Goal: Task Accomplishment & Management: Complete application form

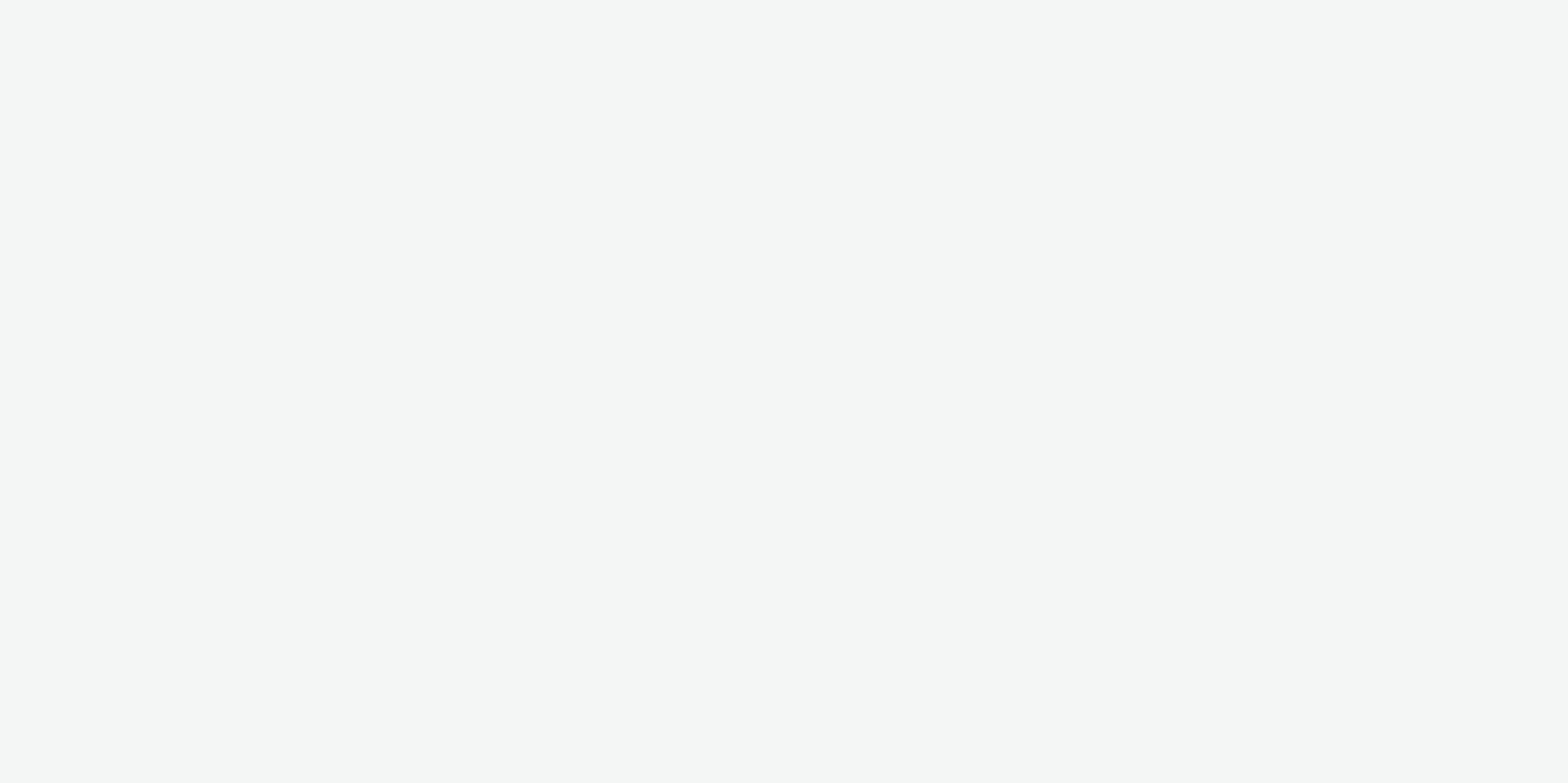
select select "11a7df10-284f-415c-b52a-427acf4c31ae"
select select "47c37c18-910e-43a3-bb91-a2beb2847406"
select select "b1b940d3-d05b-48b5-821e-f328c33b988b"
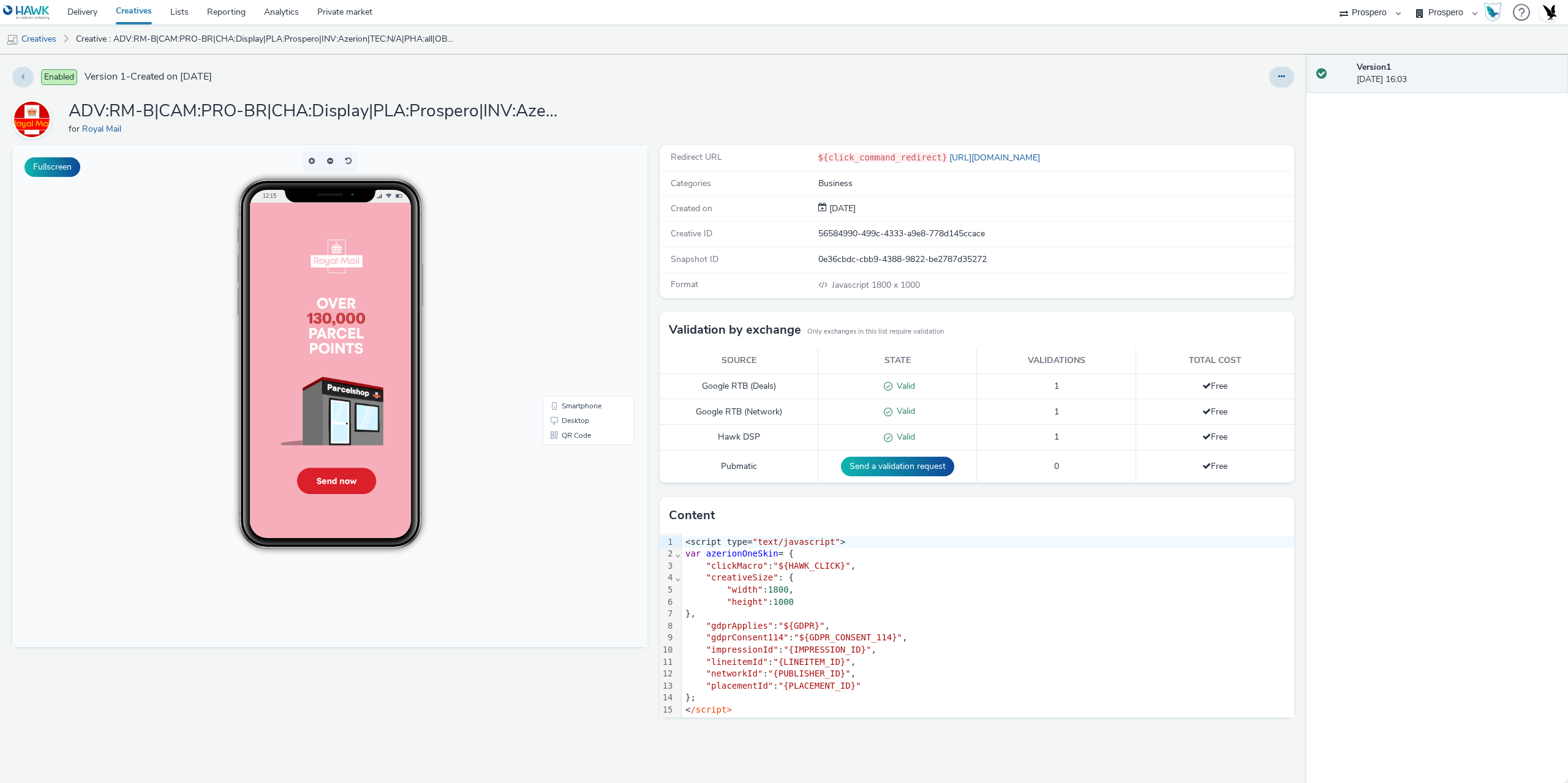
scroll to position [22, 0]
drag, startPoint x: 404, startPoint y: 122, endPoint x: 337, endPoint y: 116, distance: 67.3
click at [403, 122] on h1 "ADV:RM-B|CAM:PRO-BR|CHA:Display|PLA:Prospero|INV:Azerion|TEC:N/A|PHA:all|OBJ:Aw…" at bounding box center [314, 111] width 490 height 23
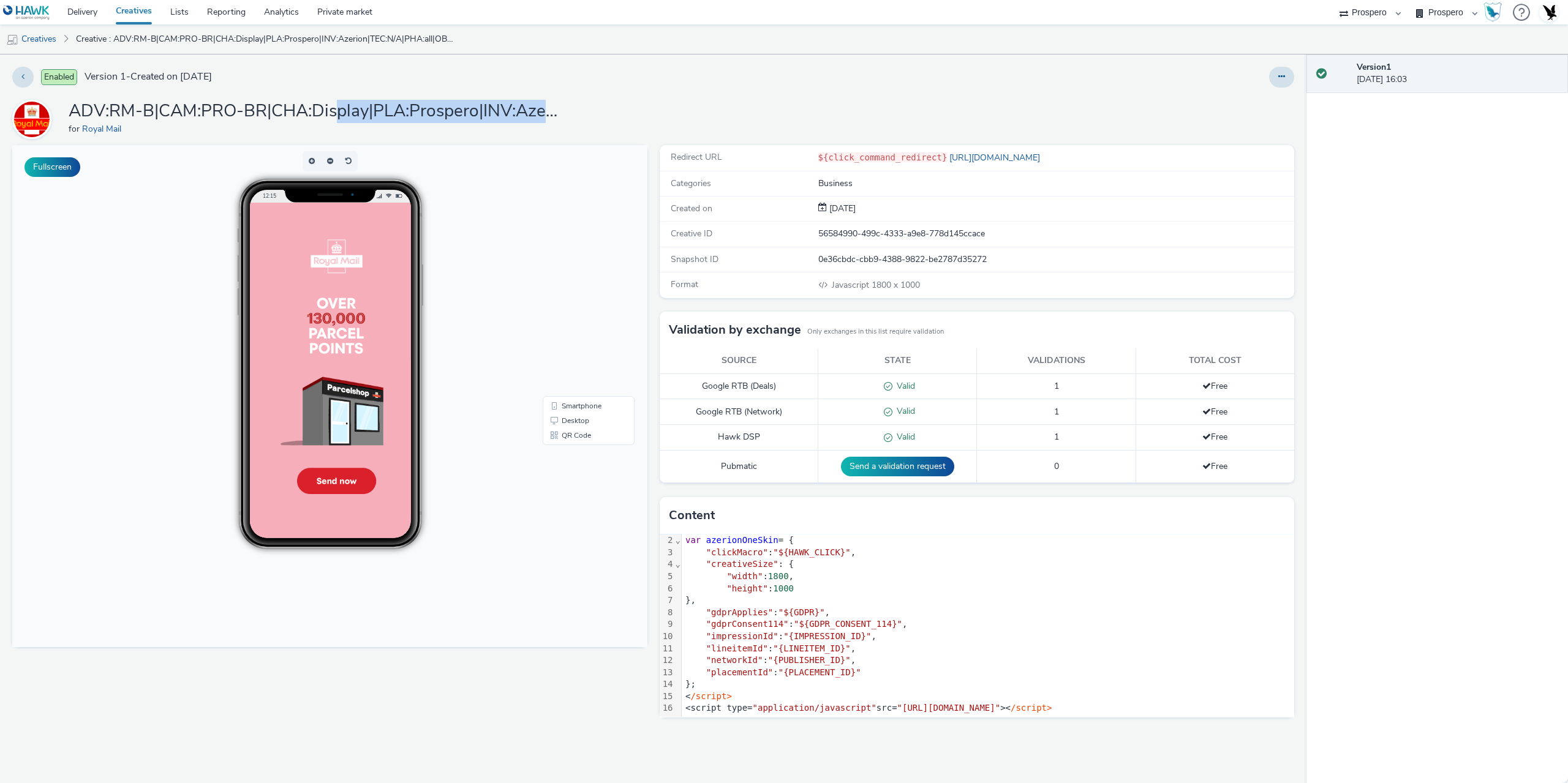
drag, startPoint x: 338, startPoint y: 115, endPoint x: 627, endPoint y: 112, distance: 289.0
click at [570, 115] on div "ADV:RM-B|CAM:PRO-BR|CHA:Display|PLA:Prospero|INV:Azerion|TEC:N/A|PHA:all|OBJ:Aw…" at bounding box center [653, 119] width 1282 height 39
click at [638, 123] on div "ADV:RM-B|CAM:PRO-BR|CHA:Display|PLA:Prospero|INV:Azerion|TEC:N/A|PHA:all|OBJ:Aw…" at bounding box center [653, 119] width 1282 height 39
drag, startPoint x: 774, startPoint y: 549, endPoint x: 790, endPoint y: 550, distance: 16.0
click at [619, 283] on div ""creativeSize" : {" at bounding box center [577, 275] width 87 height 15
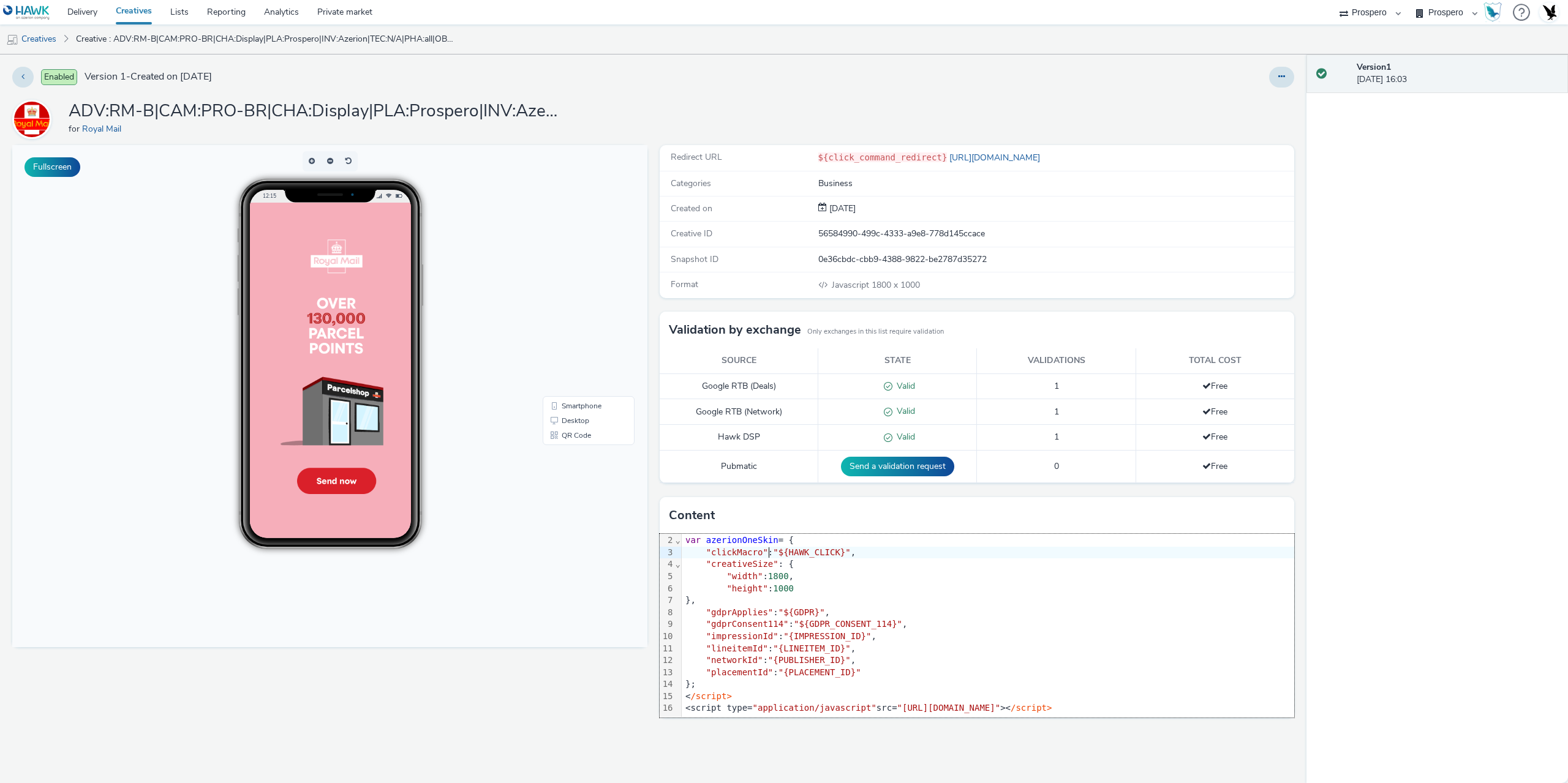
click at [539, 261] on span ""${HAWK_CLICK}"" at bounding box center [539, 261] width 0 height 0
drag, startPoint x: 773, startPoint y: 543, endPoint x: 836, endPoint y: 545, distance: 63.0
click at [539, 261] on span ""${HAWK_CLICK}"" at bounding box center [539, 261] width 0 height 0
copy span "${HAWK_CLICK}"
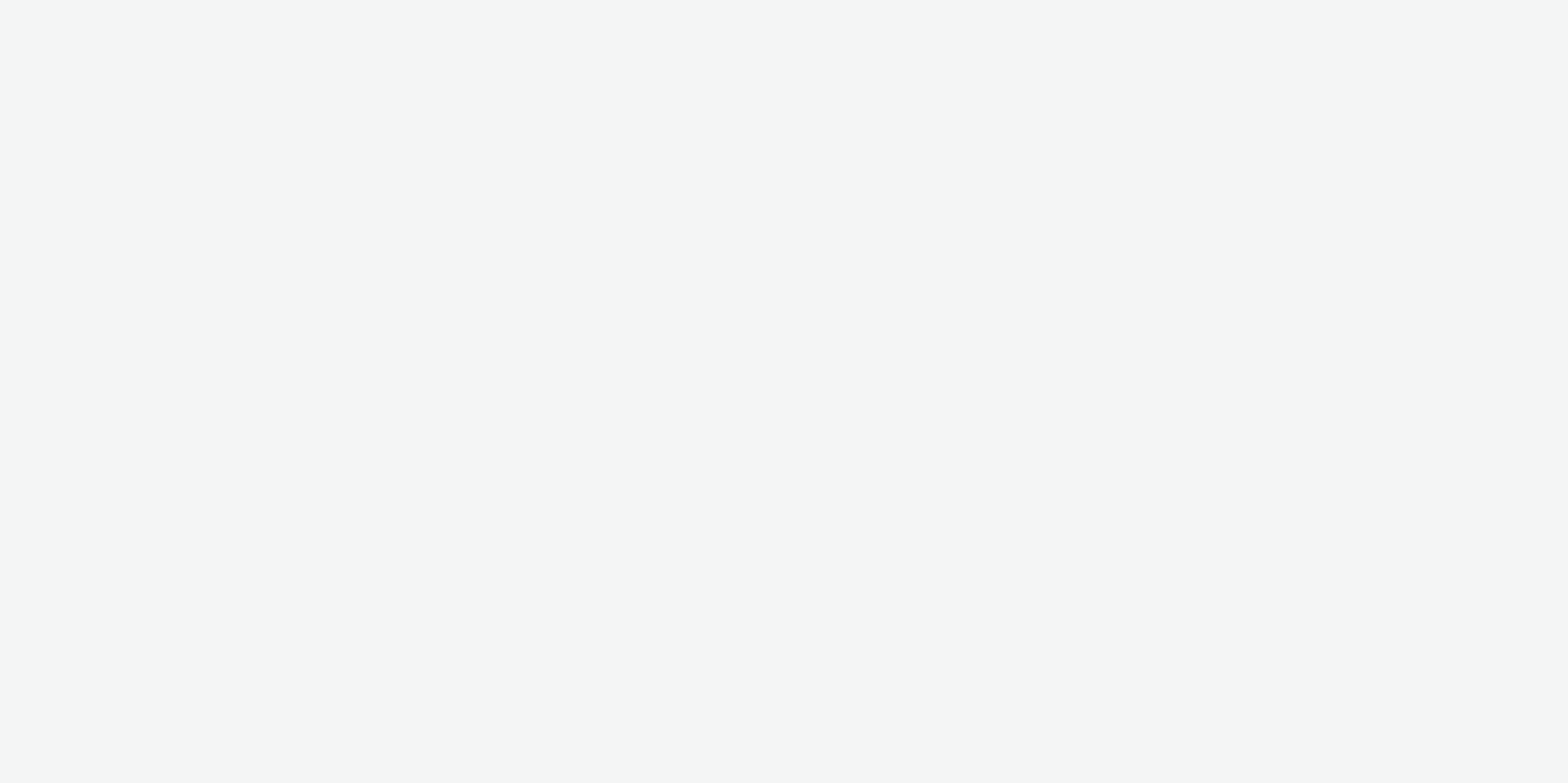
select select "11a7df10-284f-415c-b52a-427acf4c31ae"
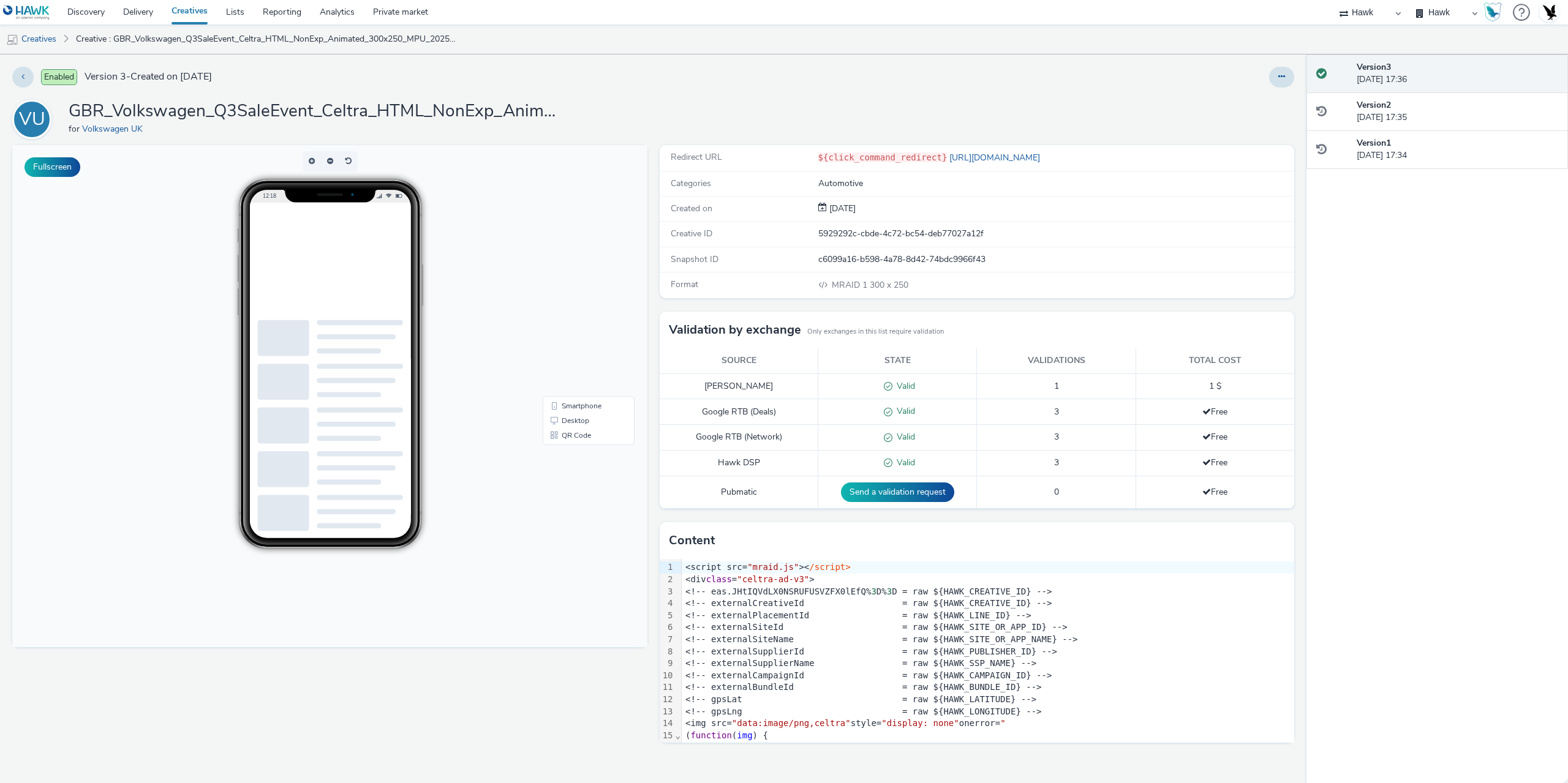
click at [397, 104] on h1 "GBR_Volkswagen_Q3SaleEvent_Celtra_HTML_NonExp_Animated_300x250_MPU_20250825" at bounding box center [314, 111] width 490 height 23
copy h1 "GBR_Volkswagen_Q3SaleEvent_Celtra_HTML_NonExp_Animated_300x250_MPU_20250825"
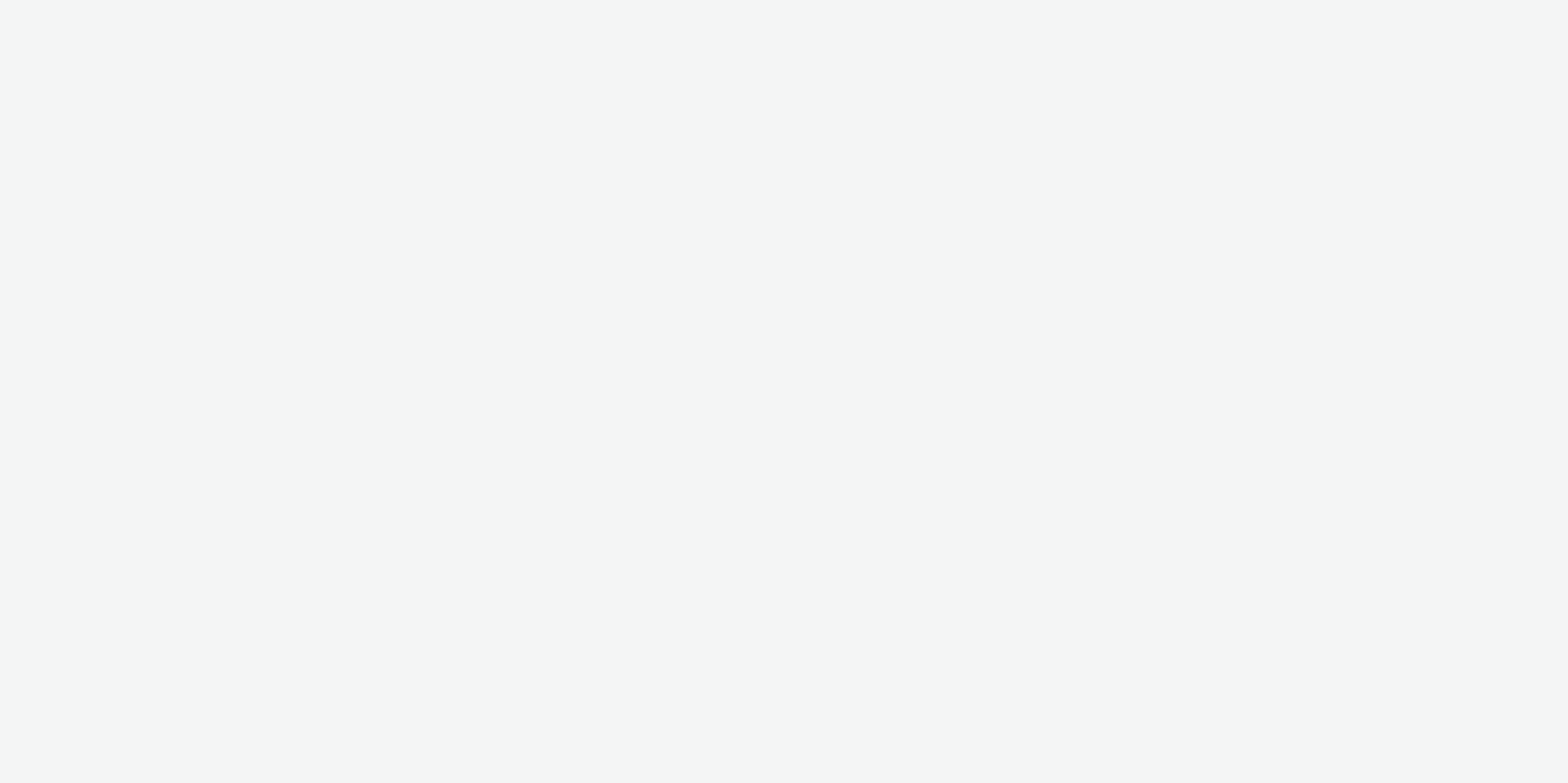
select select "11a7df10-284f-415c-b52a-427acf4c31ae"
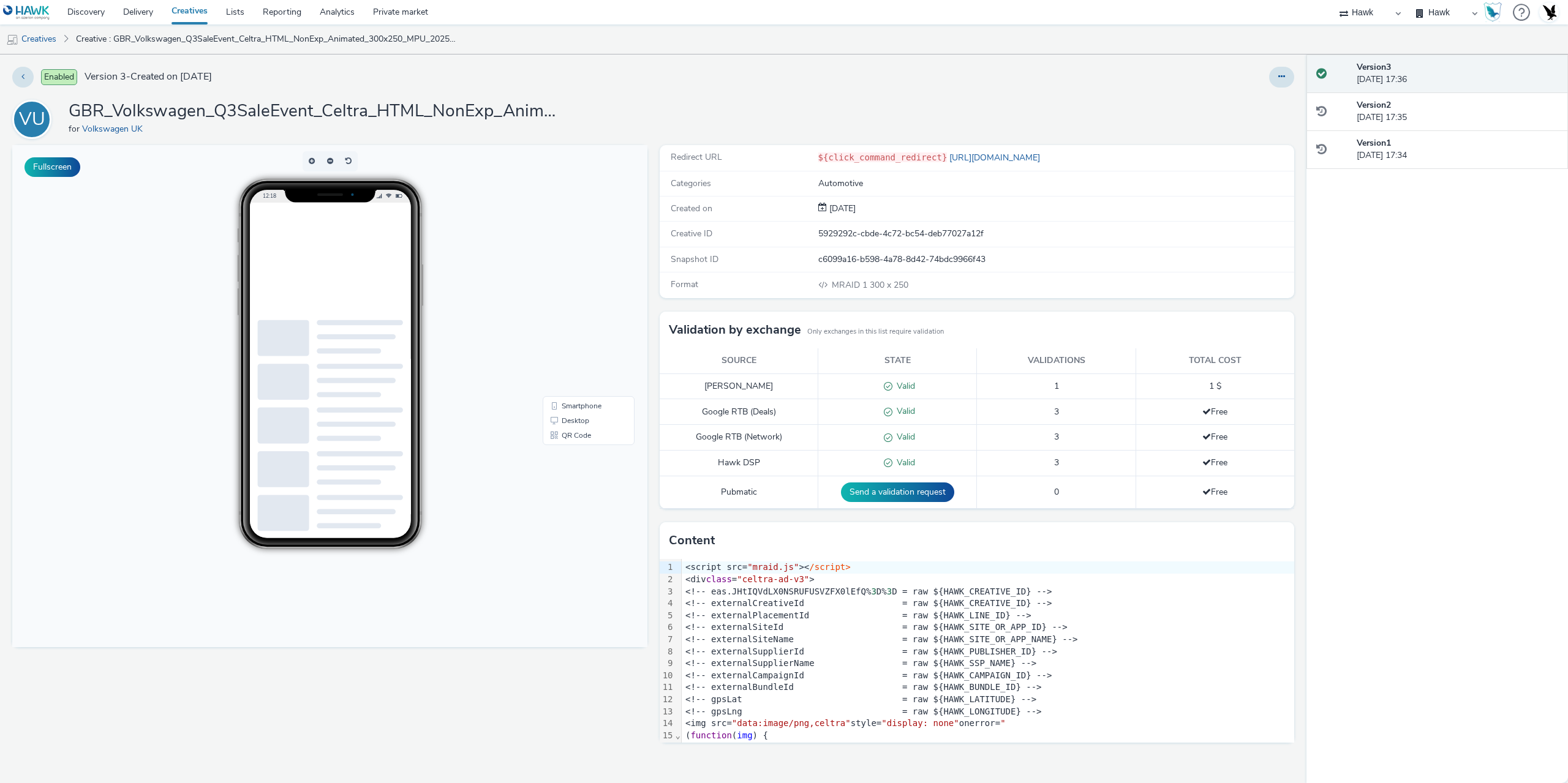
click at [188, 15] on link "Creatives" at bounding box center [190, 12] width 55 height 25
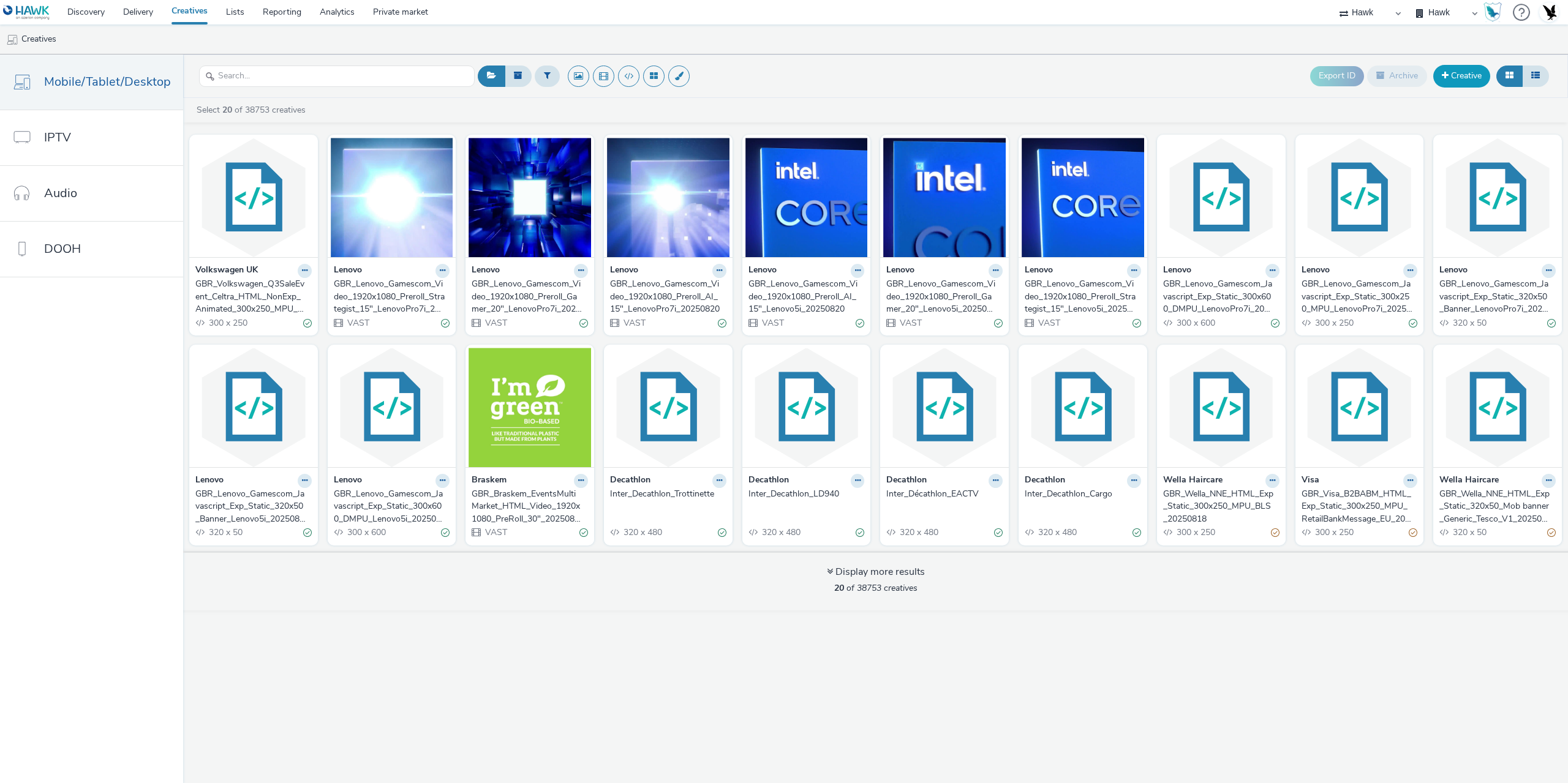
click at [1466, 73] on link "Creative" at bounding box center [1461, 75] width 57 height 22
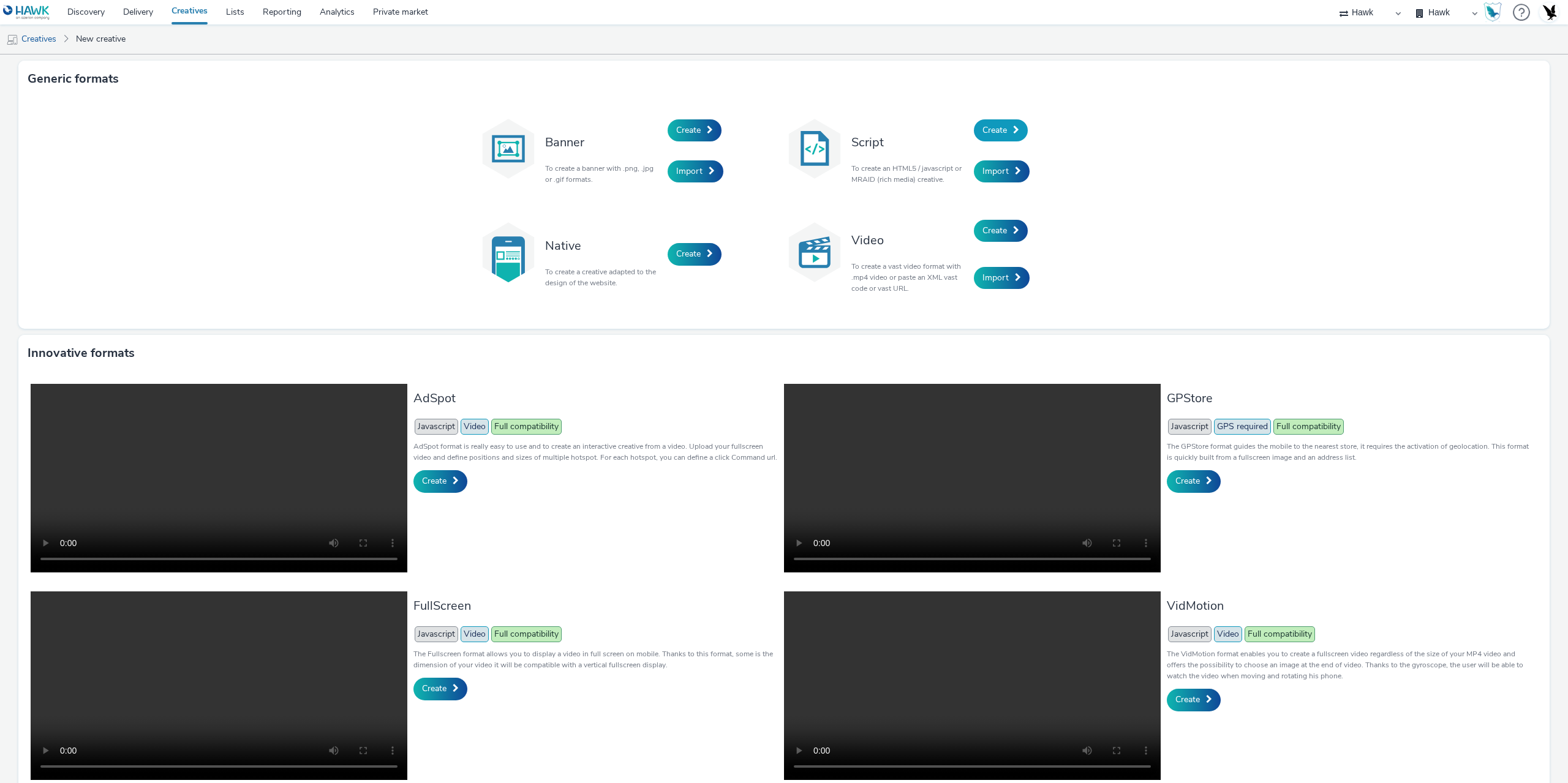
click at [985, 128] on span "Create" at bounding box center [994, 130] width 25 height 12
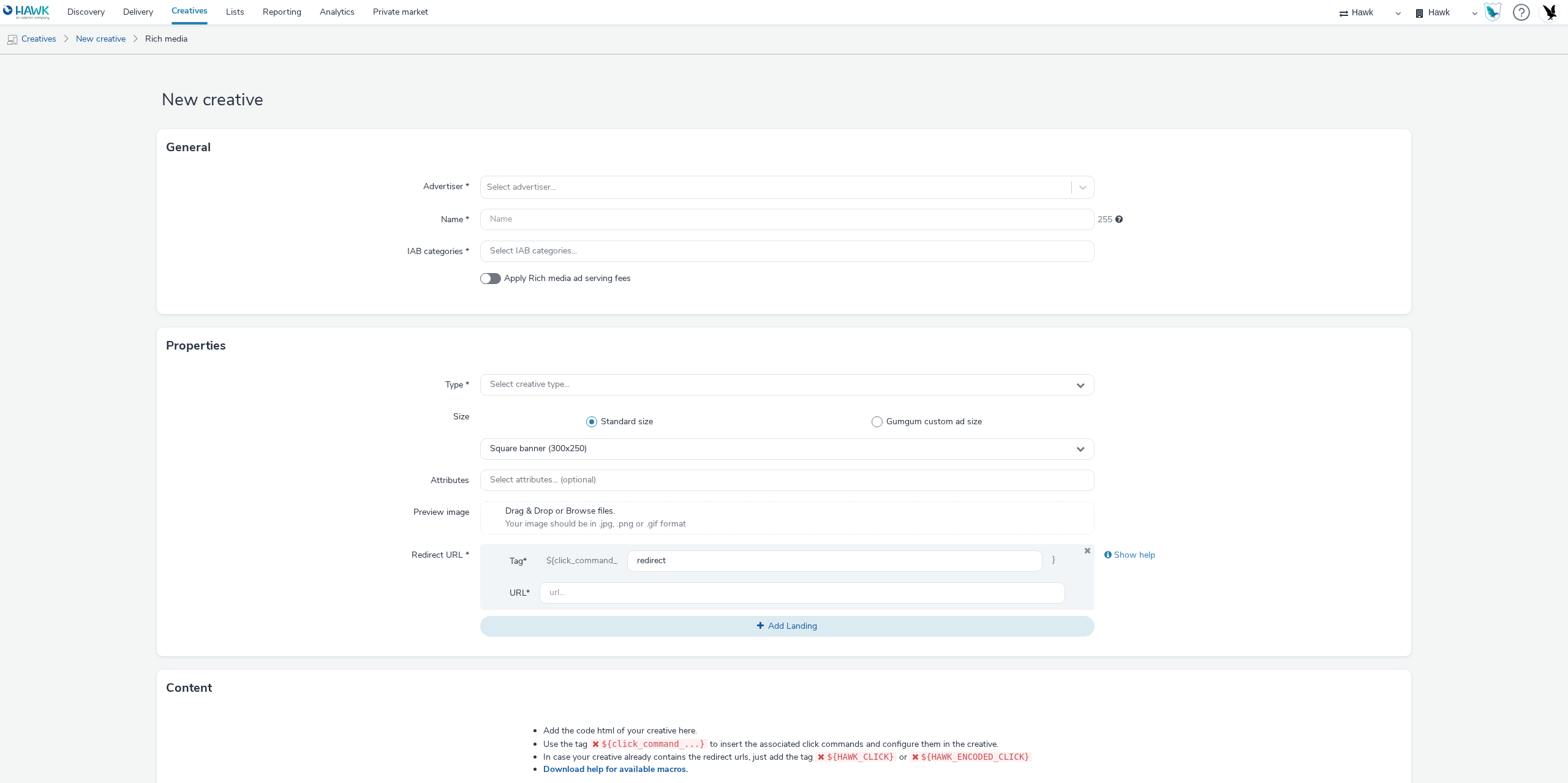
click at [800, 173] on div "Advertiser * Select advertiser... Name * 255 IAB categories * Select IAB catego…" at bounding box center [784, 240] width 1254 height 148
click at [641, 187] on div at bounding box center [776, 187] width 578 height 15
type input "volks"
click at [579, 342] on span "Volkswagen UK" at bounding box center [570, 345] width 60 height 12
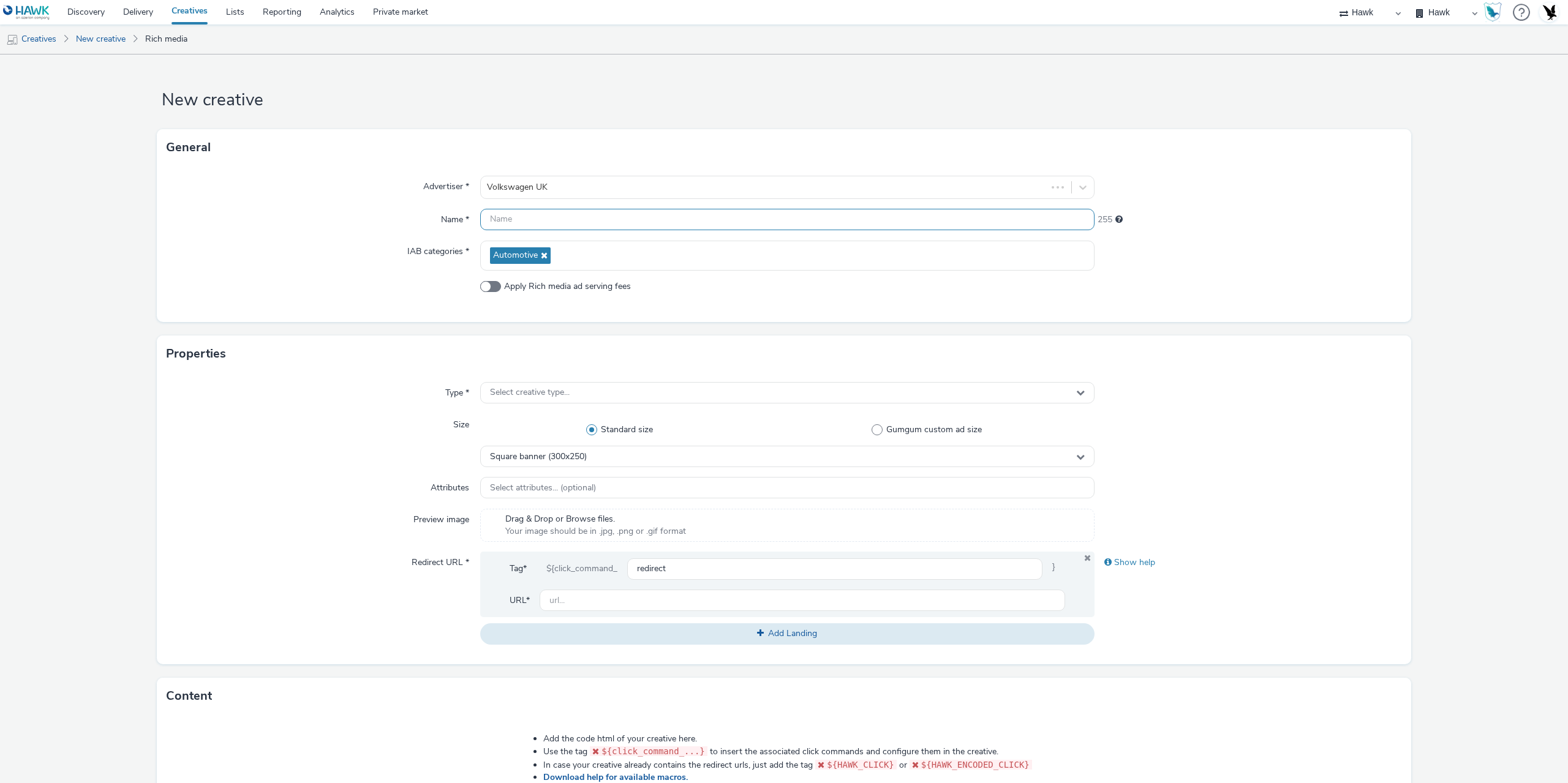
click at [519, 226] on input "text" at bounding box center [788, 219] width 615 height 21
paste input "GBR_Volkswagen_Q3SaleEvent_Celtra_HTML_NonExp_Animated_300x250_MPU_20250825"
click at [194, 199] on div "Advertiser * Volkswagen UK Name * GBR_Volkswagen_Q3SaleEvent_Celtra_HTML_NonExp…" at bounding box center [784, 244] width 1254 height 156
click at [861, 219] on input "GBR_Volkswagen_Q3SaleEvent_Celtra_HTML_NonExp_Animated_300x250_MPU_20250825" at bounding box center [788, 219] width 615 height 21
click at [763, 219] on input "GBR_Volkswagen_Q3SaleEvent_Celtra_HTML_NonExp_Animated_Skins_20250827" at bounding box center [788, 219] width 615 height 21
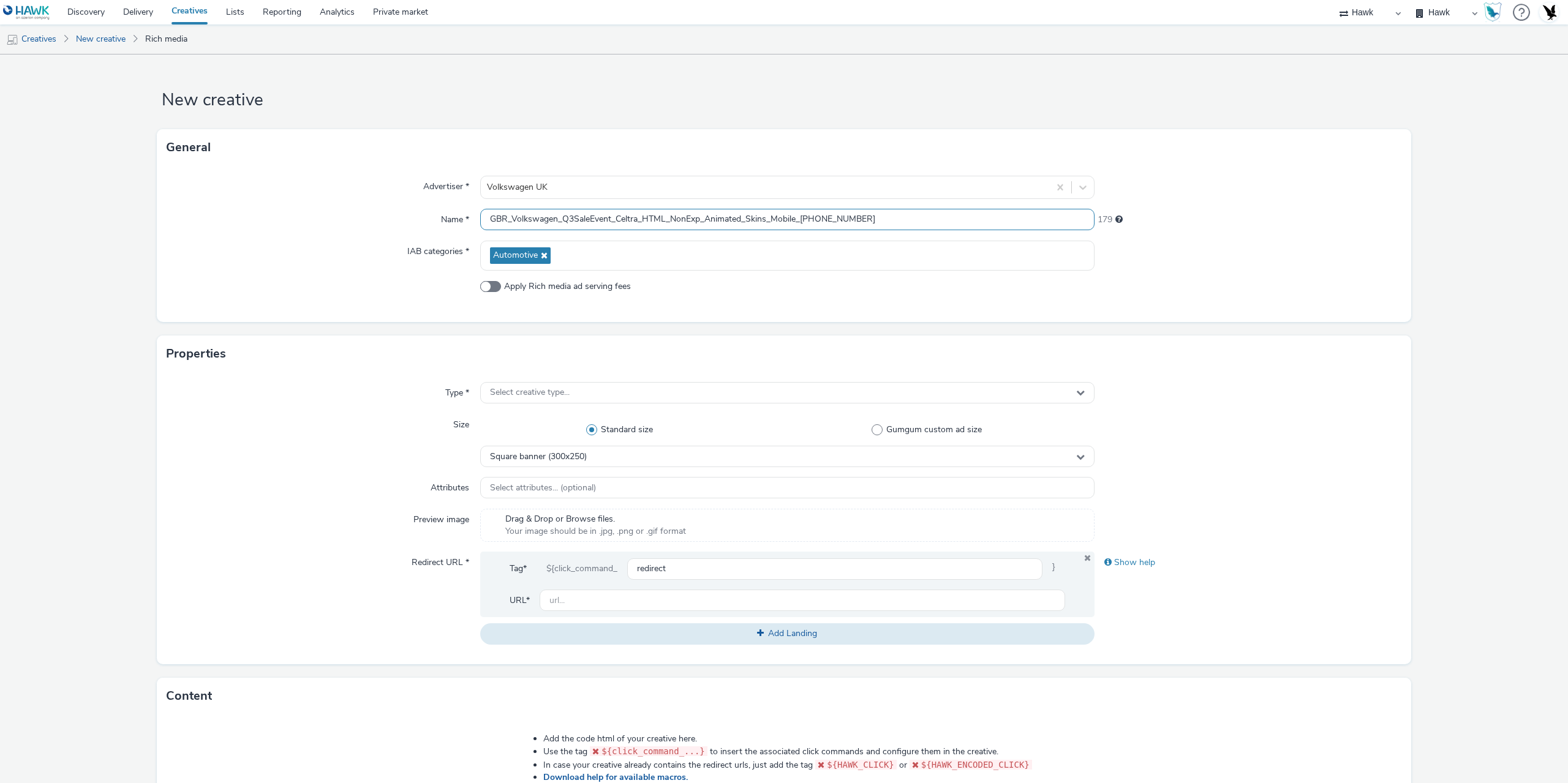
click at [870, 219] on input "GBR_Volkswagen_Q3SaleEvent_Celtra_HTML_NonExp_Animated_Skins_Mobile_20250827" at bounding box center [788, 219] width 615 height 21
click at [699, 219] on input "GBR_Volkswagen_Q3SaleEvent_Celtra_HTML_NonExp_Animated_Skins_Mobile_20250827" at bounding box center [788, 219] width 615 height 21
click at [634, 219] on input "GBR_Volkswagen_Q3SaleEvent_Celtra_HTML_NonExp_Animated_Skins_Mobile_20250827" at bounding box center [788, 219] width 615 height 21
type input "GBR_Volkswagen_Q3SaleEvent_Celtra/Rimbo_HTML_NonExp_Animated_Skins_Mobile_[PHON…"
click at [534, 392] on span "Select creative type..." at bounding box center [529, 392] width 79 height 11
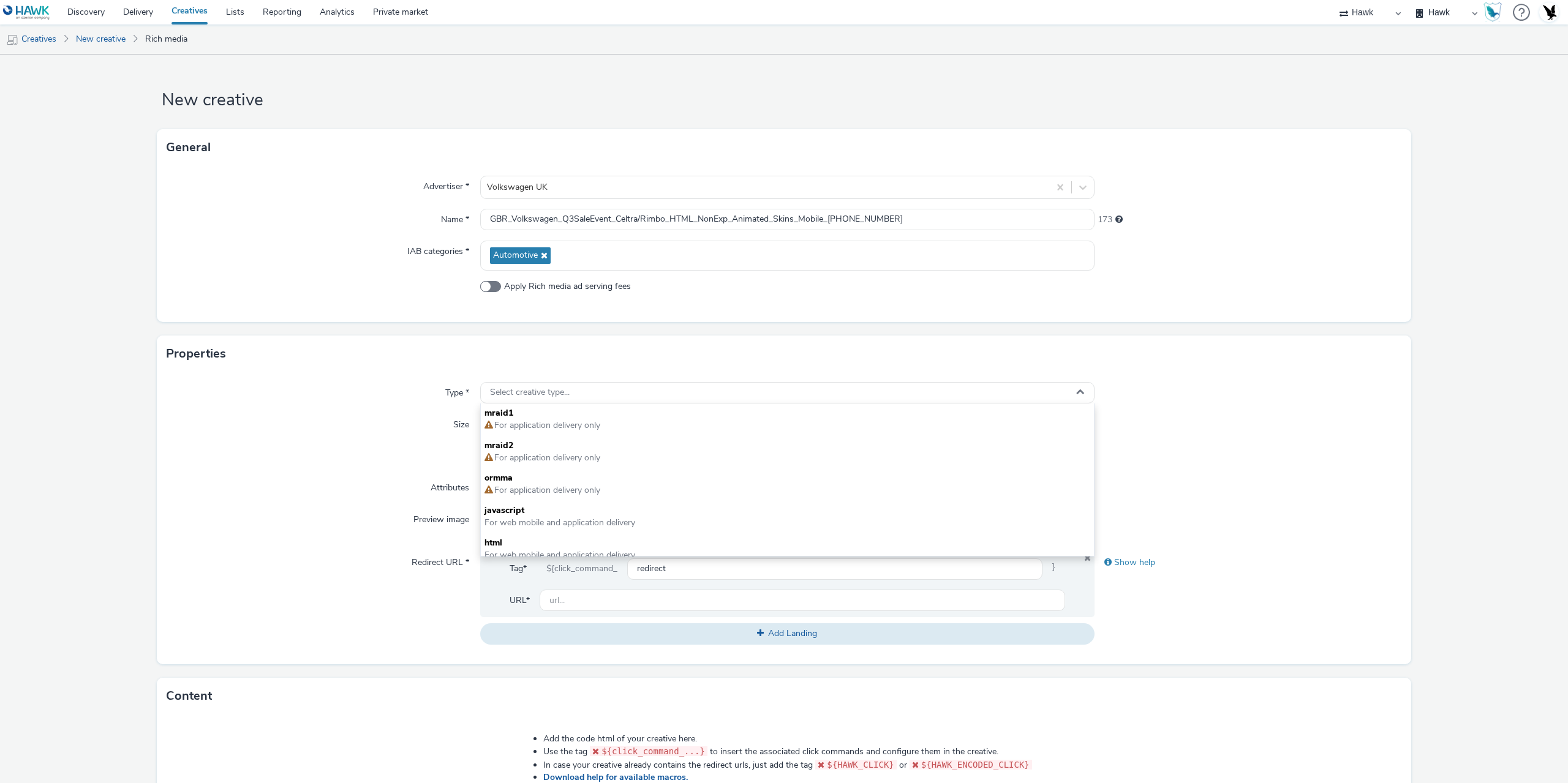
click at [361, 389] on div "Type *" at bounding box center [323, 392] width 314 height 22
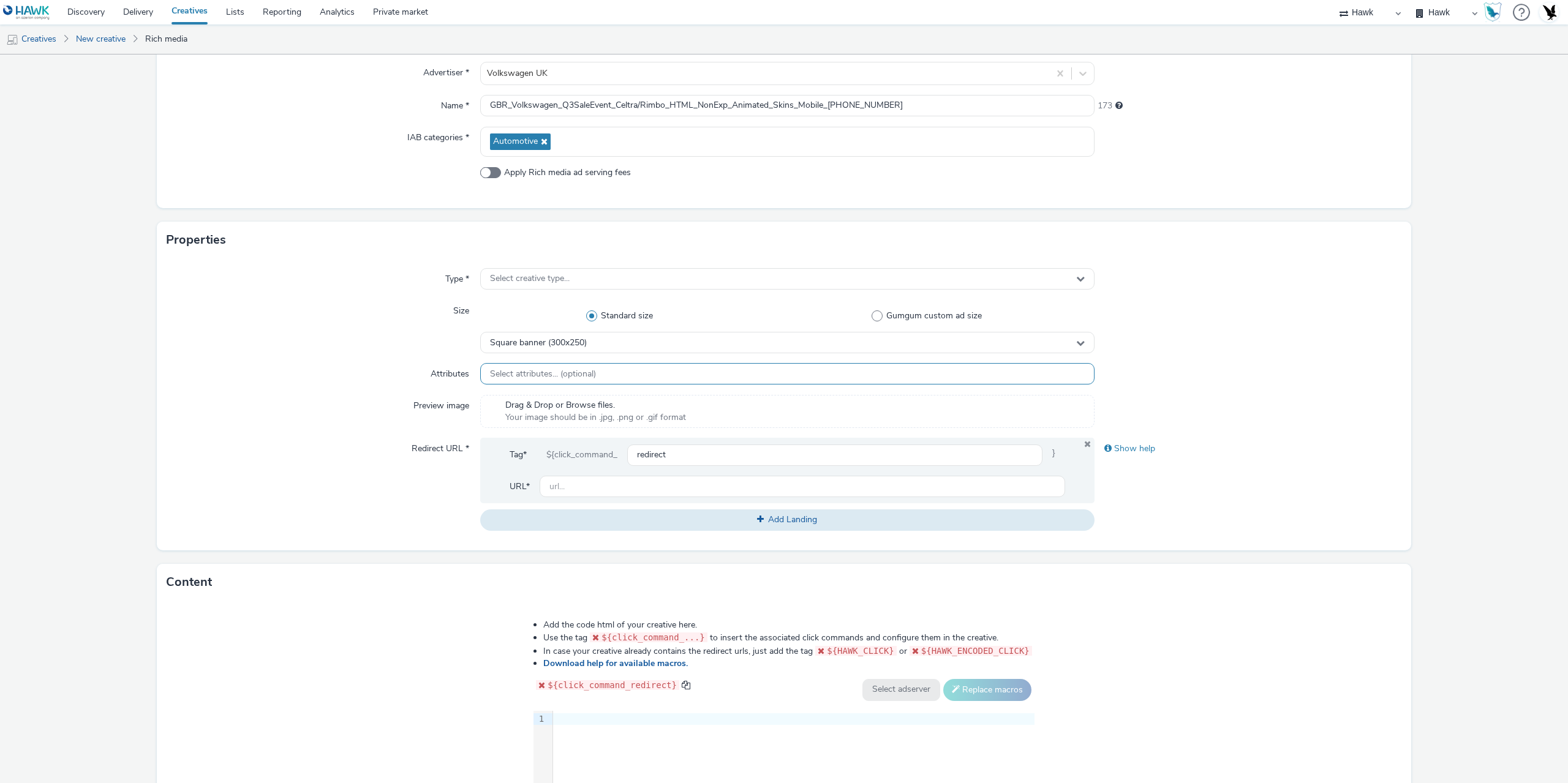
scroll to position [122, 0]
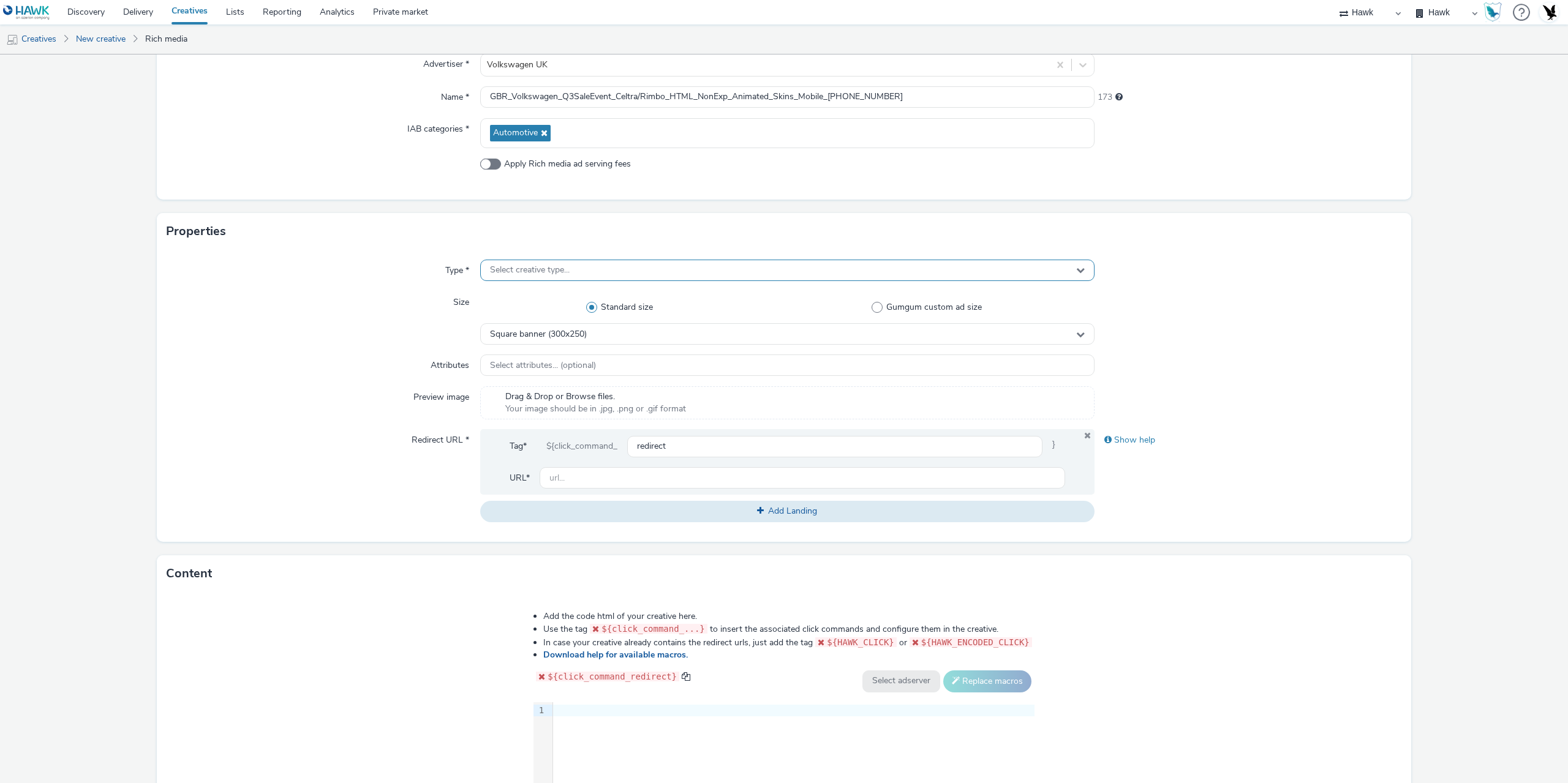
click at [567, 268] on div "Select creative type..." at bounding box center [788, 270] width 615 height 21
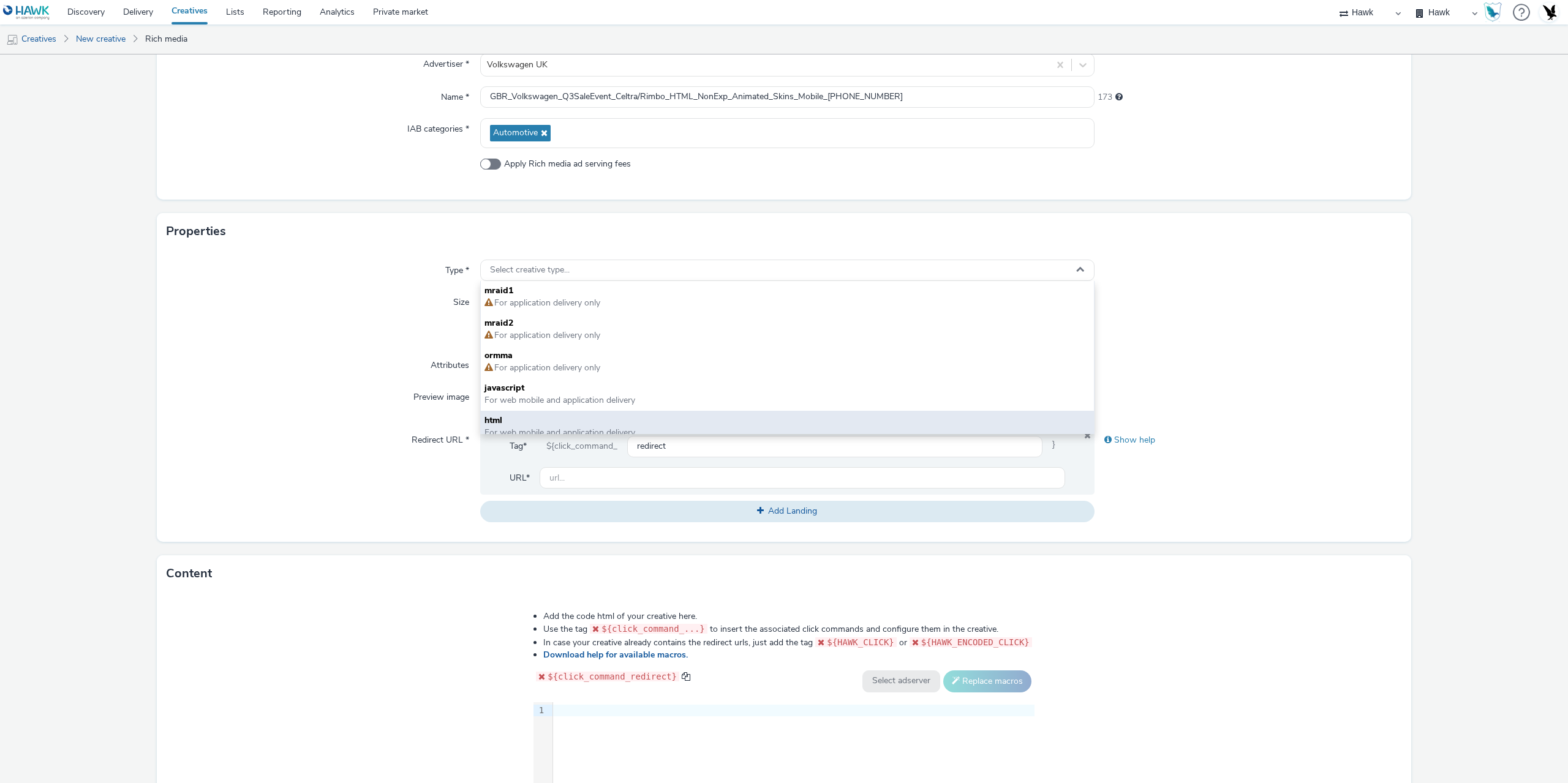
click at [522, 421] on span "html" at bounding box center [787, 420] width 605 height 12
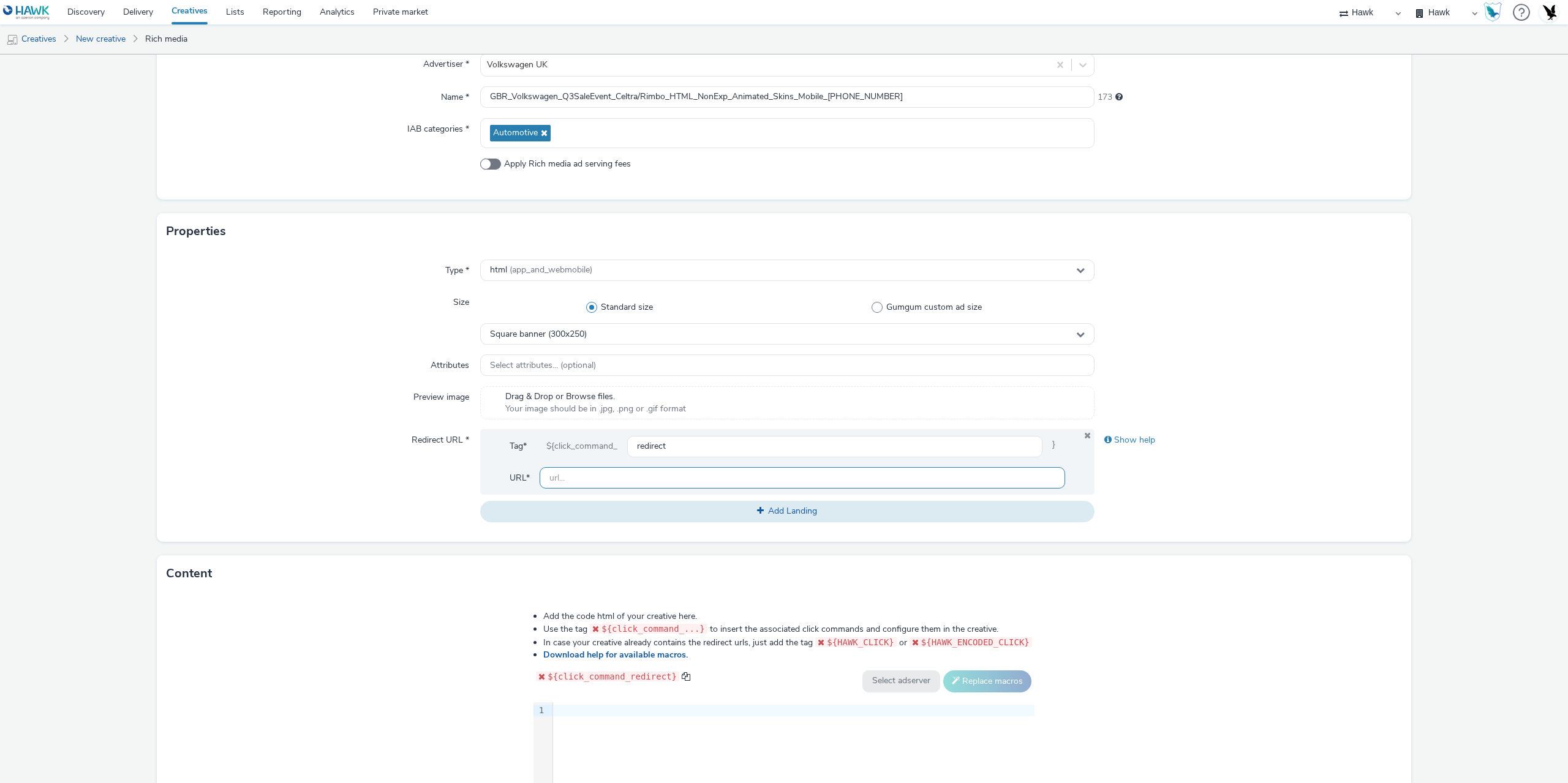
click at [568, 474] on input "text" at bounding box center [802, 478] width 525 height 21
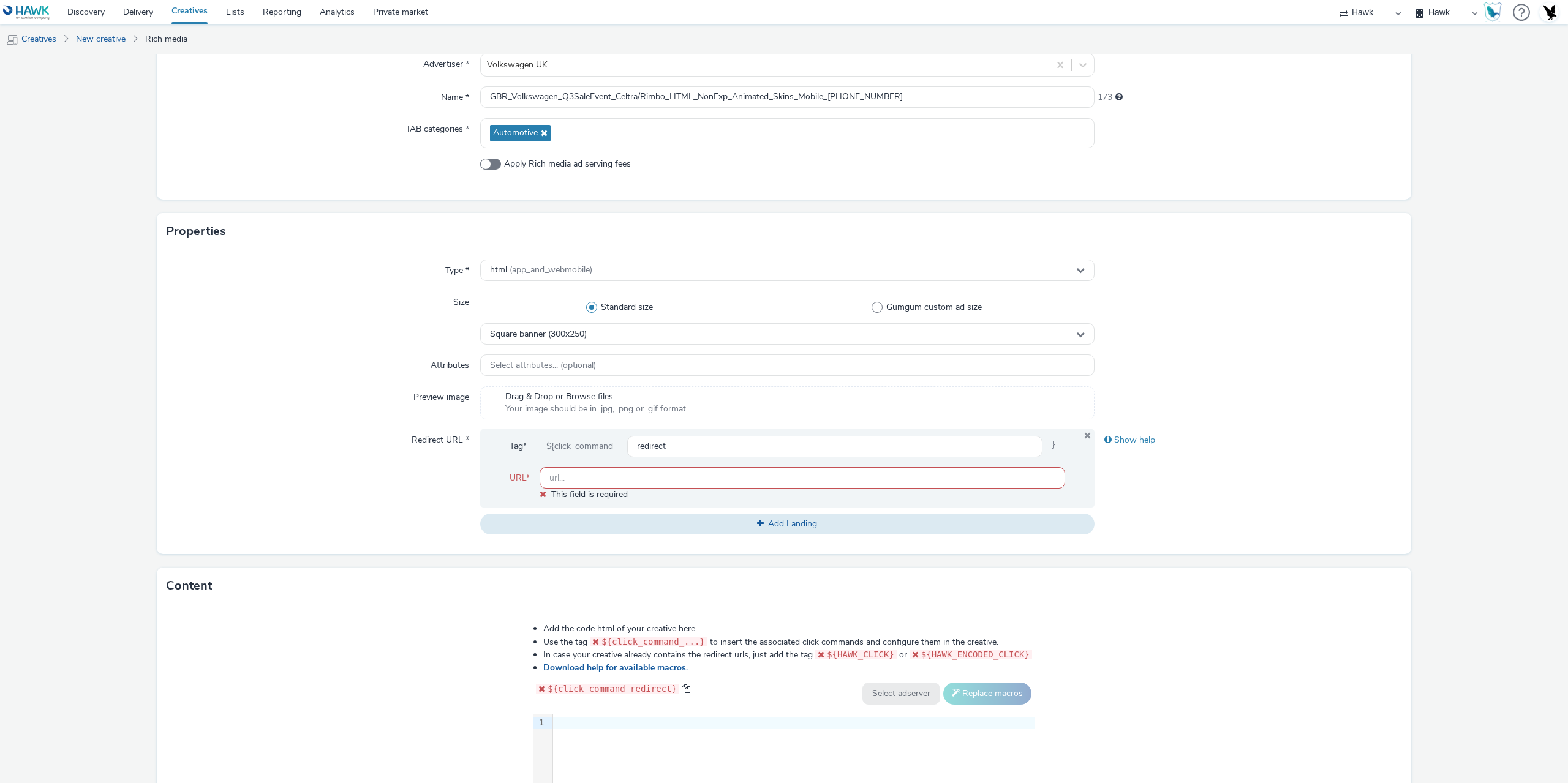
click at [589, 473] on input "text" at bounding box center [802, 478] width 525 height 21
paste input "[URL][DOMAIN_NAME]"
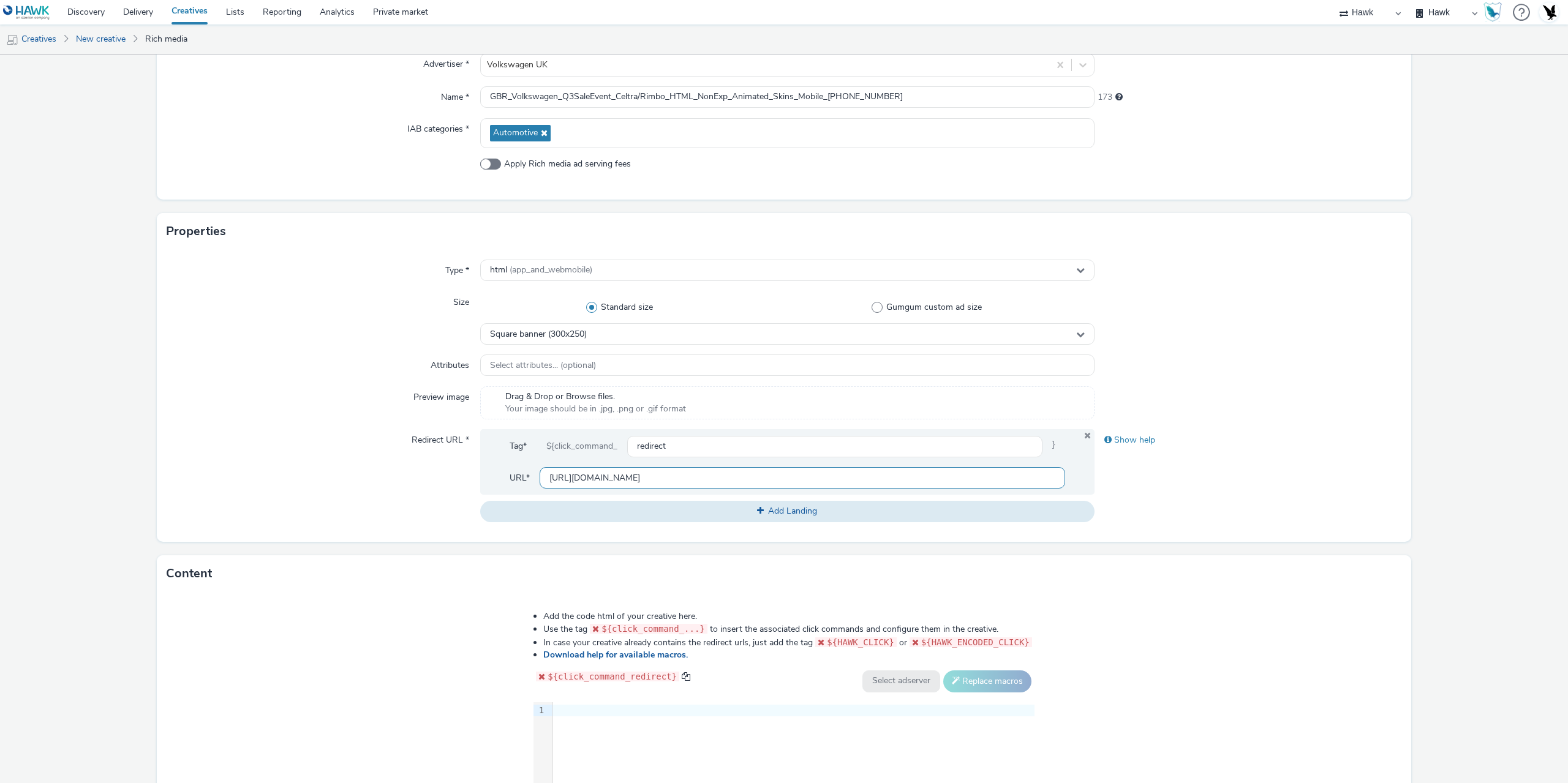
type input "[URL][DOMAIN_NAME]"
click at [221, 524] on div "Type * html (app_and_webmobile) Size Standard size Gumgum custom ad size Square…" at bounding box center [784, 395] width 1254 height 292
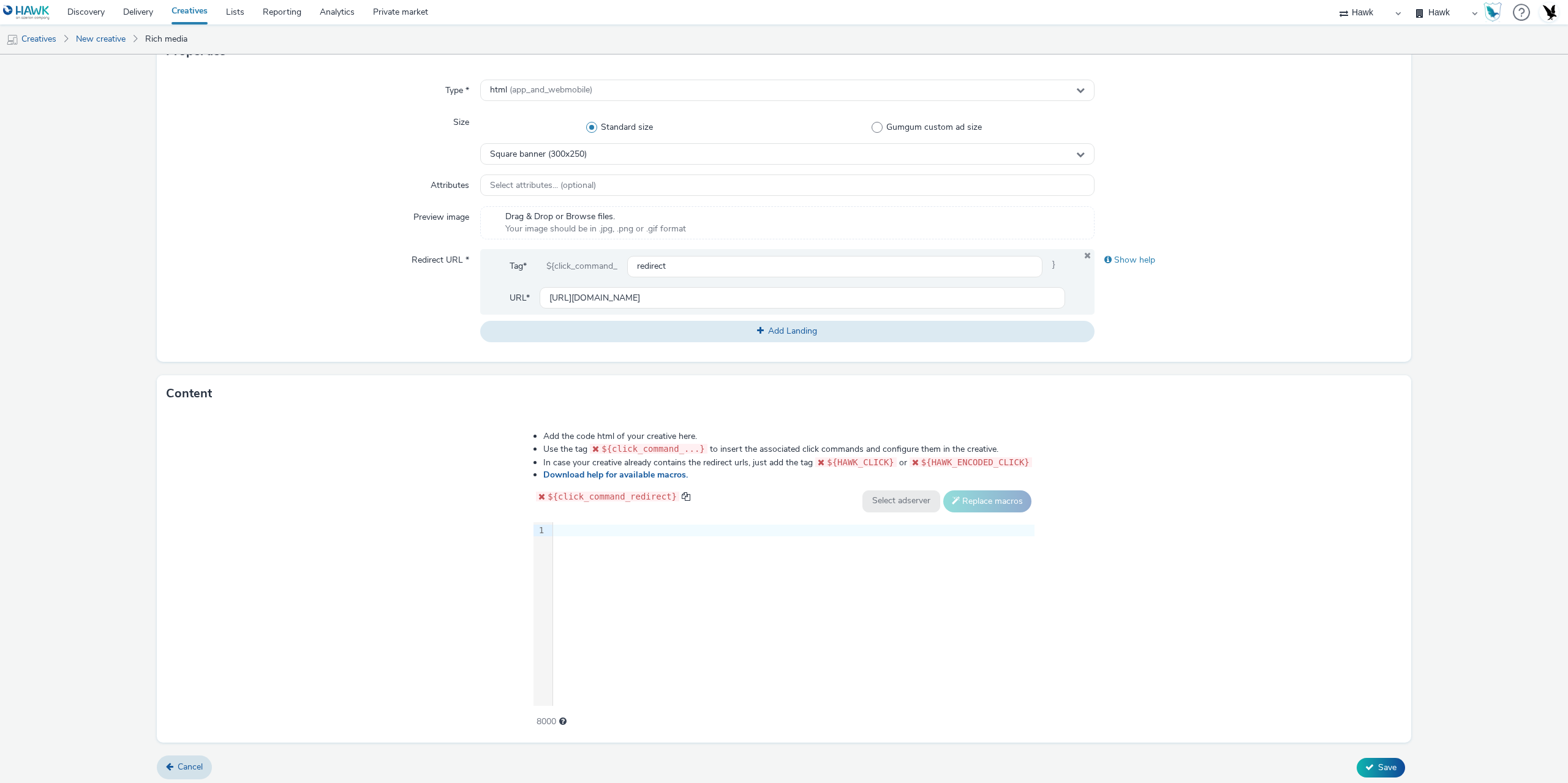
scroll to position [306, 0]
click at [622, 690] on div "9 1 ›" at bounding box center [784, 609] width 501 height 183
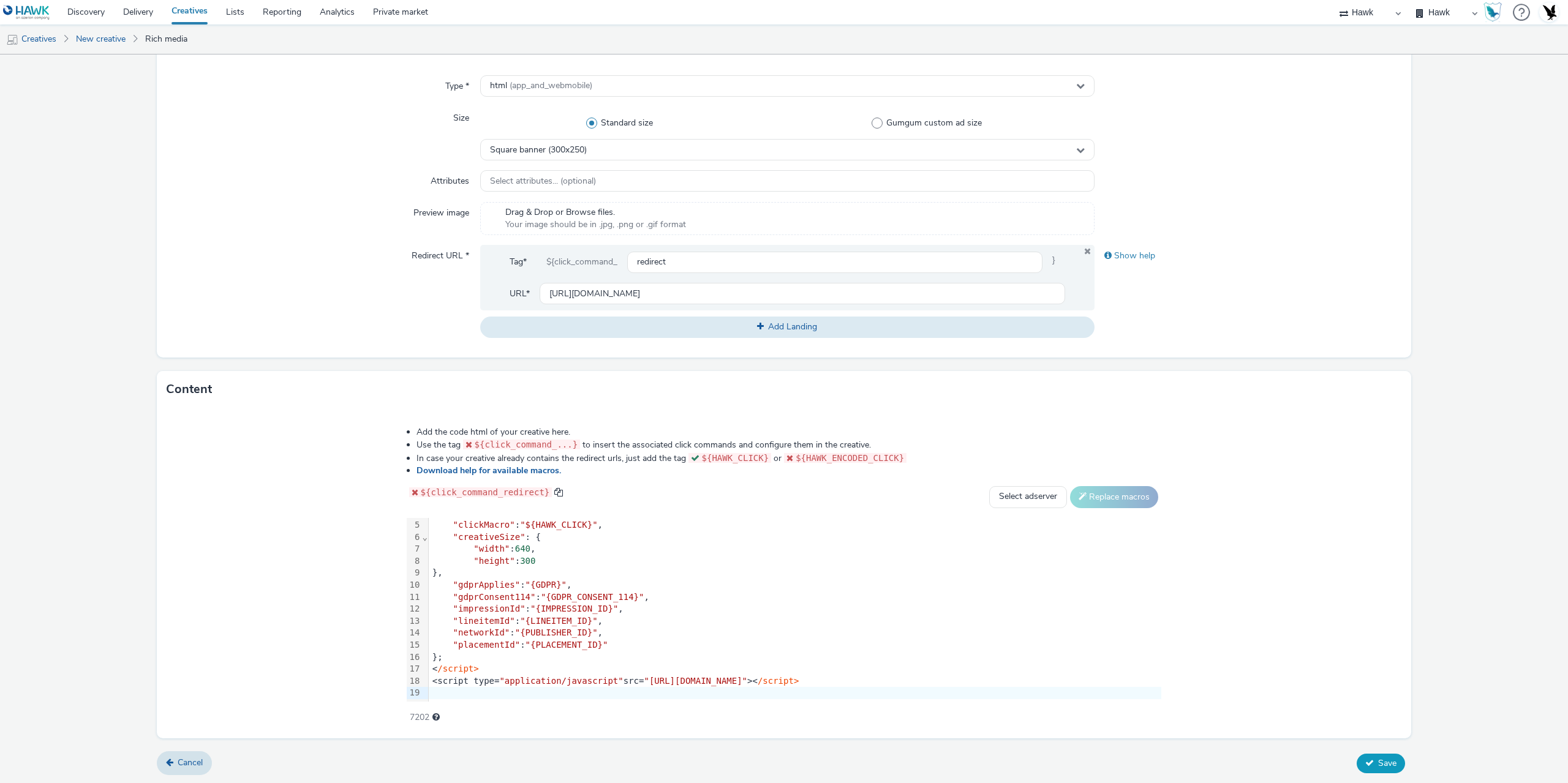
click at [1379, 757] on span "Save" at bounding box center [1387, 763] width 18 height 12
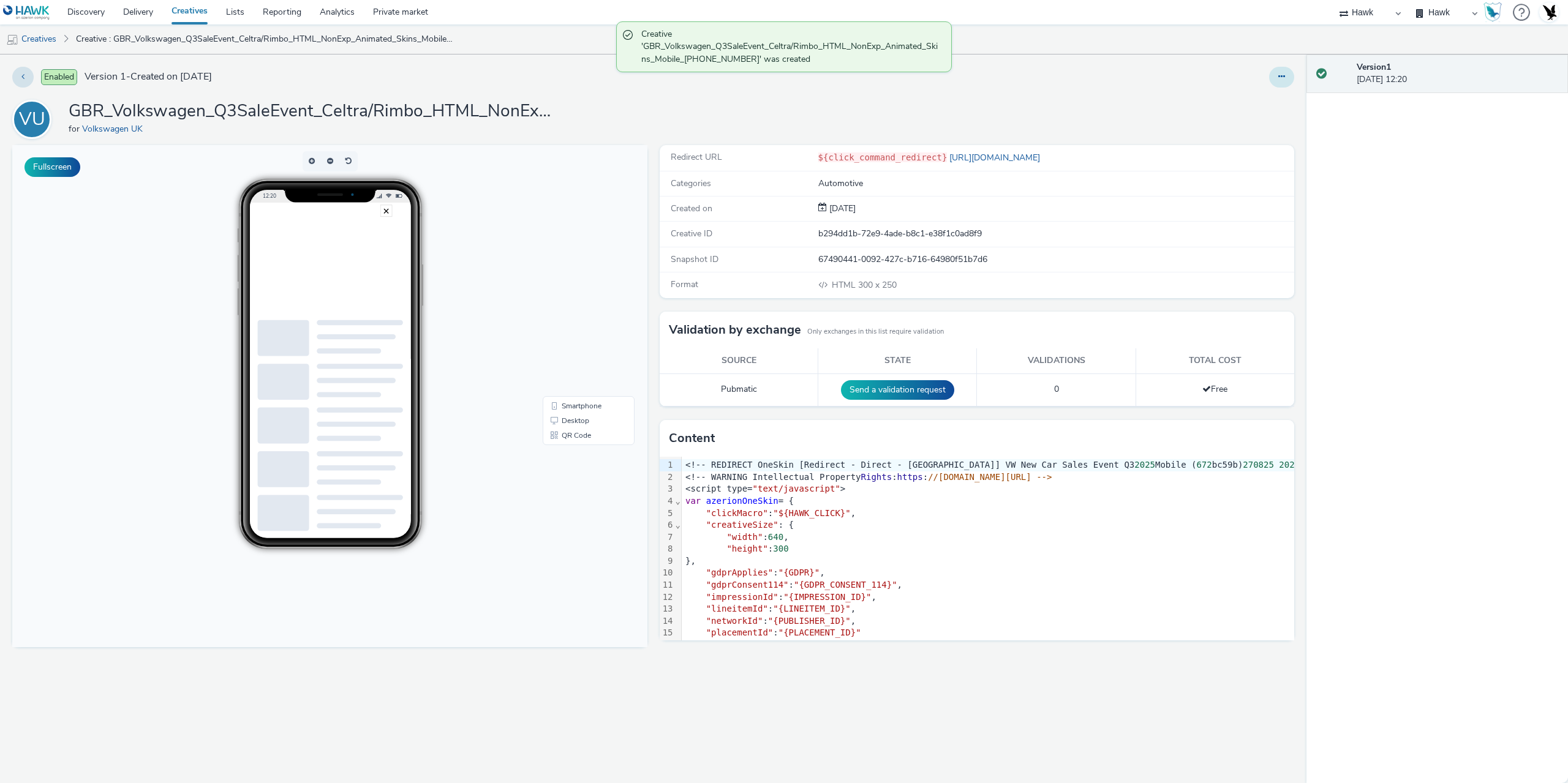
click at [1289, 83] on button at bounding box center [1282, 77] width 25 height 21
click at [1260, 97] on link "Edit" at bounding box center [1248, 101] width 92 height 25
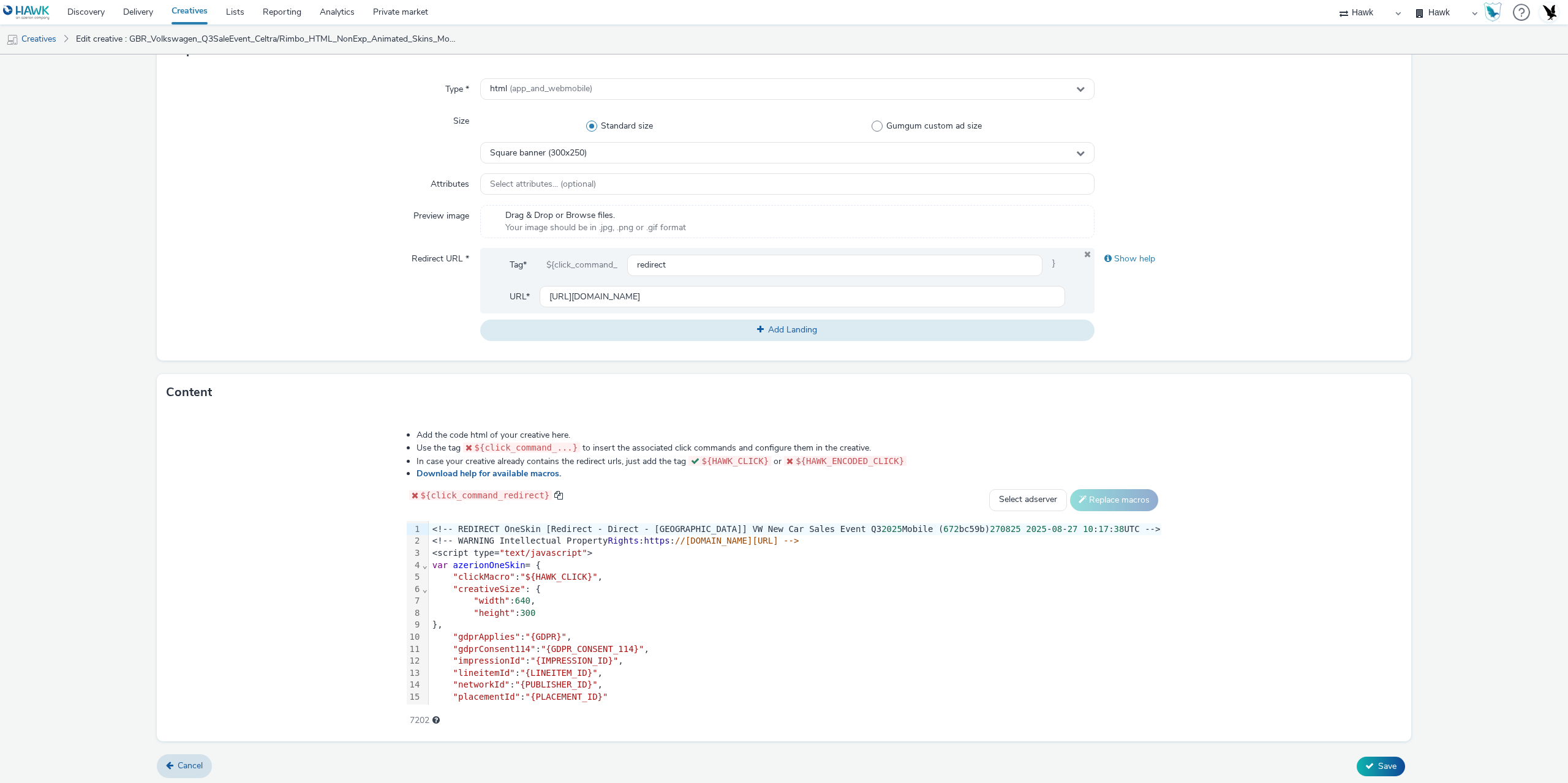
scroll to position [306, 0]
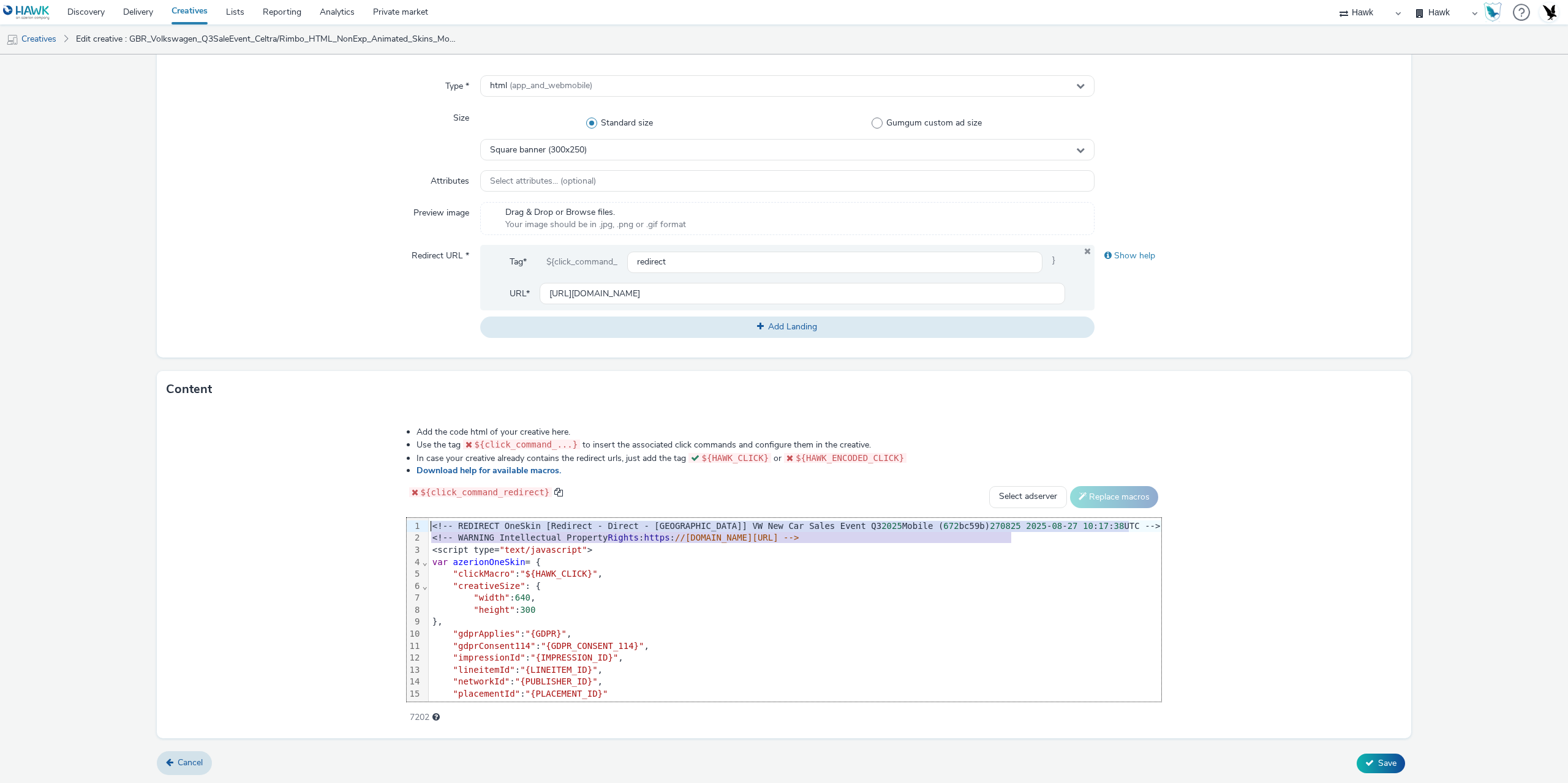
drag, startPoint x: 1022, startPoint y: 536, endPoint x: 416, endPoint y: 522, distance: 606.2
click at [416, 522] on div "99 1 2 3 4 5 6 7 8 9 10 11 12 13 14 15 16 17 18 19 › ⌄ ⌄ <!-- REDIRECT OneSkin …" at bounding box center [784, 609] width 755 height 183
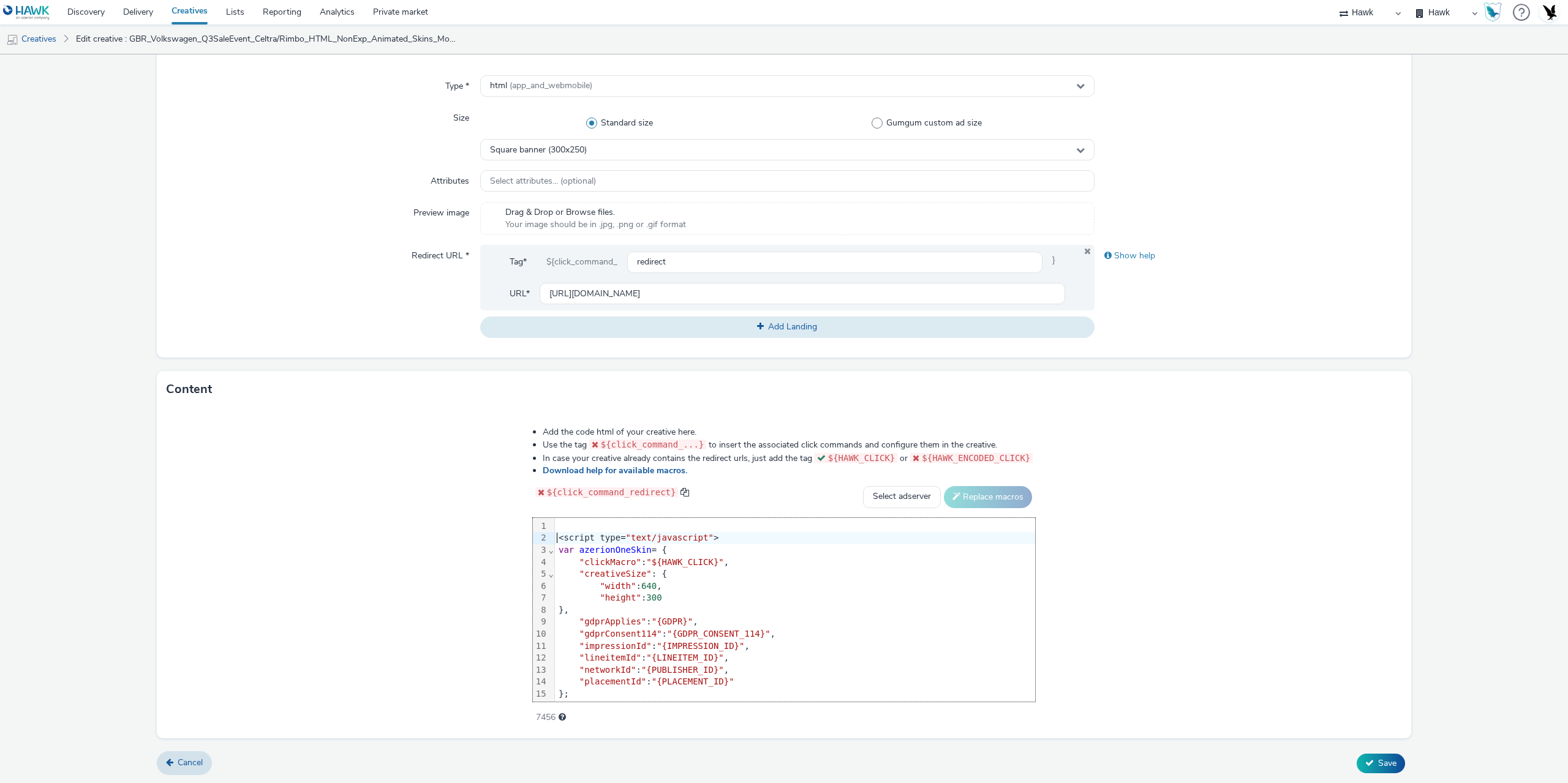
click at [555, 536] on div "<script type= "text/javascript" >" at bounding box center [795, 538] width 480 height 12
click at [1365, 767] on button "Save" at bounding box center [1380, 763] width 49 height 20
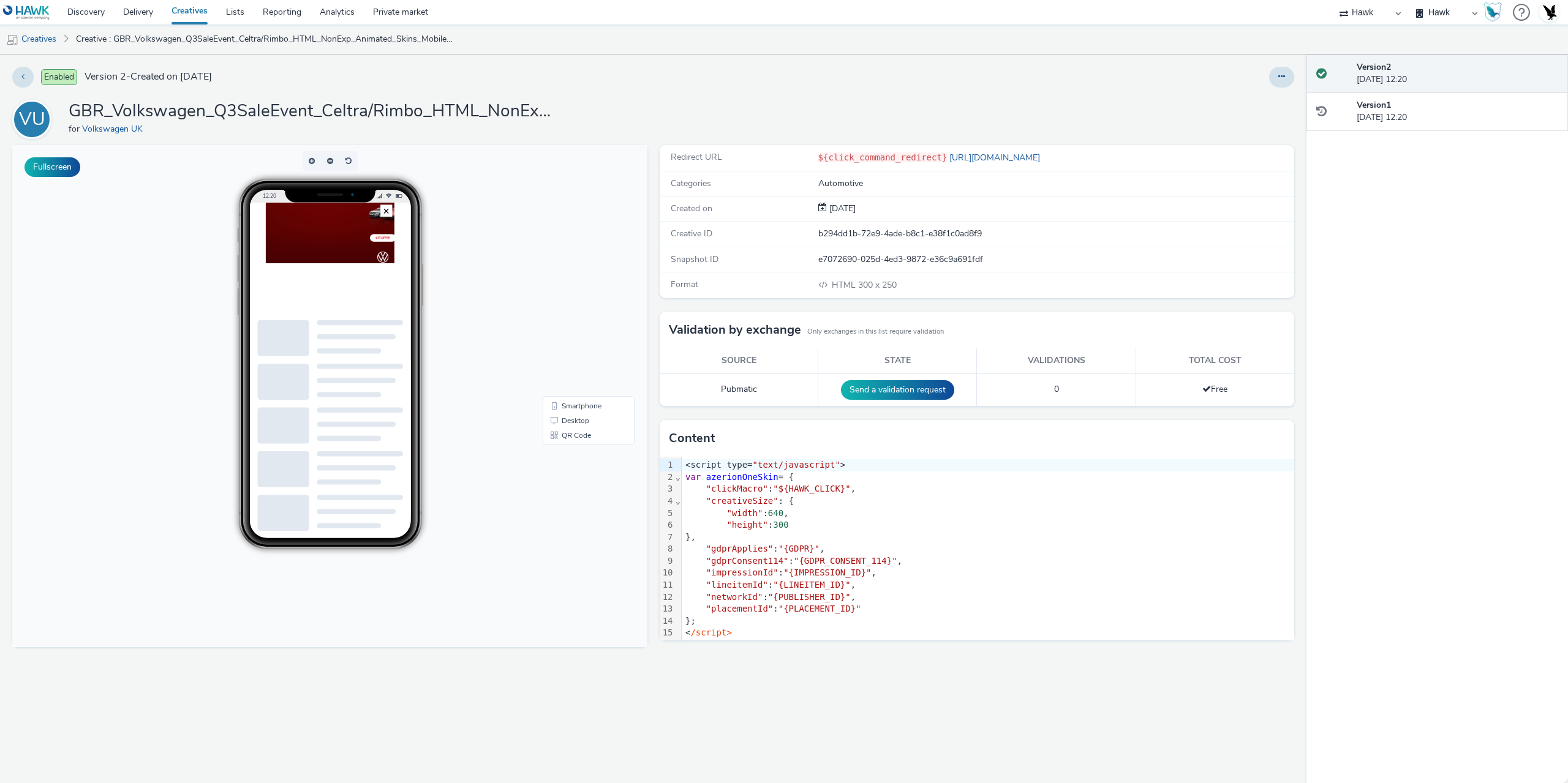
drag, startPoint x: 1278, startPoint y: 70, endPoint x: 1260, endPoint y: 86, distance: 24.1
click at [1278, 70] on button at bounding box center [1282, 77] width 25 height 21
click at [1243, 101] on link "Edit" at bounding box center [1248, 101] width 92 height 25
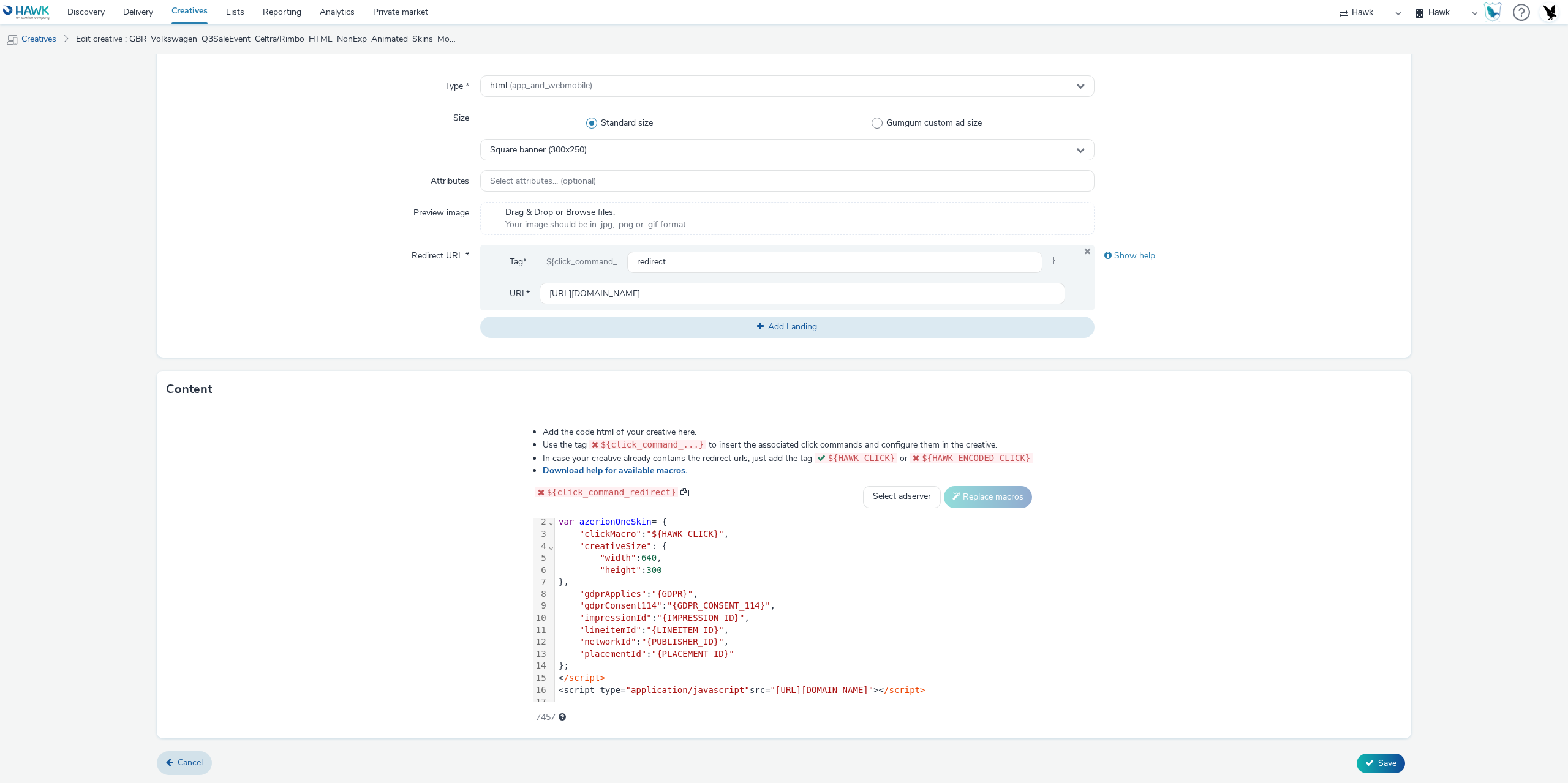
scroll to position [25, 0]
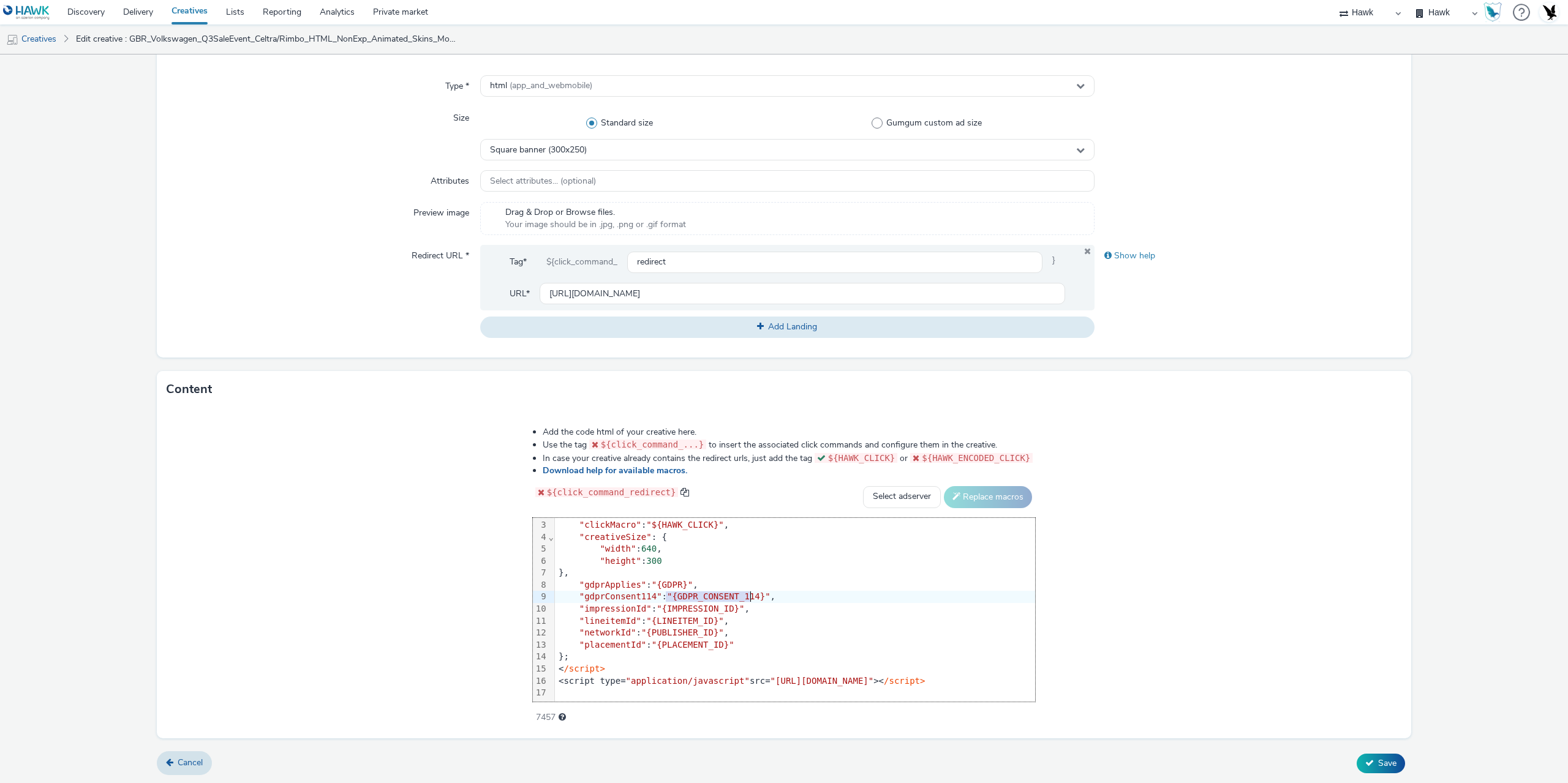
drag, startPoint x: 547, startPoint y: 597, endPoint x: 692, endPoint y: 607, distance: 145.3
click at [667, 598] on span ""{GDPR_CONSENT_114}"" at bounding box center [718, 596] width 103 height 10
click at [1378, 759] on span "Save" at bounding box center [1387, 763] width 18 height 12
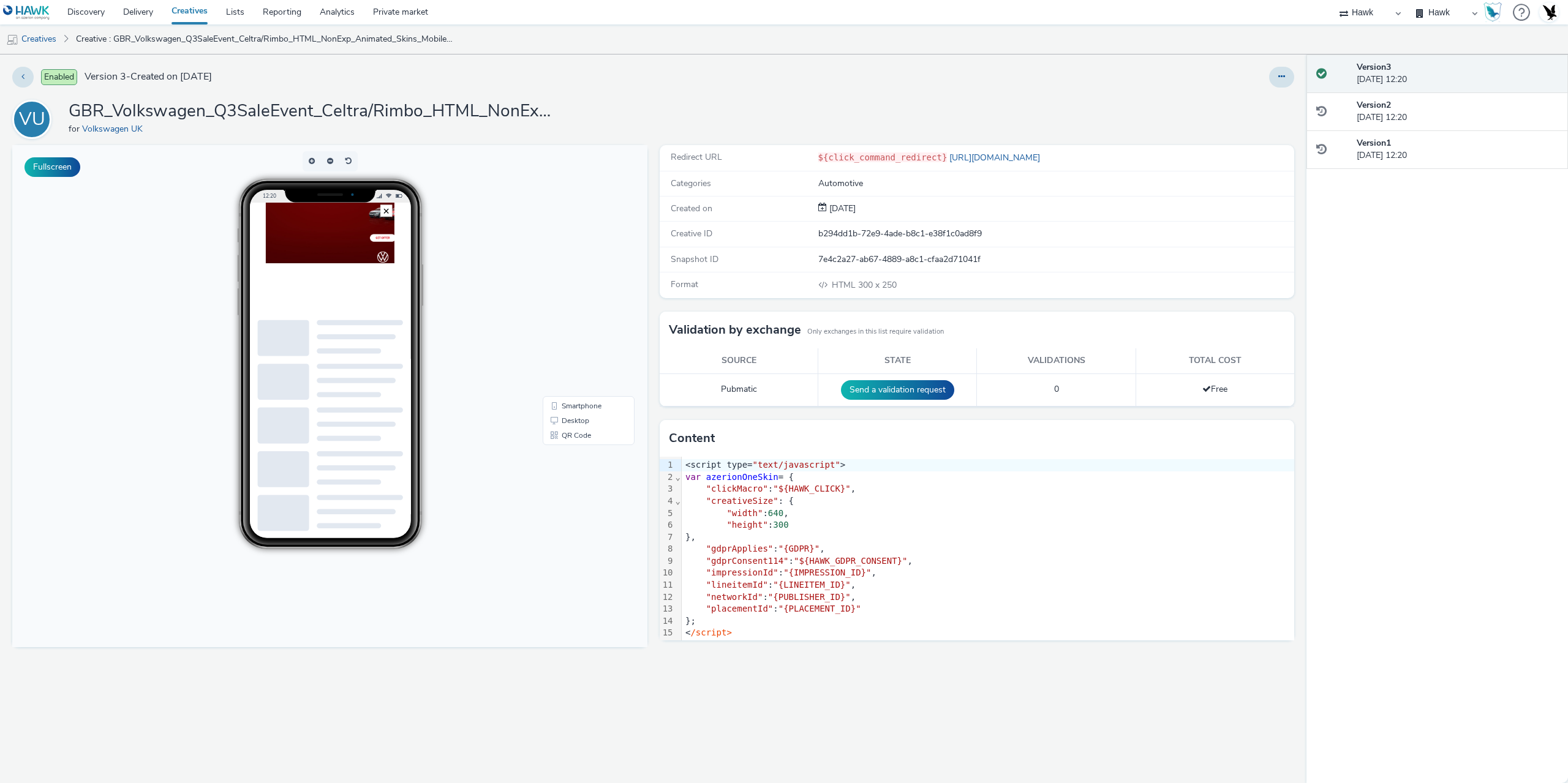
click at [634, 93] on div "Enabled Version 3 - Created on 27 August 2025 VU GBR_Volkswagen_Q3SaleEvent_Cel…" at bounding box center [653, 419] width 1306 height 728
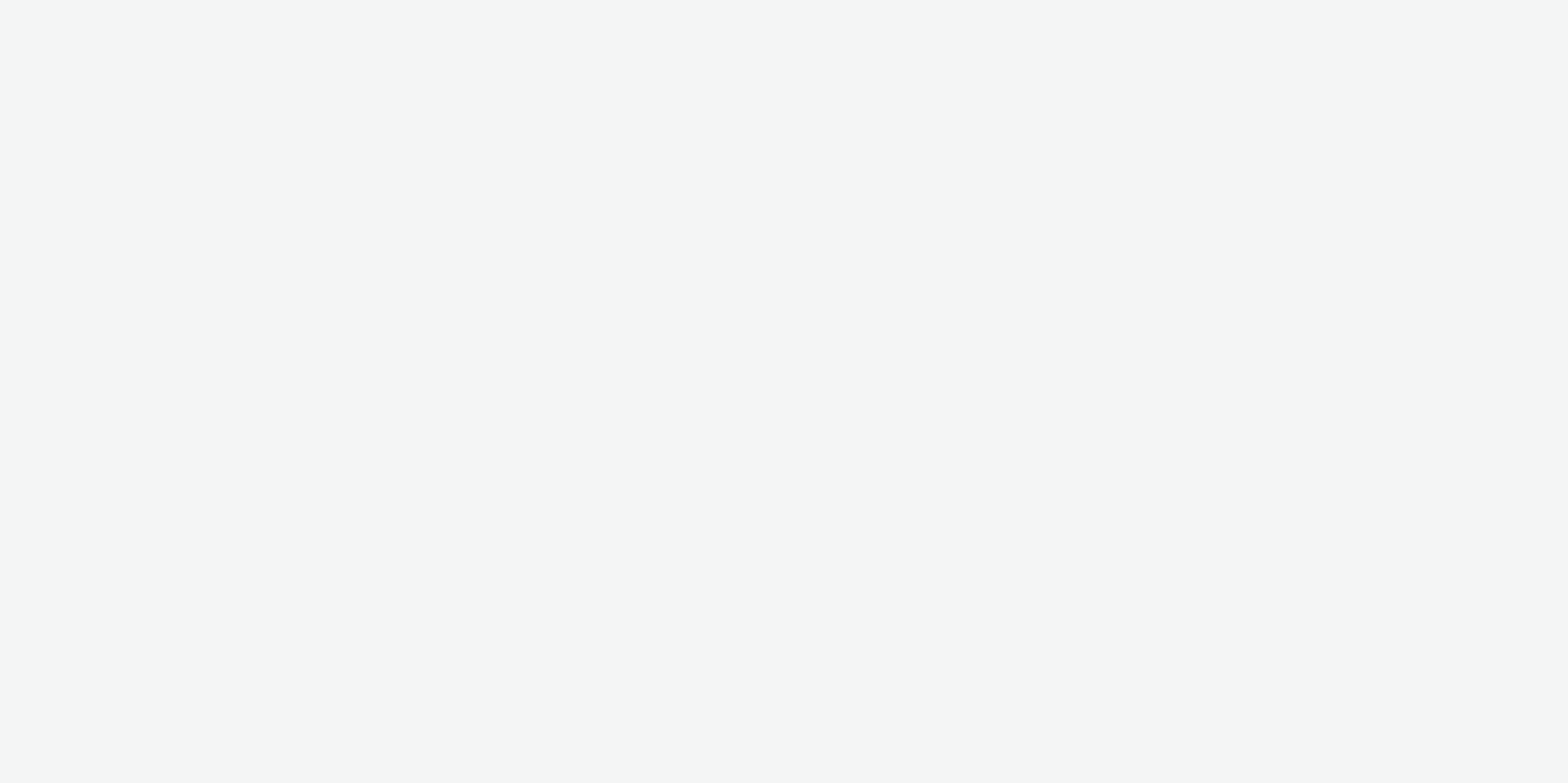
select select "47c37c18-910e-43a3-bb91-a2beb2847406"
select select "b1b940d3-d05b-48b5-821e-f328c33b988b"
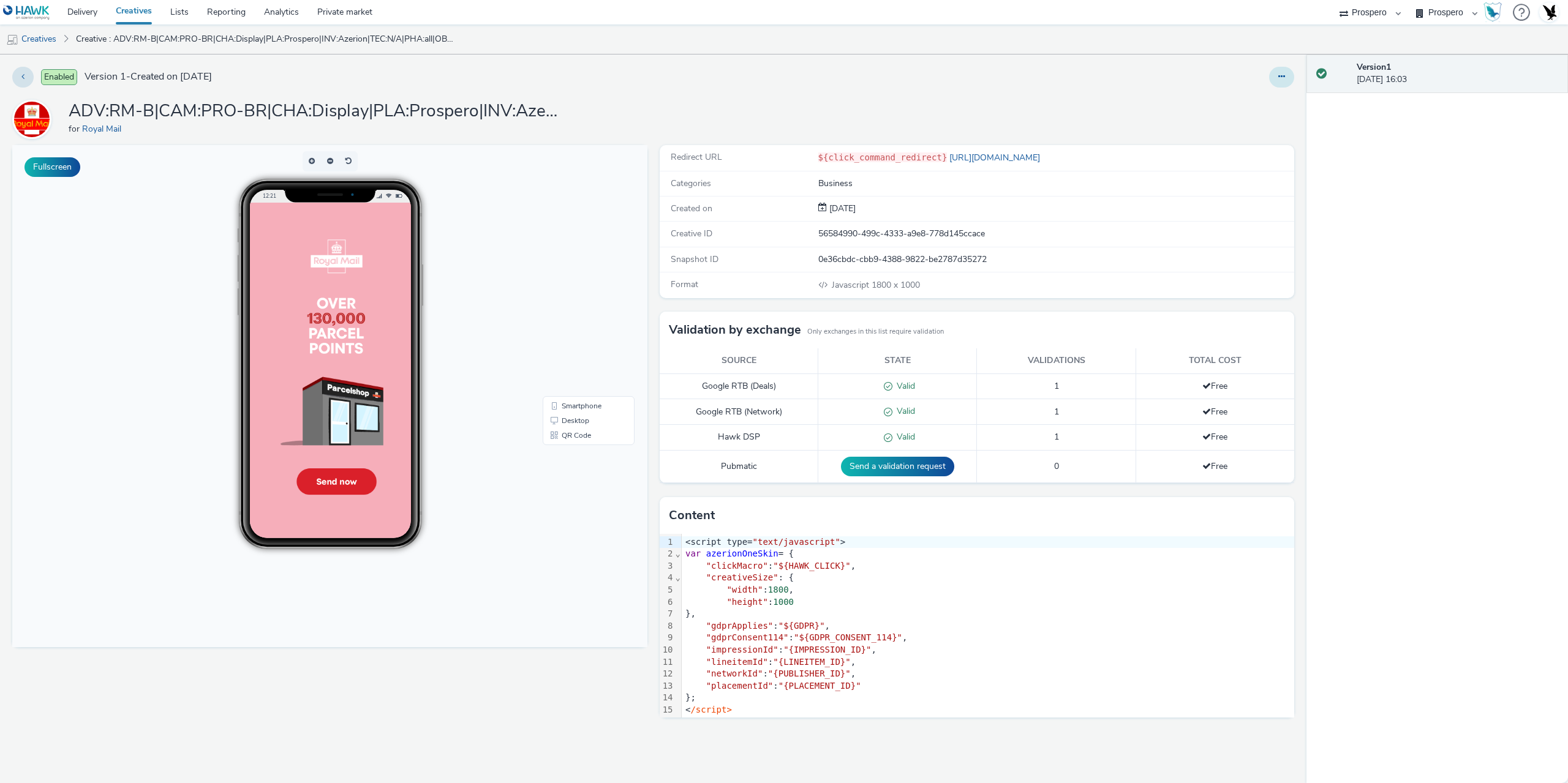
drag, startPoint x: 1292, startPoint y: 69, endPoint x: 1274, endPoint y: 86, distance: 24.8
click at [1290, 69] on div at bounding box center [1282, 77] width 25 height 21
click at [1275, 86] on button at bounding box center [1282, 77] width 25 height 21
click at [1256, 93] on link "Edit" at bounding box center [1248, 101] width 92 height 25
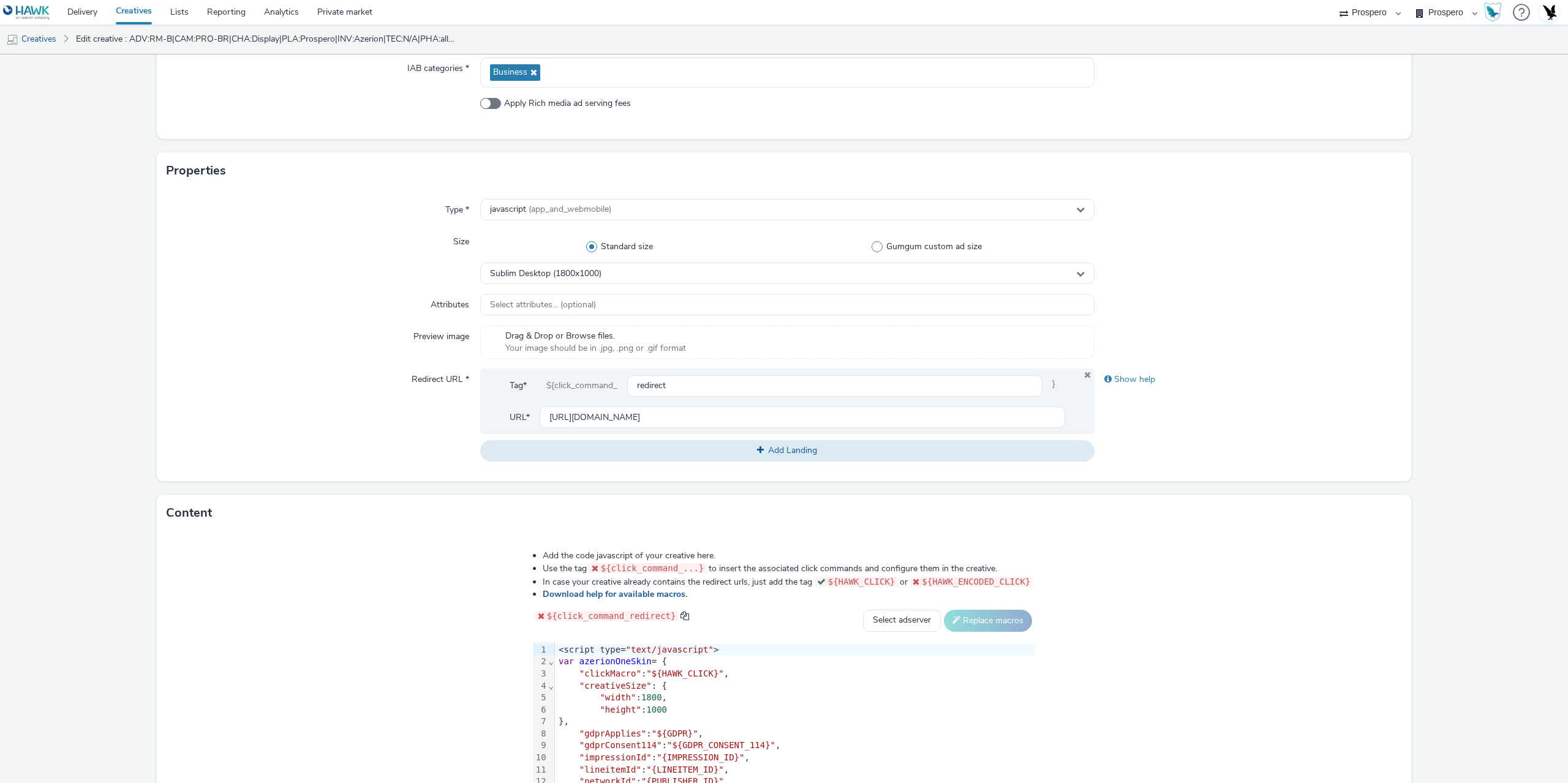
scroll to position [62, 0]
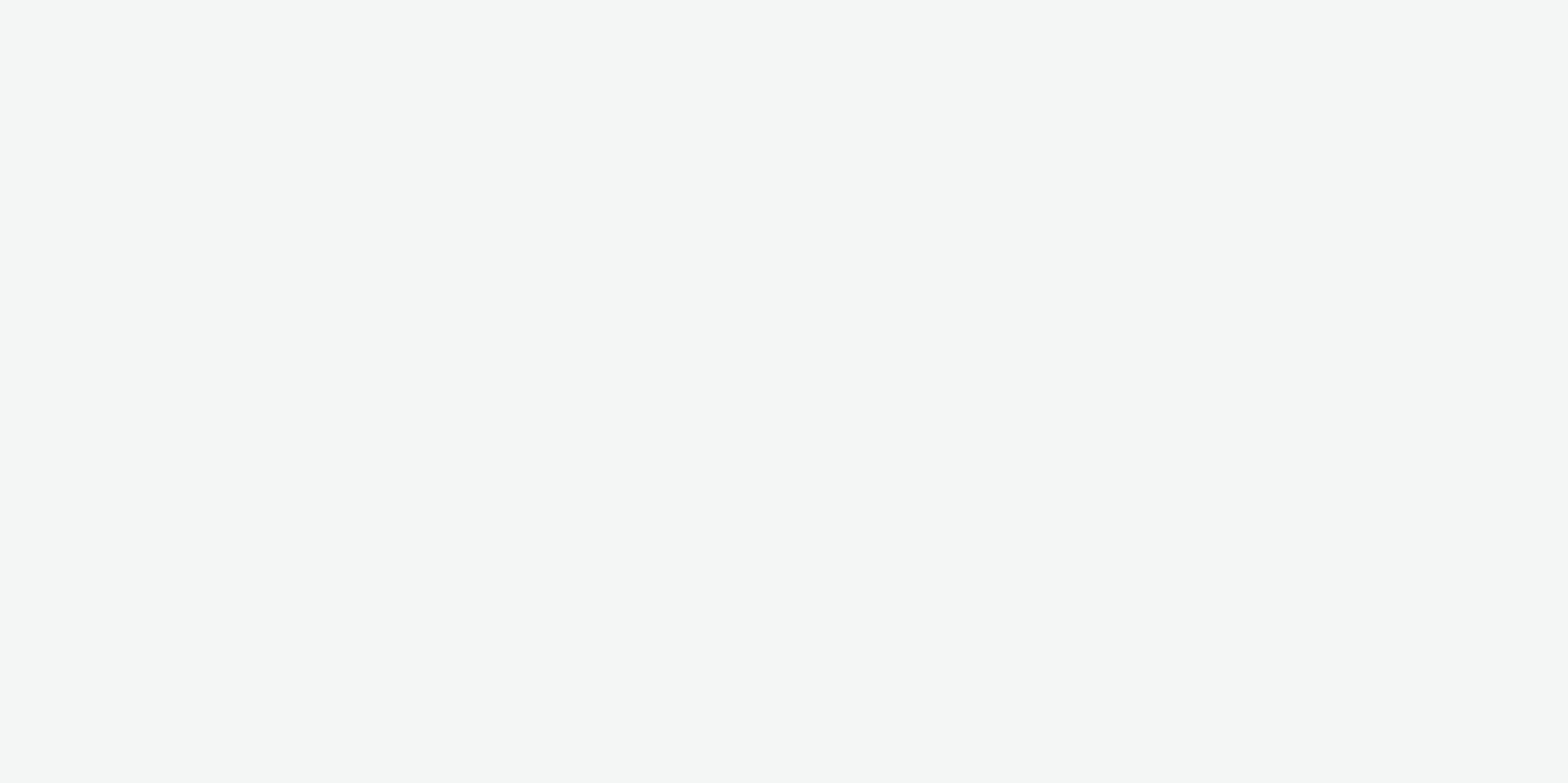
select select "11a7df10-284f-415c-b52a-427acf4c31ae"
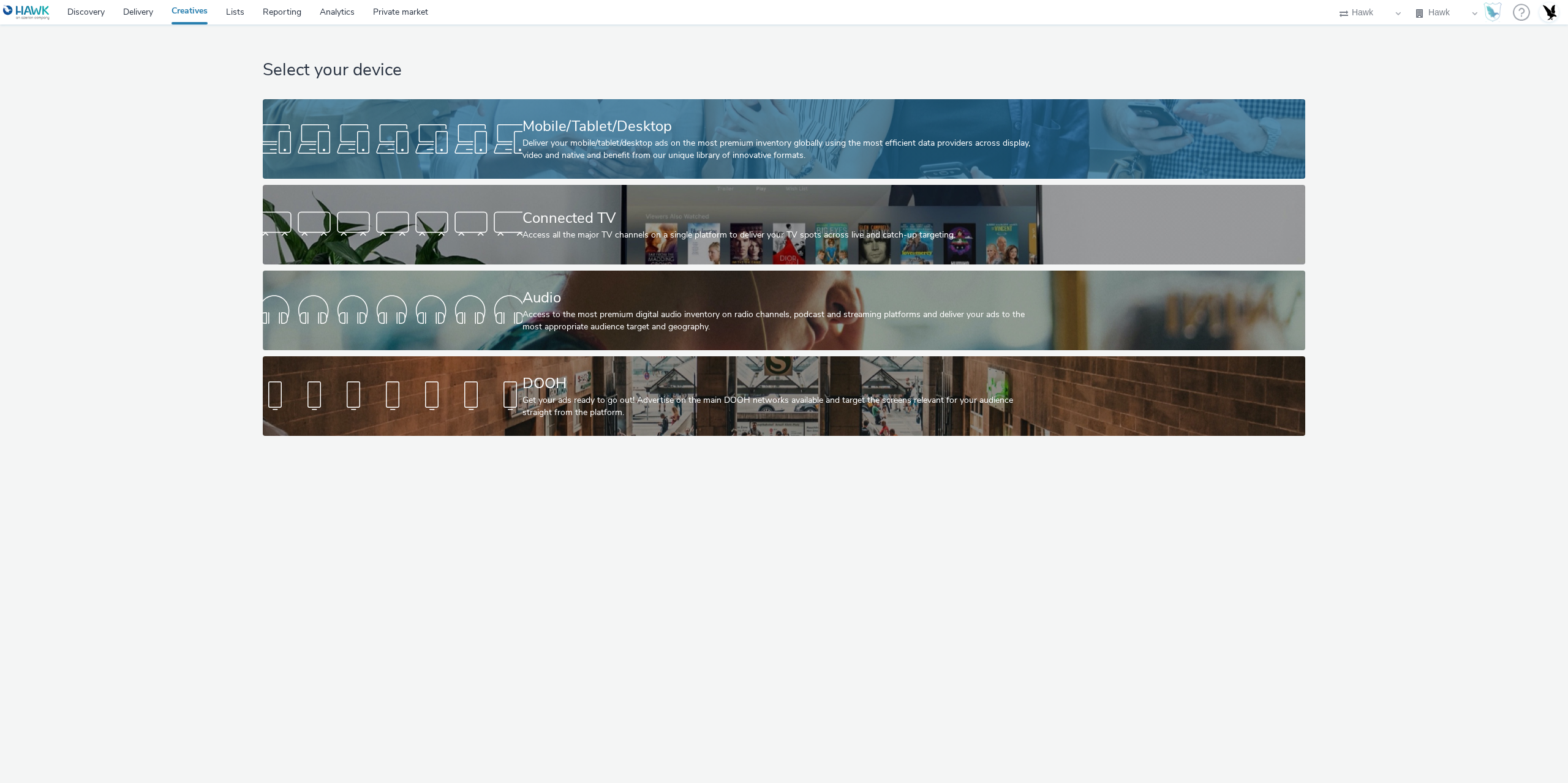
click at [757, 145] on div "Deliver your mobile/tablet/desktop ads on the most premium inventory globally u…" at bounding box center [782, 150] width 519 height 25
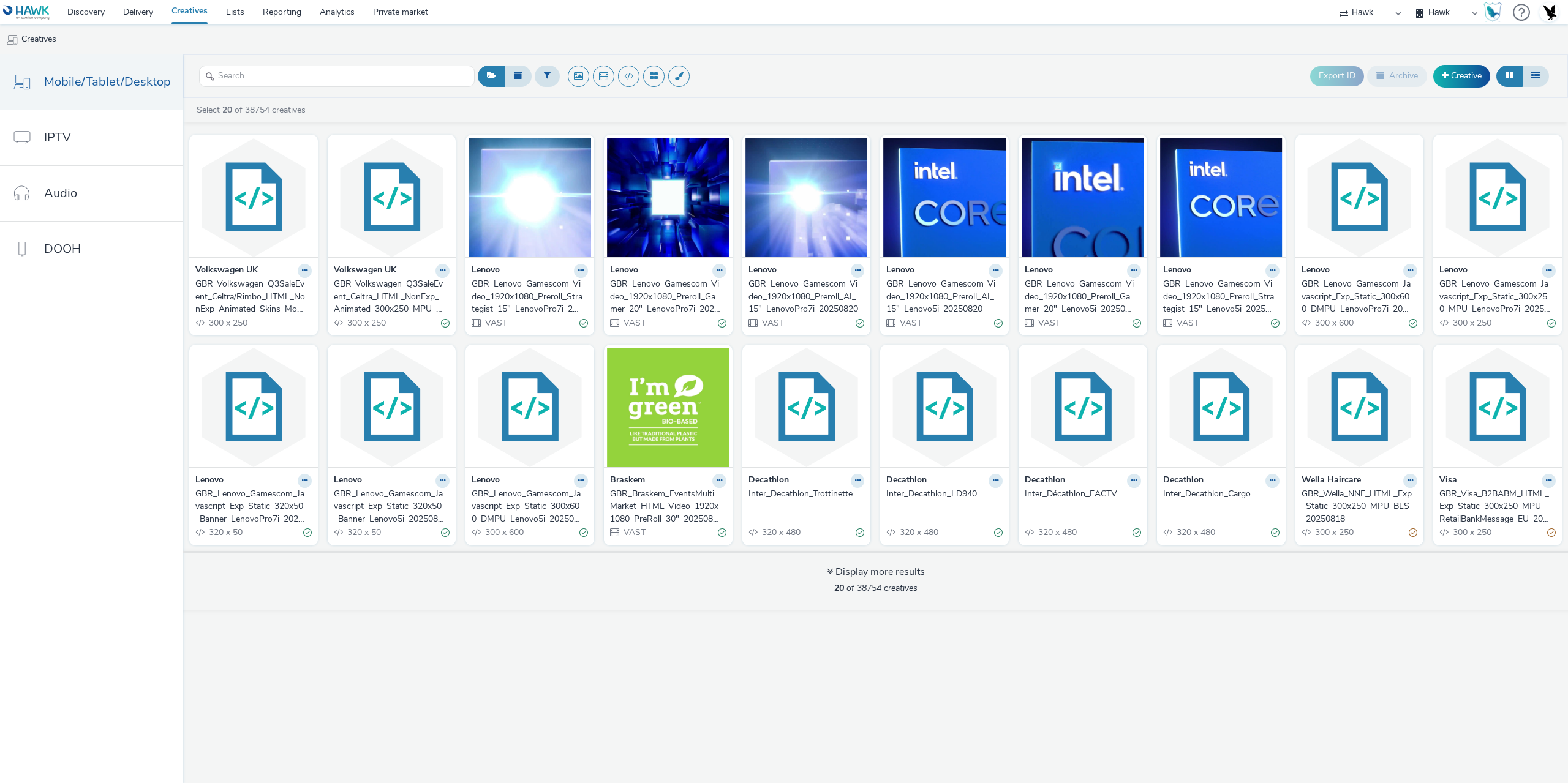
click at [255, 303] on div "GBR_Volkswagen_Q3SaleEvent_Celtra/Rimbo_HTML_NonExp_Animated_Skins_Mobile_[PHON…" at bounding box center [251, 296] width 112 height 37
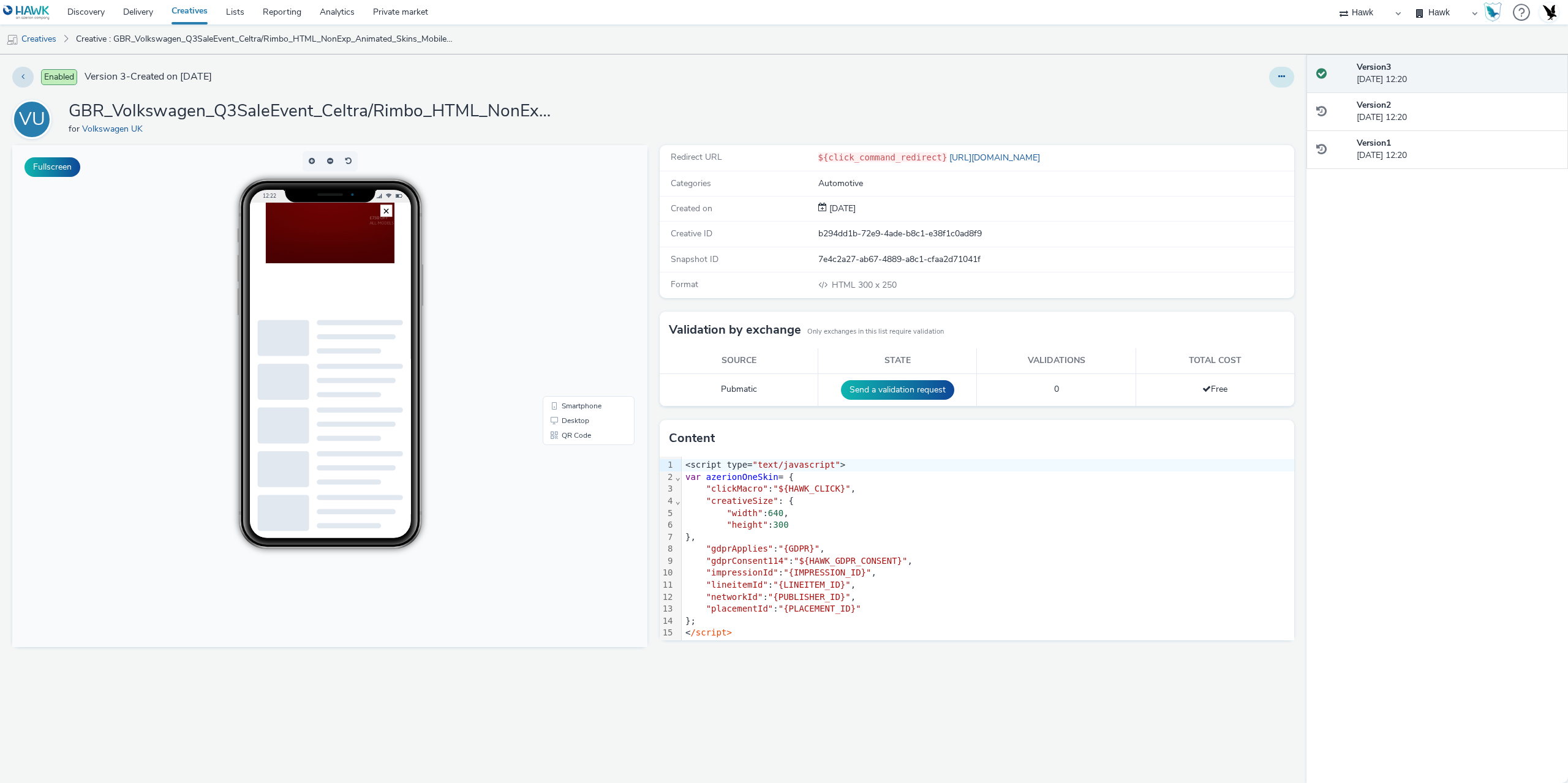
click at [1275, 84] on button at bounding box center [1282, 77] width 25 height 21
click at [1251, 108] on link "Edit" at bounding box center [1248, 101] width 92 height 25
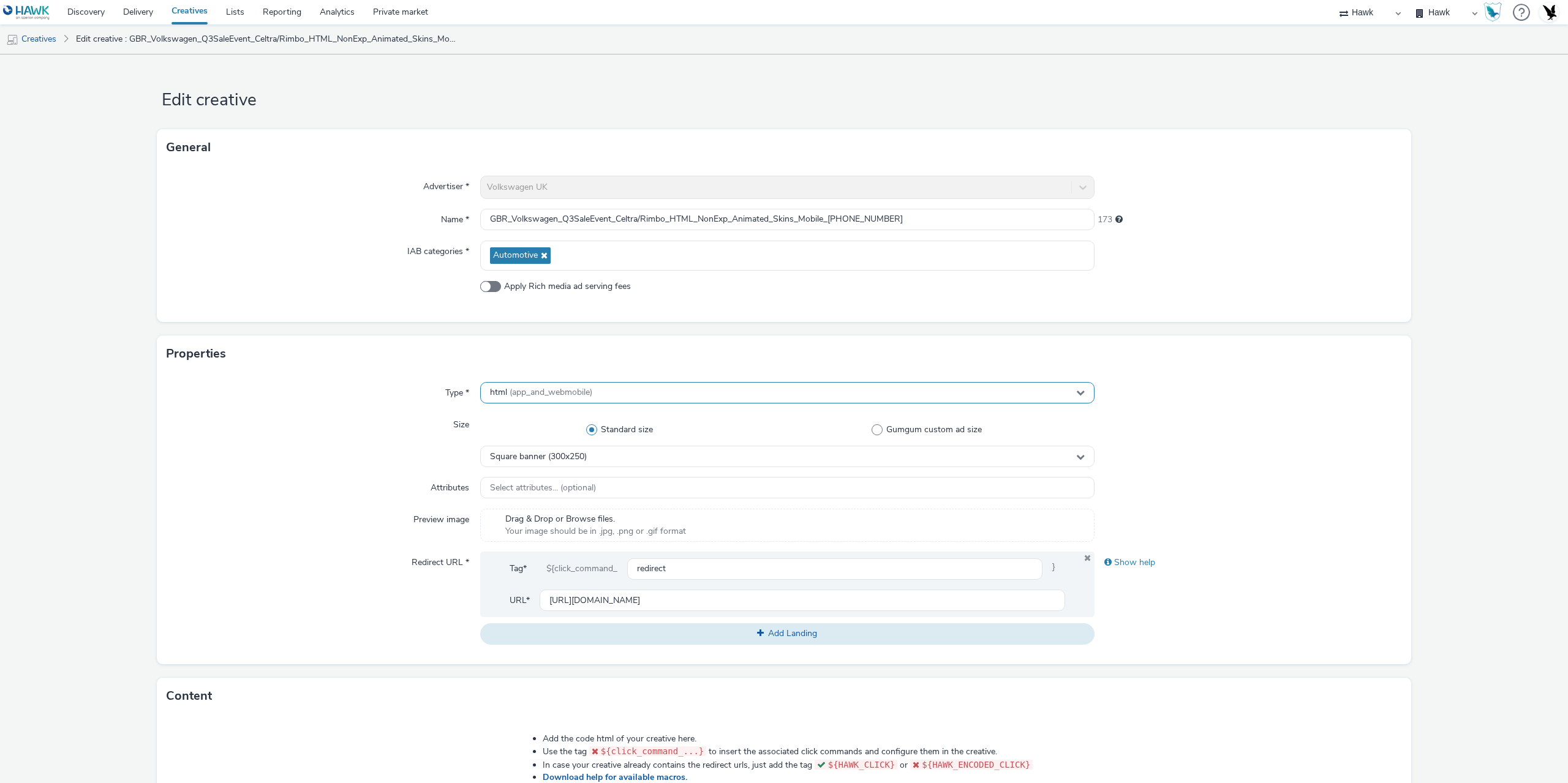
click at [510, 392] on span "(app_and_webmobile)" at bounding box center [551, 392] width 83 height 12
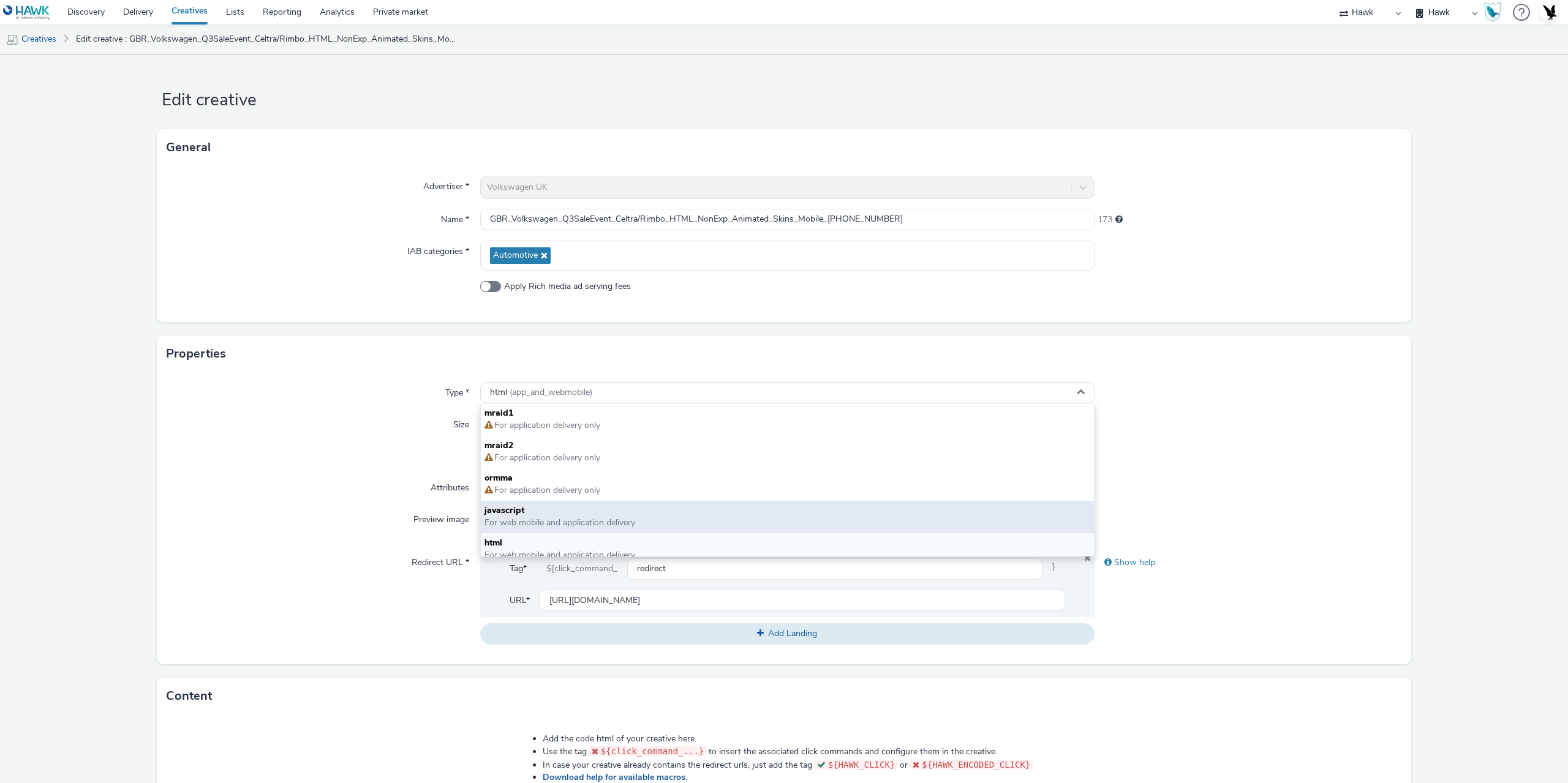
click at [520, 527] on span "For web mobile and application delivery" at bounding box center [560, 522] width 150 height 12
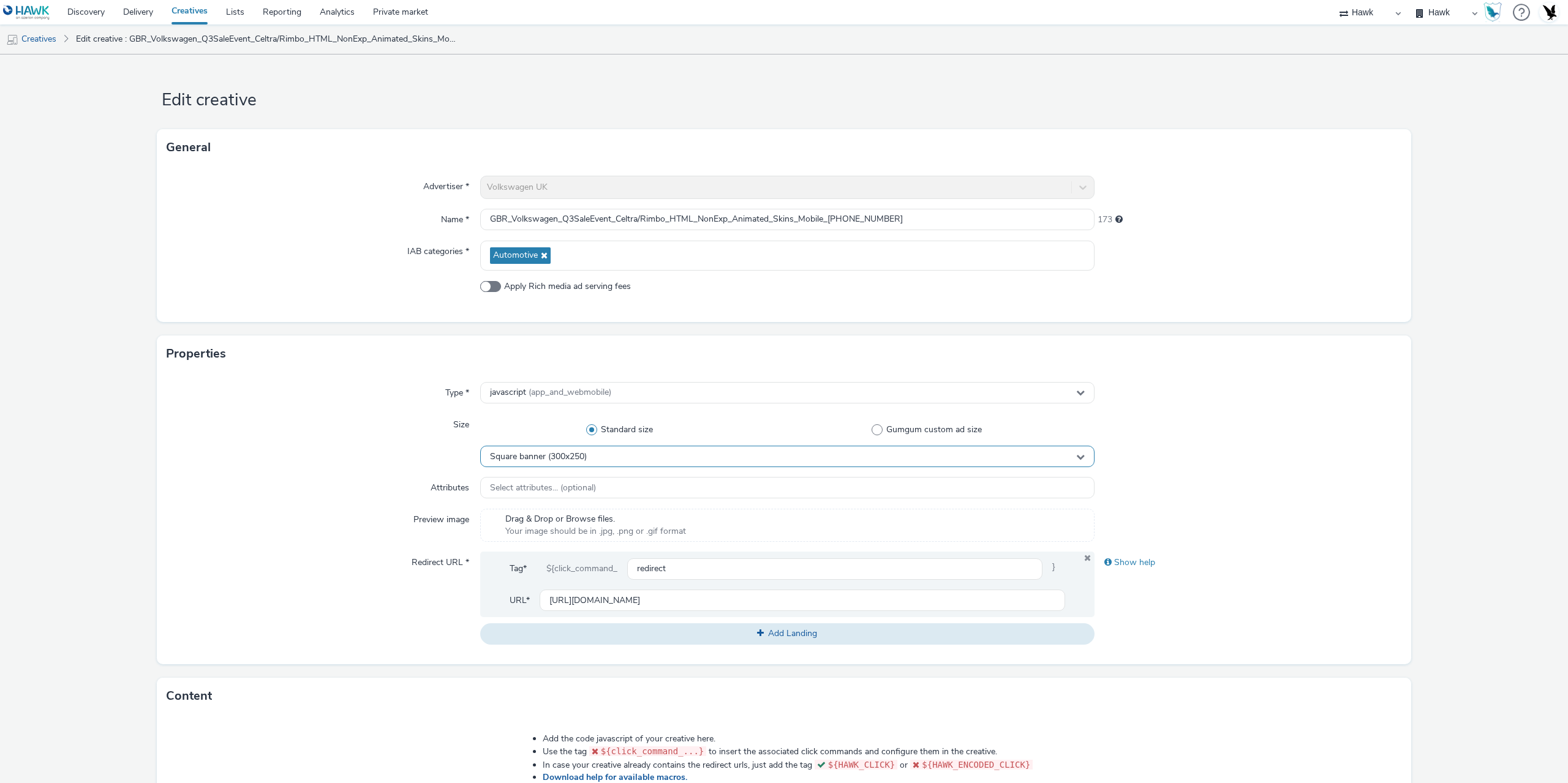
click at [518, 448] on div "Square banner (300x250)" at bounding box center [788, 456] width 615 height 21
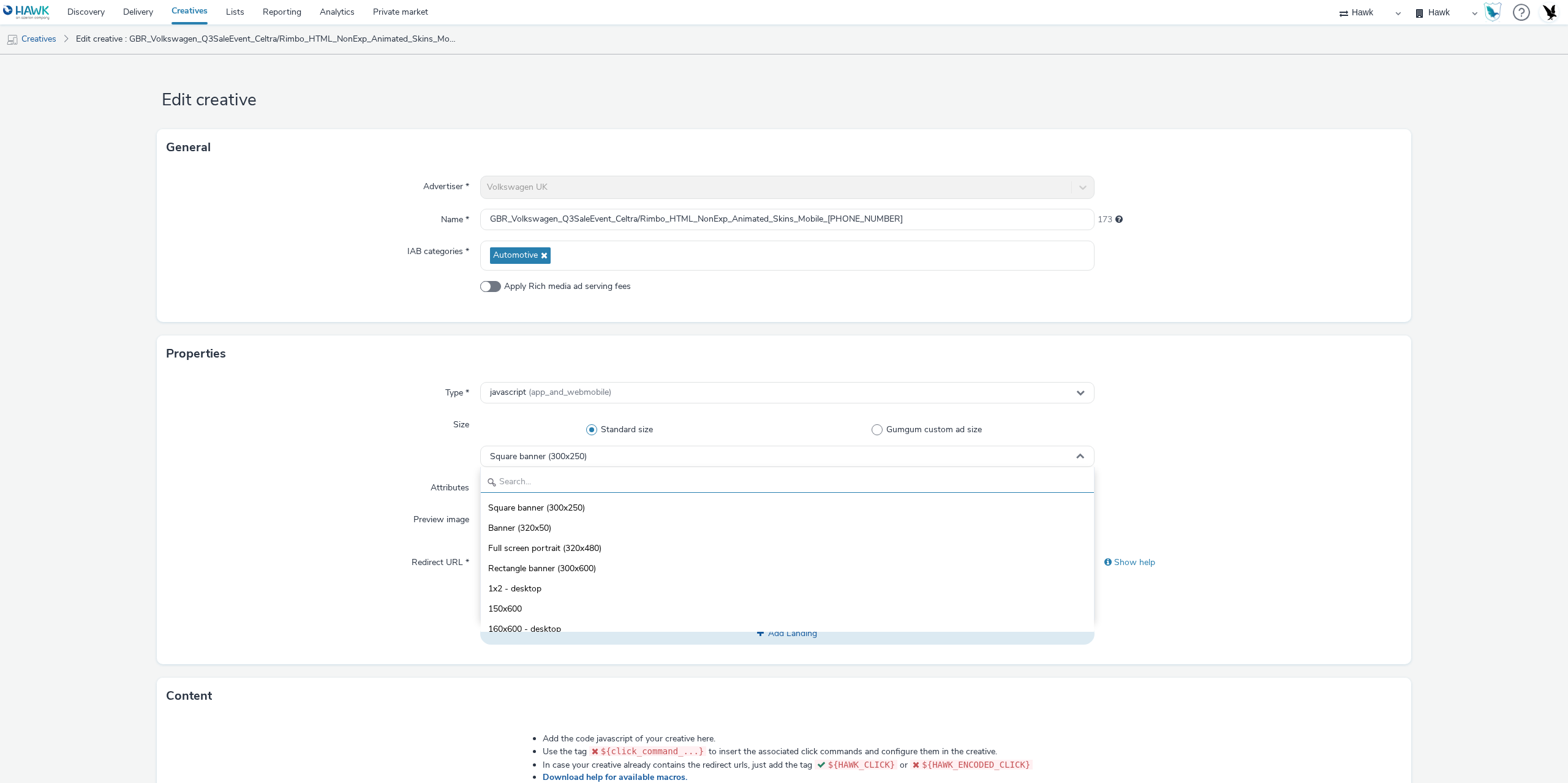
click at [518, 481] on input "text" at bounding box center [788, 482] width 613 height 21
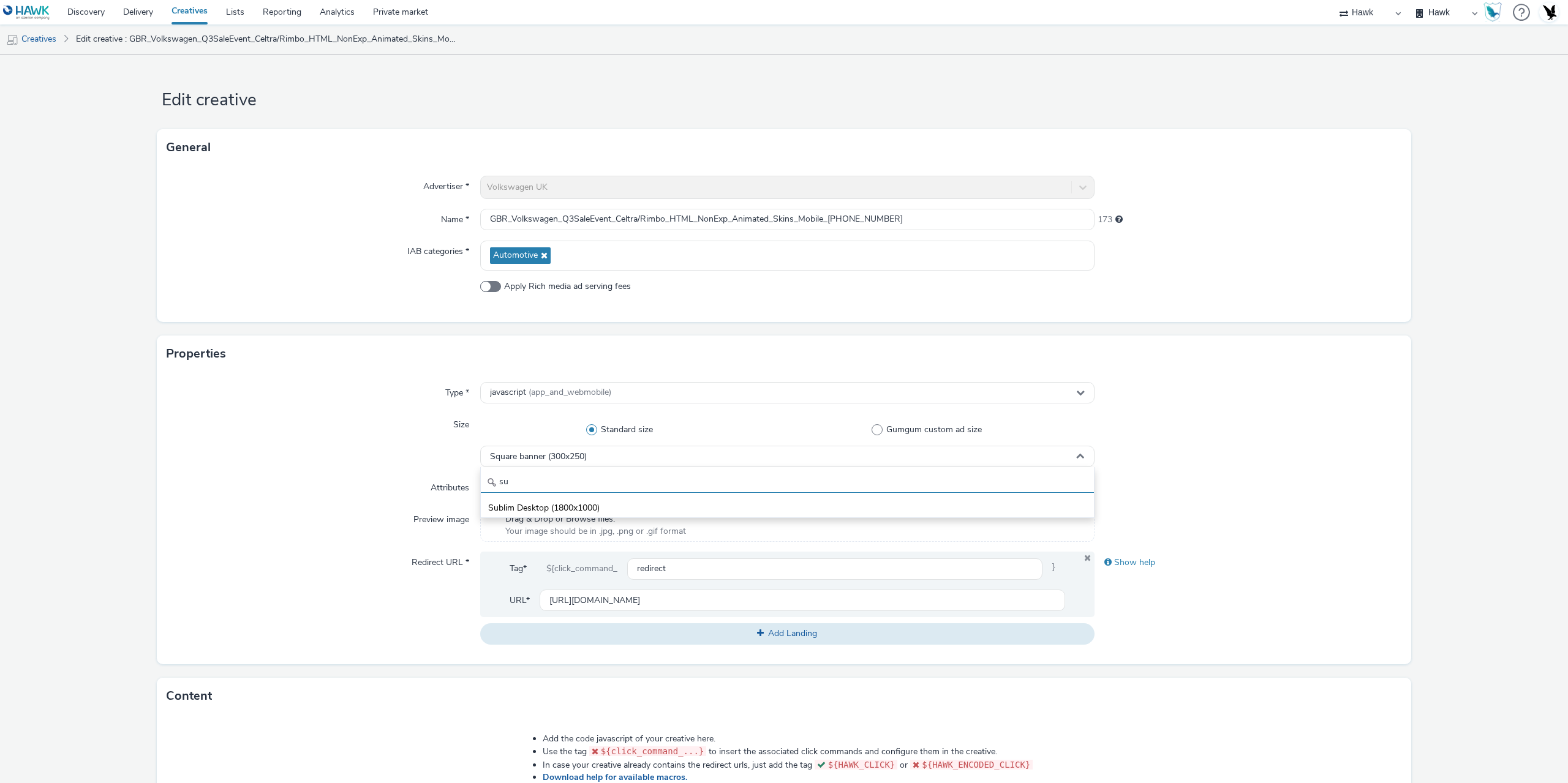
type input "s"
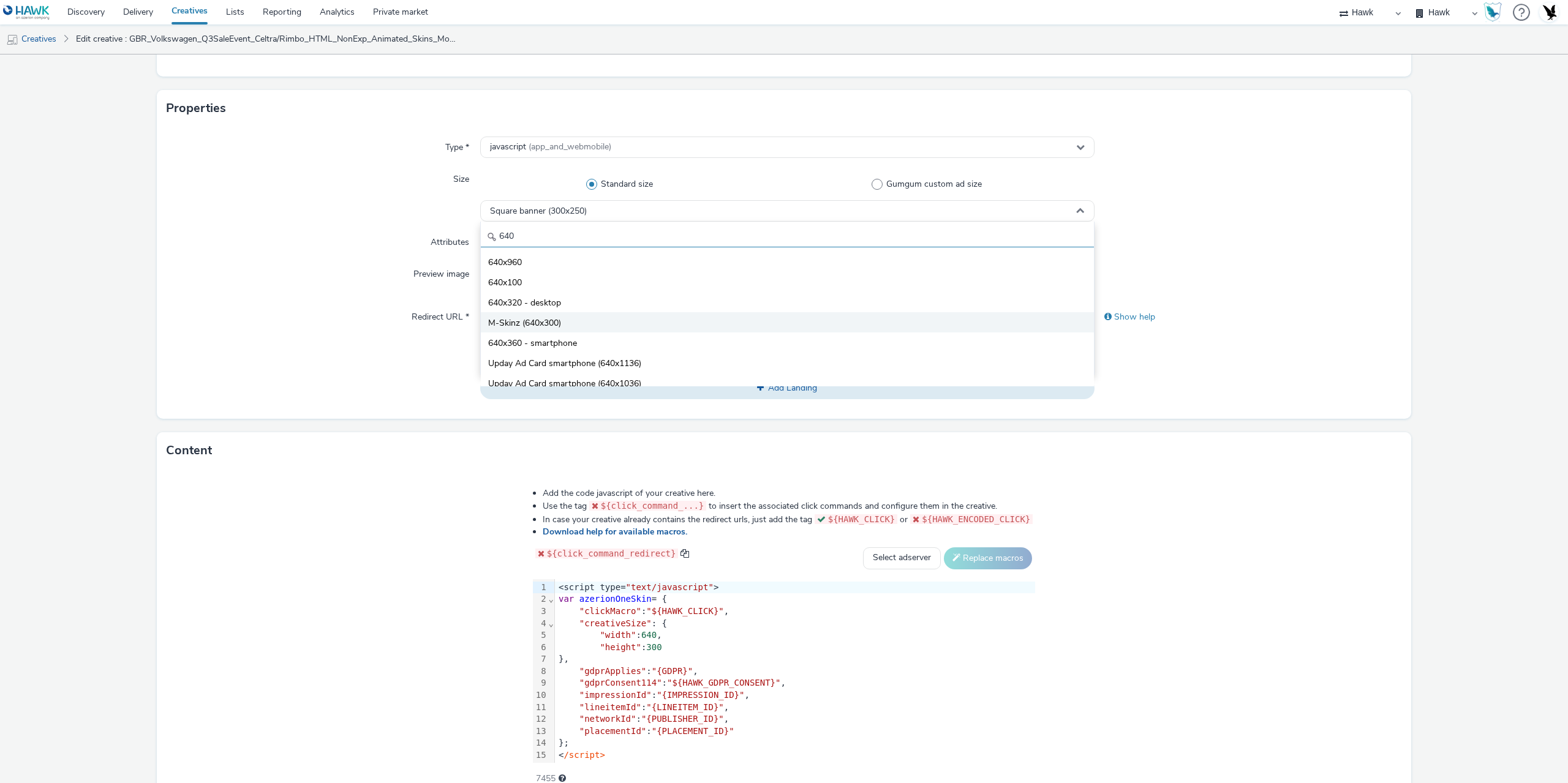
type input "640"
click at [544, 325] on span "M-Skinz (640x300)" at bounding box center [525, 323] width 73 height 12
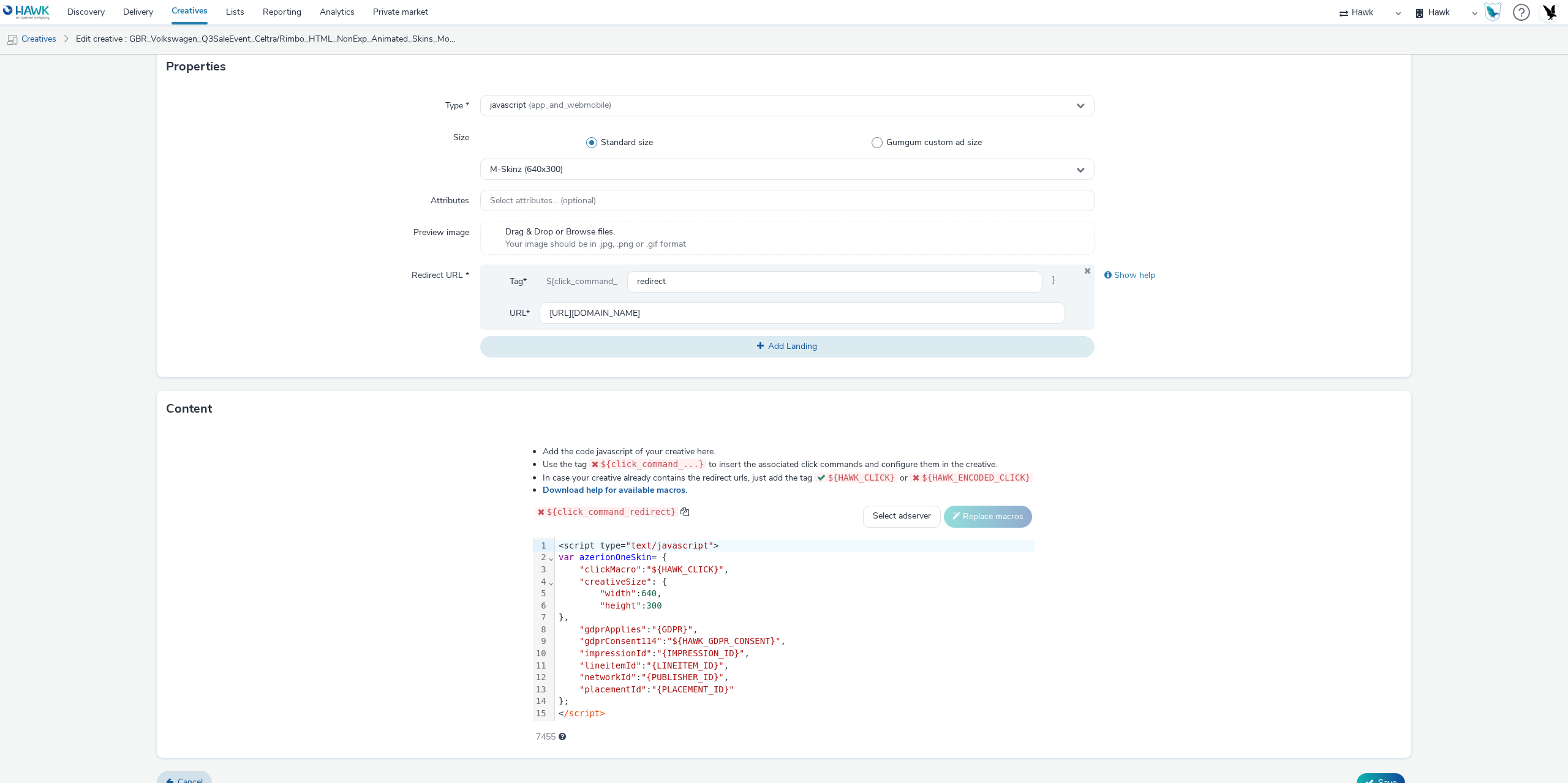
scroll to position [306, 0]
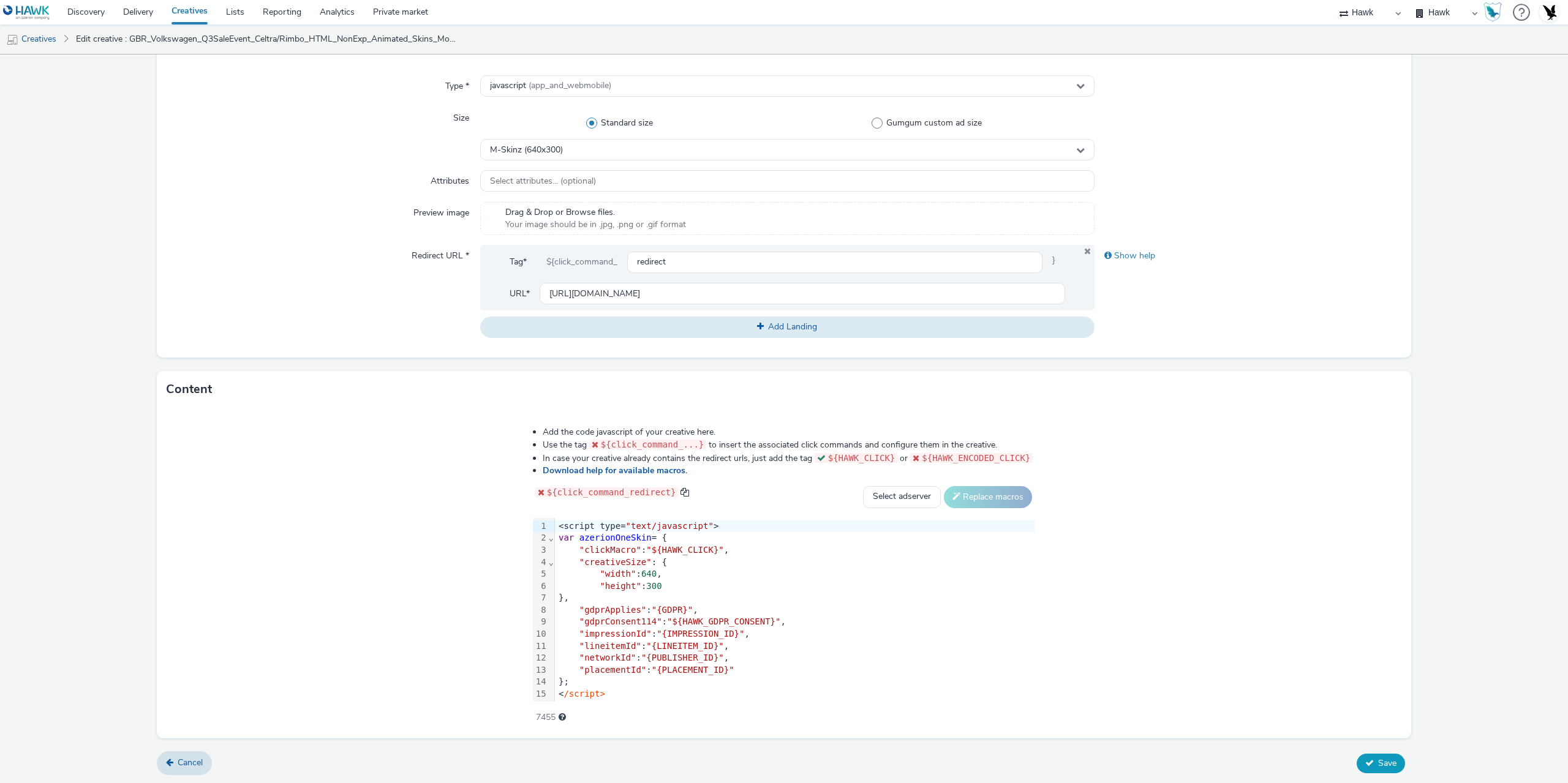
click at [1387, 757] on span "Save" at bounding box center [1387, 763] width 18 height 12
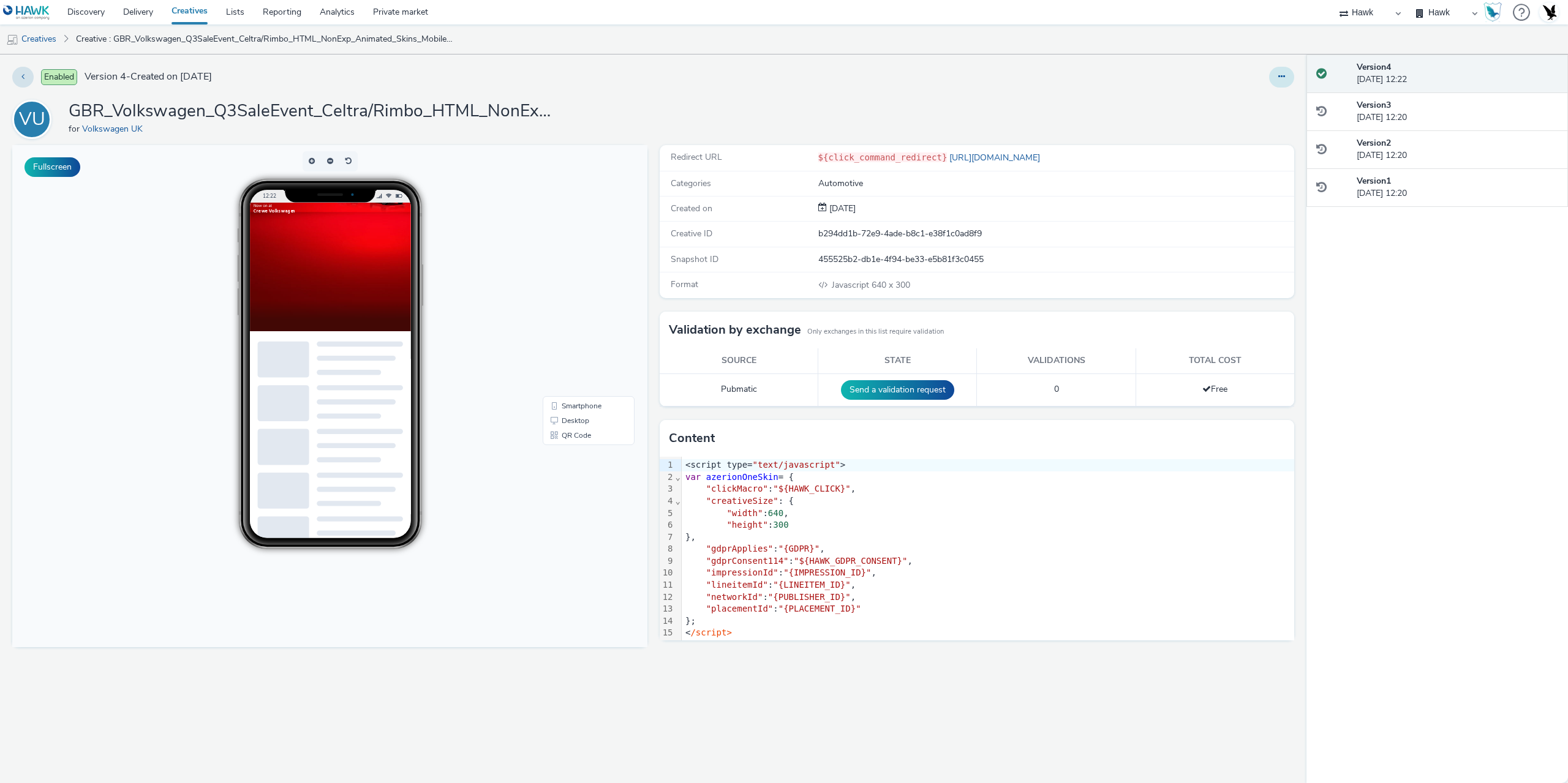
click at [1274, 71] on button at bounding box center [1282, 77] width 25 height 21
click at [1230, 124] on link "Duplicate" at bounding box center [1248, 126] width 92 height 25
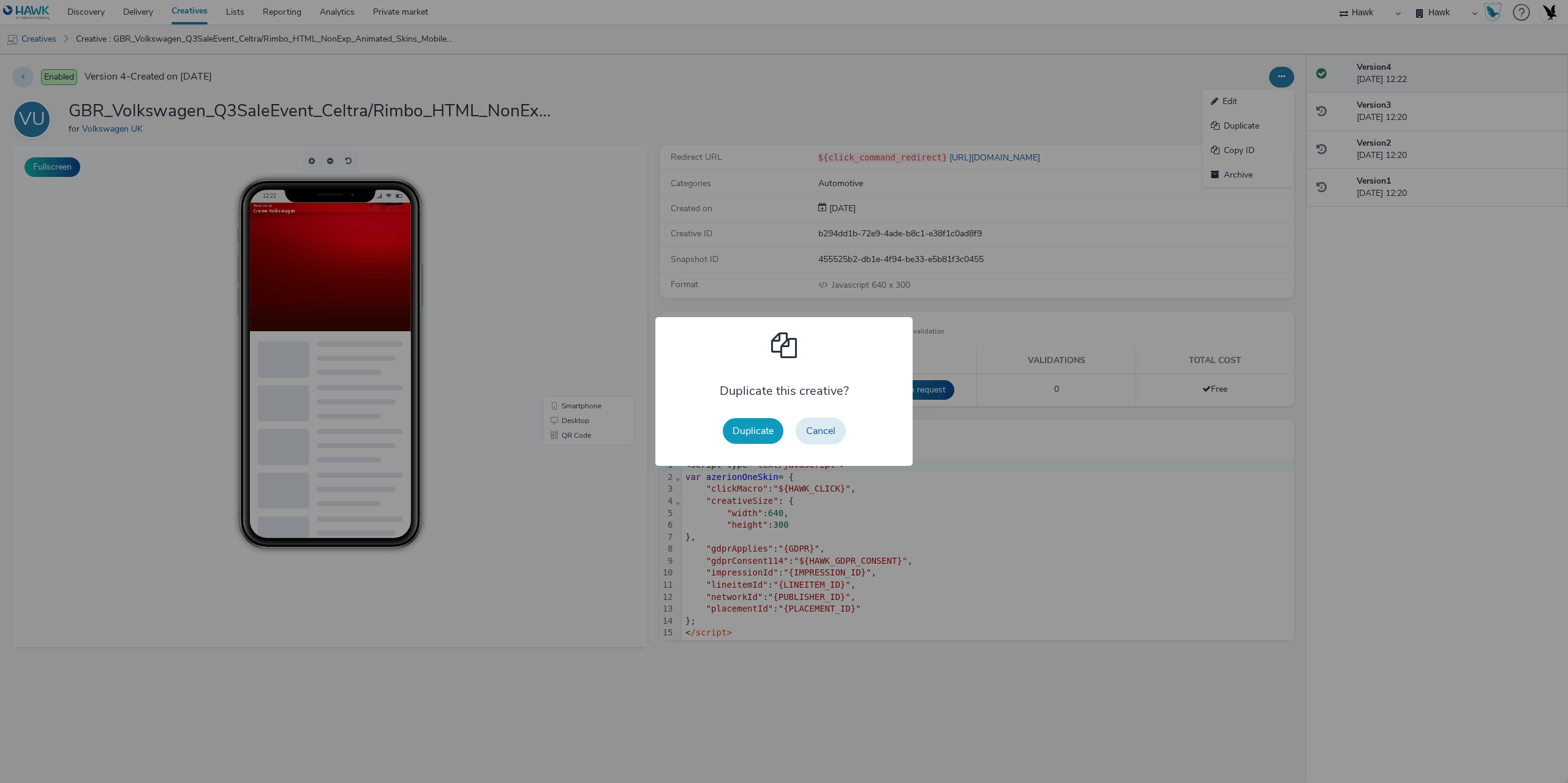
click at [749, 441] on button "Duplicate" at bounding box center [753, 431] width 60 height 26
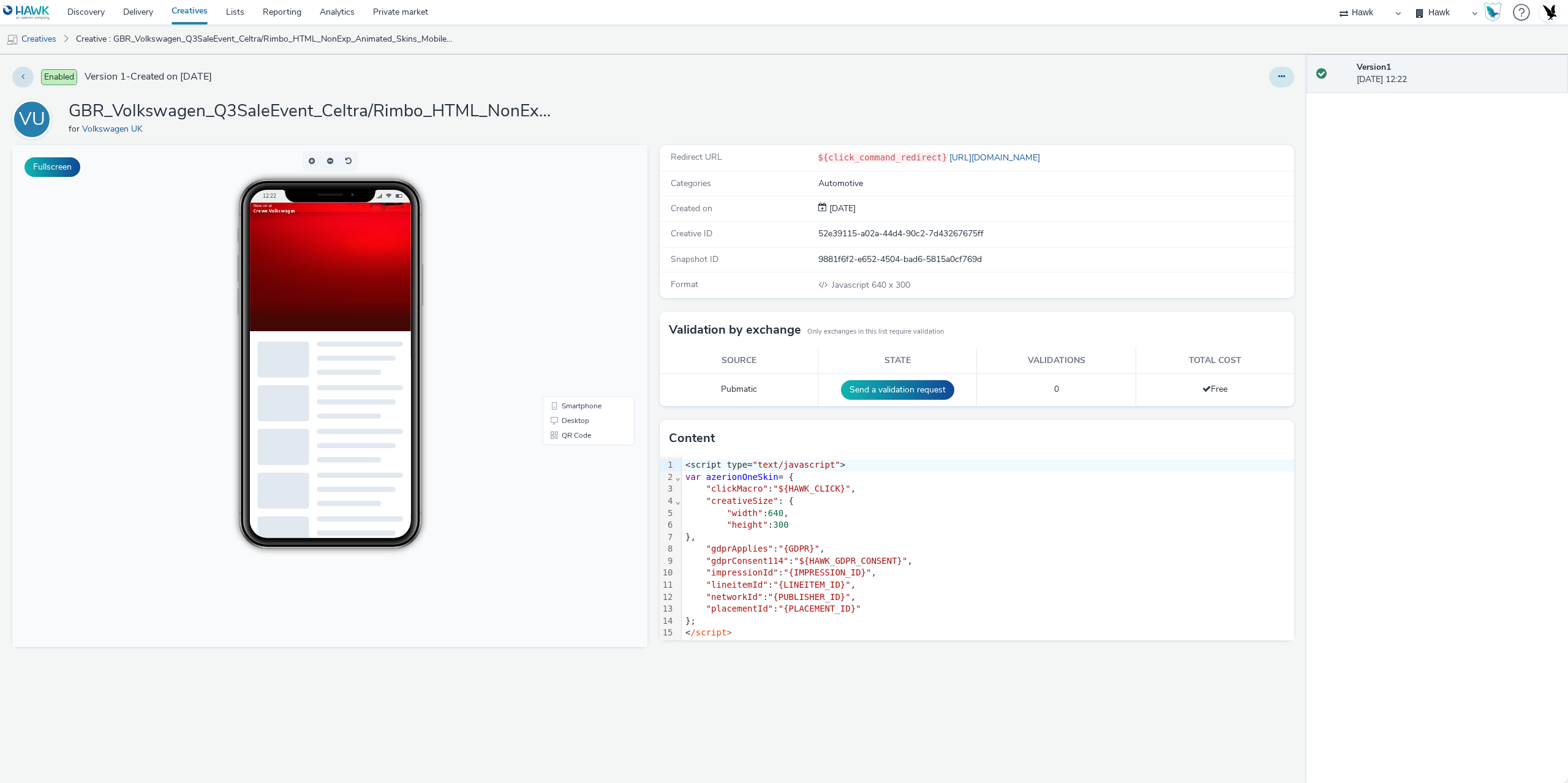
drag, startPoint x: 1285, startPoint y: 67, endPoint x: 1278, endPoint y: 75, distance: 10.6
click at [1282, 69] on button at bounding box center [1282, 77] width 25 height 21
click at [1263, 93] on link "Edit" at bounding box center [1248, 101] width 92 height 25
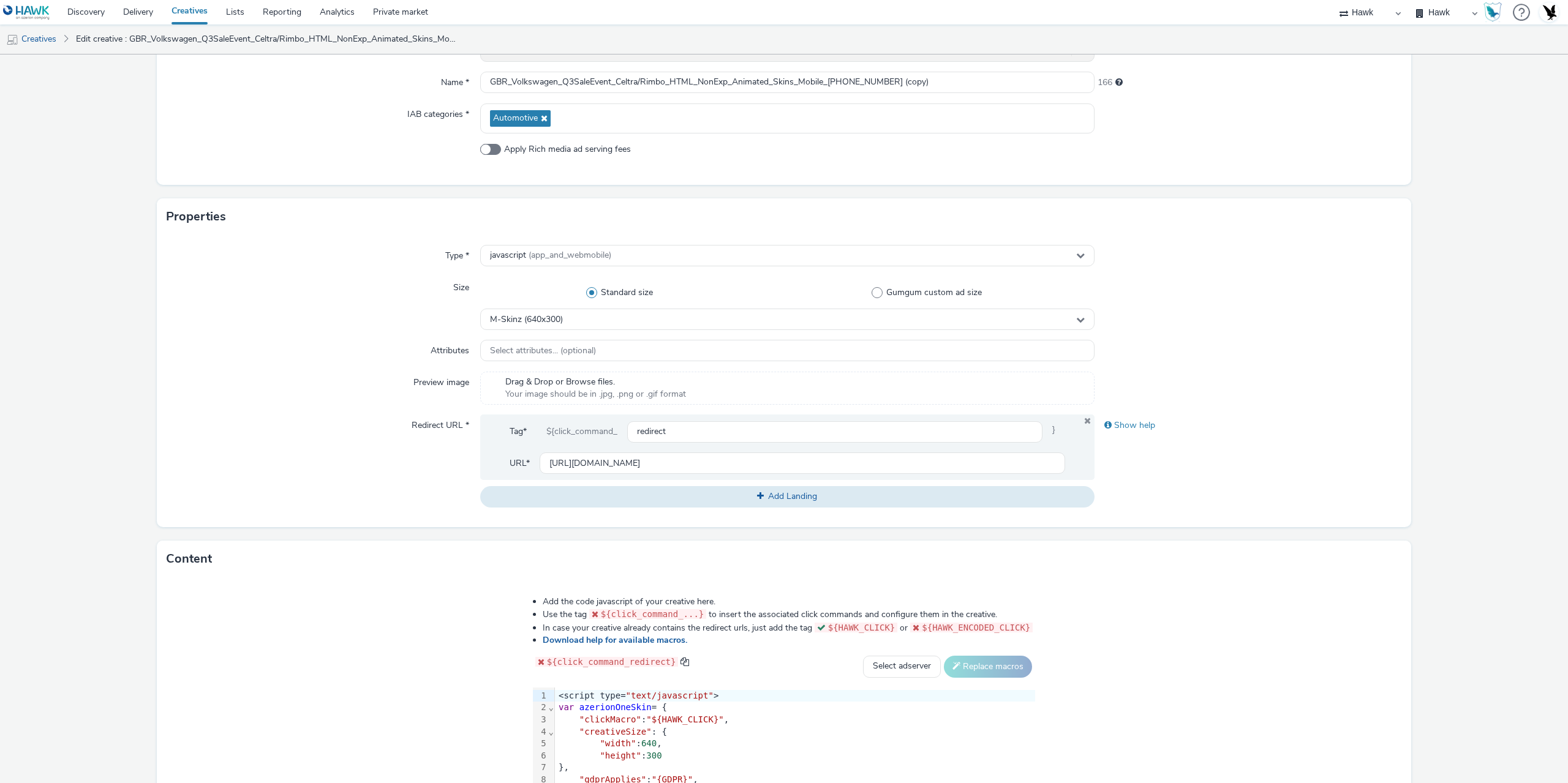
scroll to position [306, 0]
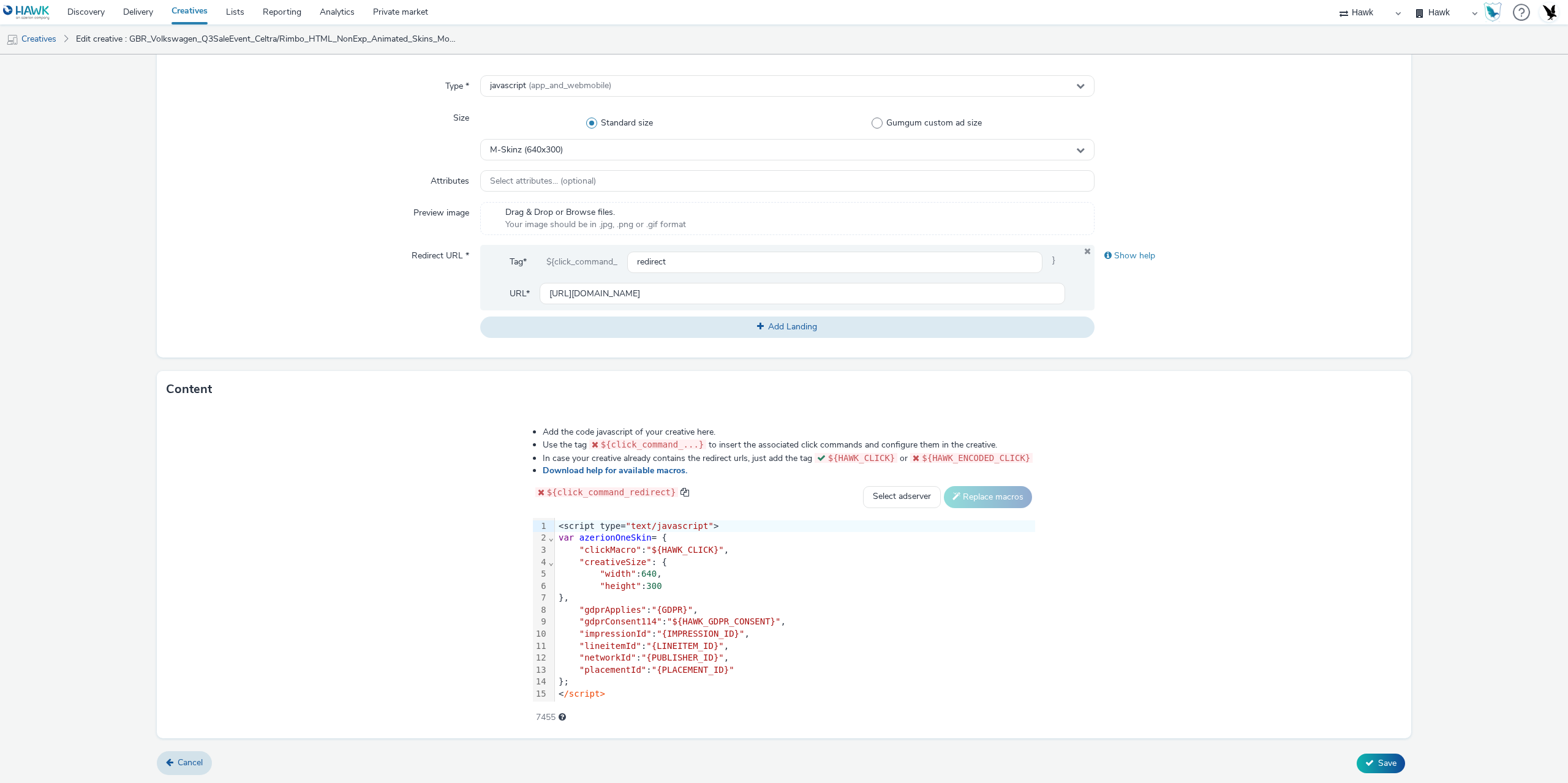
click at [646, 641] on span ""{LINEITEM_ID}"" at bounding box center [685, 646] width 77 height 10
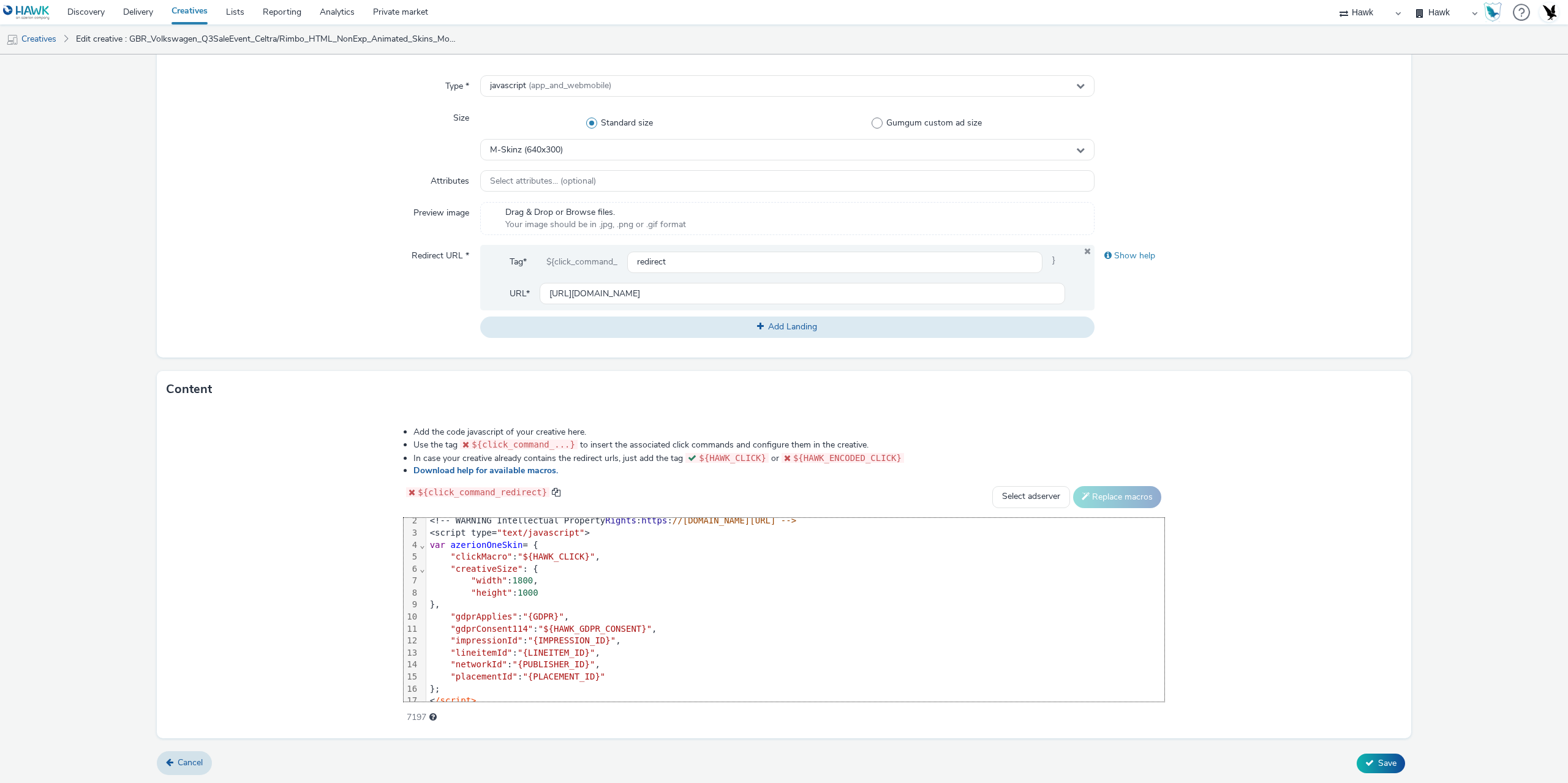
scroll to position [0, 0]
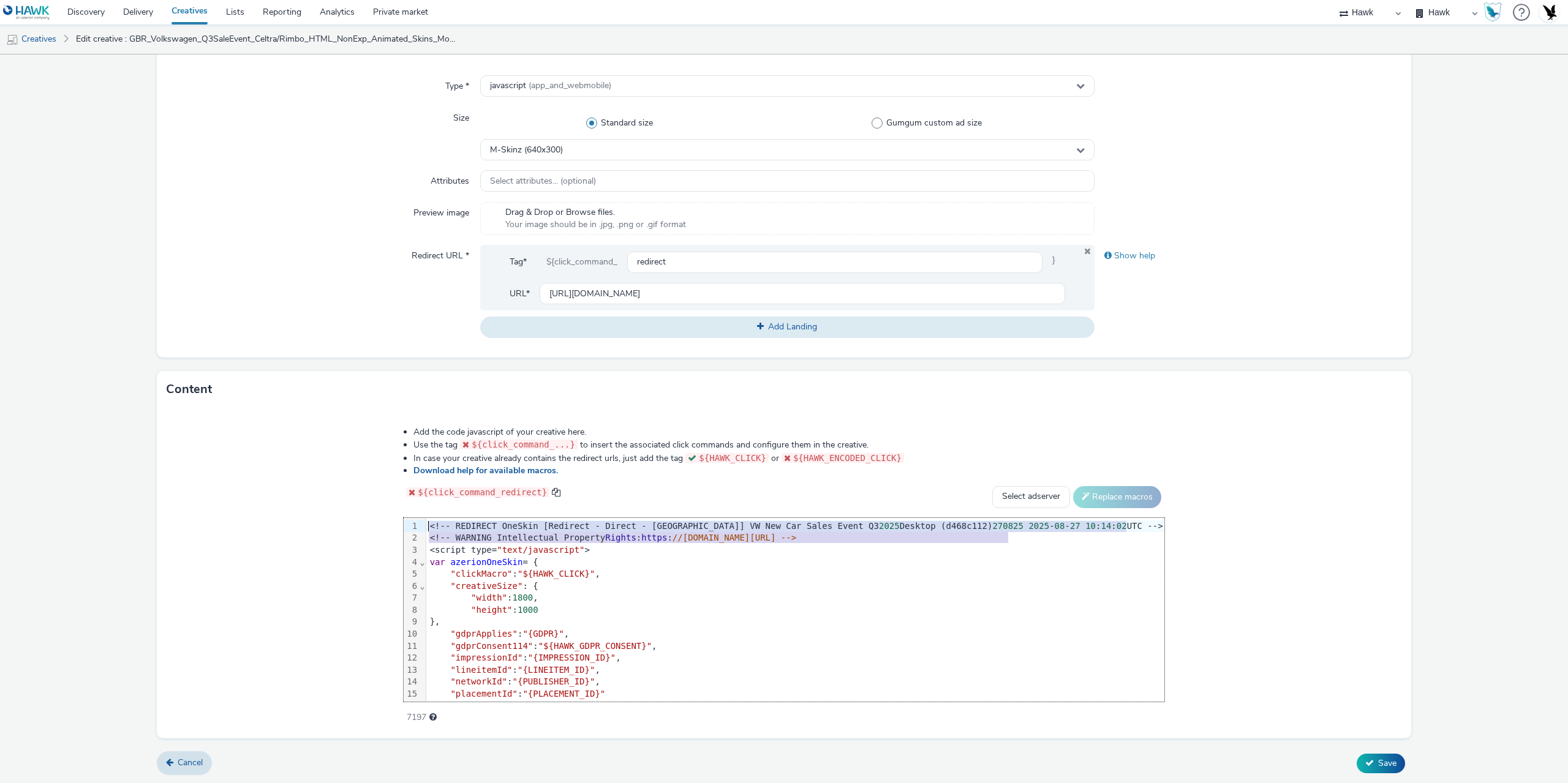
drag, startPoint x: 1021, startPoint y: 538, endPoint x: 391, endPoint y: 523, distance: 630.2
click at [391, 523] on div "Add the code javascript of your creative here. Use the tag ${click_command_...}…" at bounding box center [783, 568] width 848 height 302
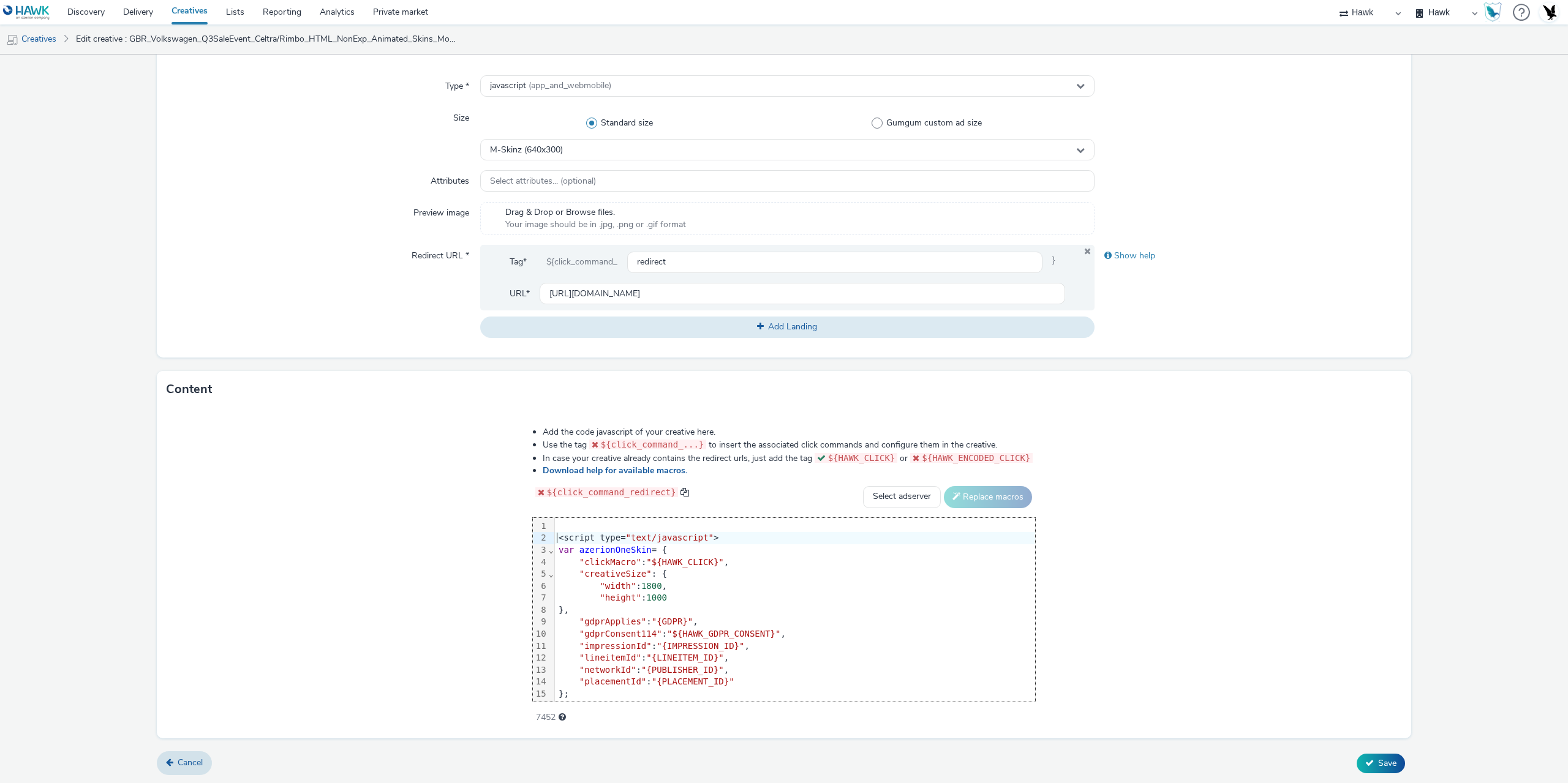
click at [555, 538] on div "<script type= "text/javascript" >" at bounding box center [795, 538] width 480 height 12
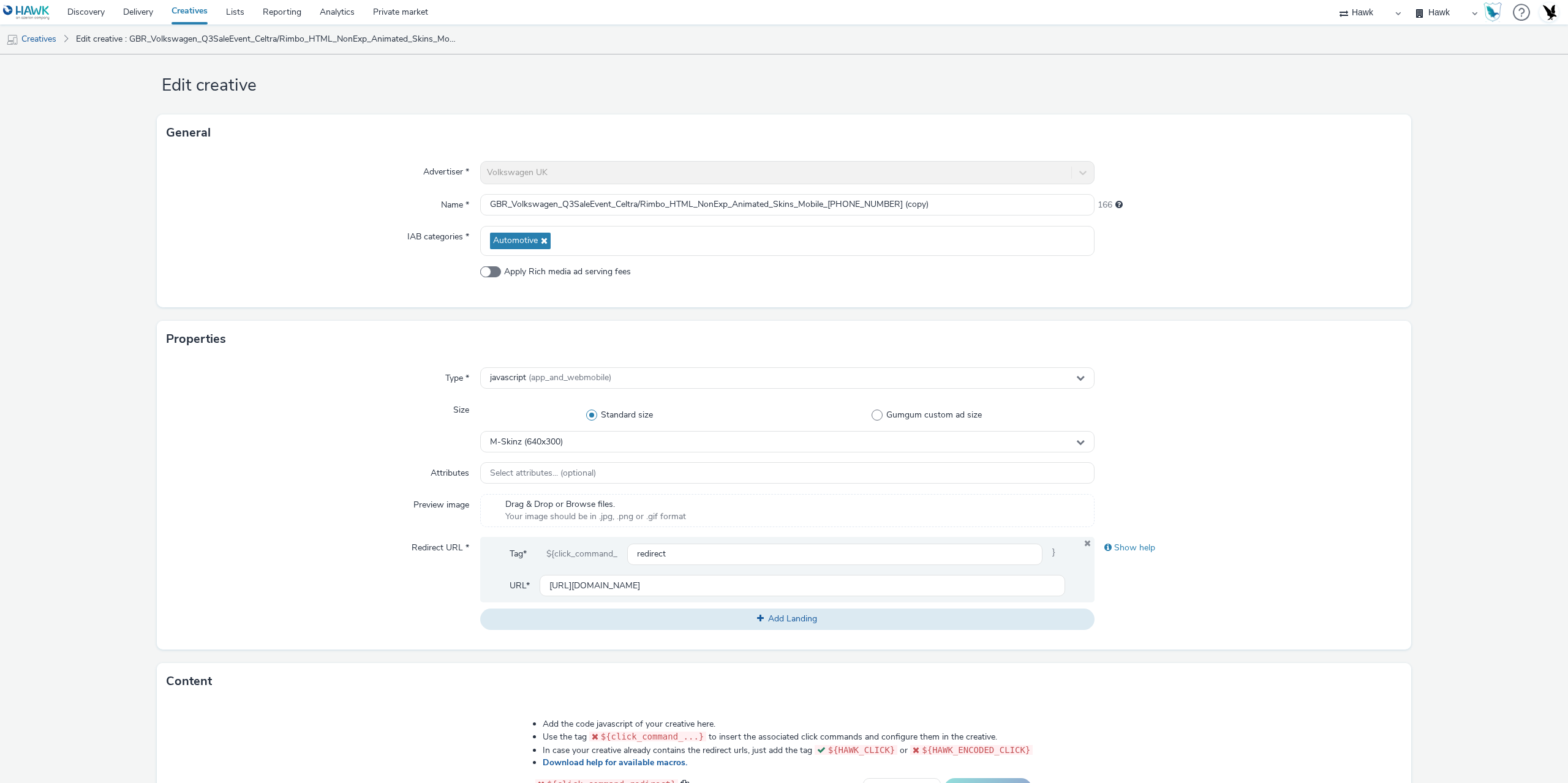
scroll to position [1, 0]
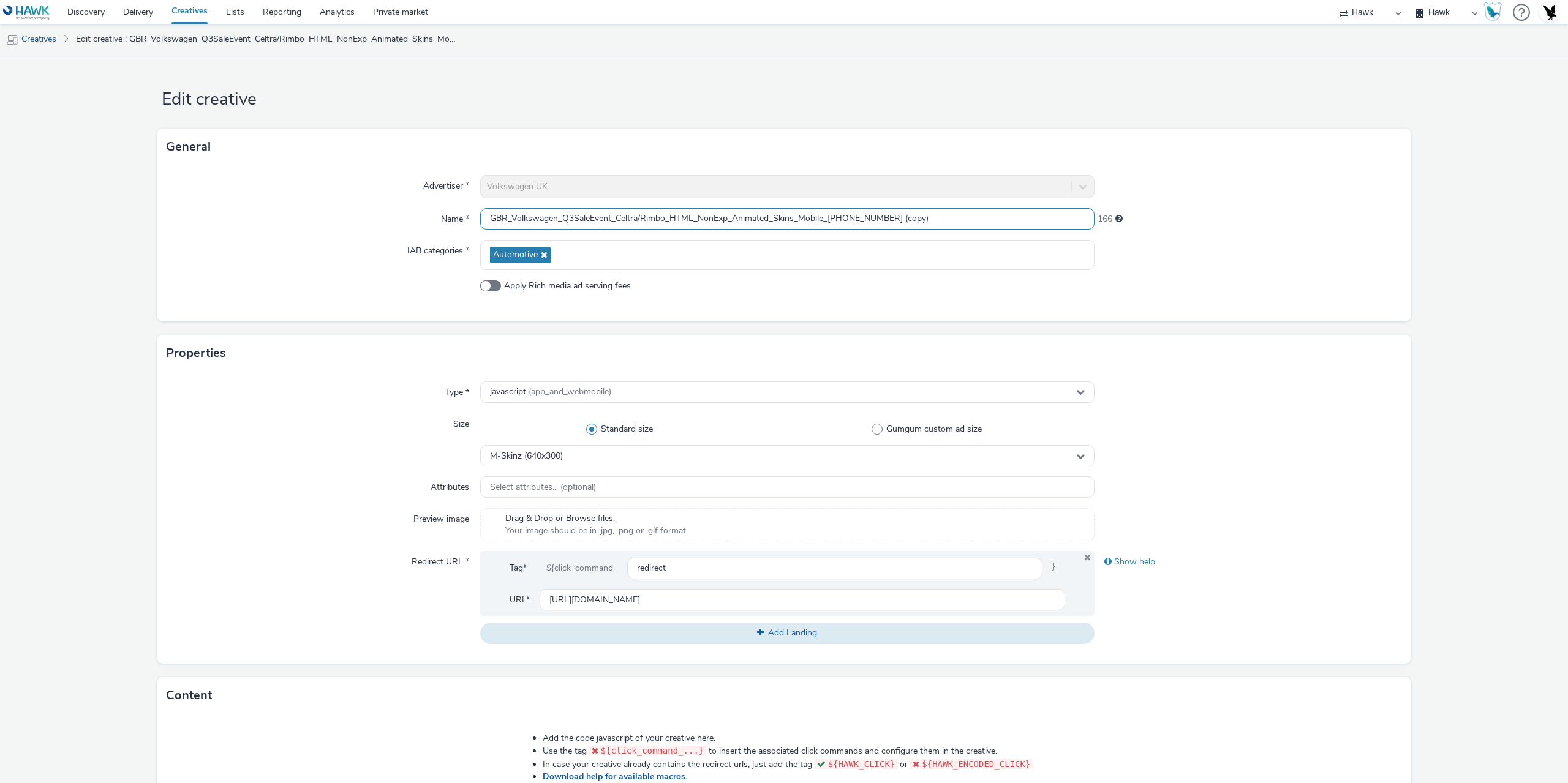
drag, startPoint x: 868, startPoint y: 218, endPoint x: 972, endPoint y: 210, distance: 104.3
click at [971, 210] on input "GBR_Volkswagen_Q3SaleEvent_Celtra/Rimbo_HTML_NonExp_Animated_Skins_Mobile_[PHON…" at bounding box center [788, 219] width 615 height 21
click at [821, 214] on input "GBR_Volkswagen_Q3SaleEvent_Celtra/Rimbo_HTML_NonExp_Animated_Skins_Mobile_[PHON…" at bounding box center [788, 219] width 615 height 21
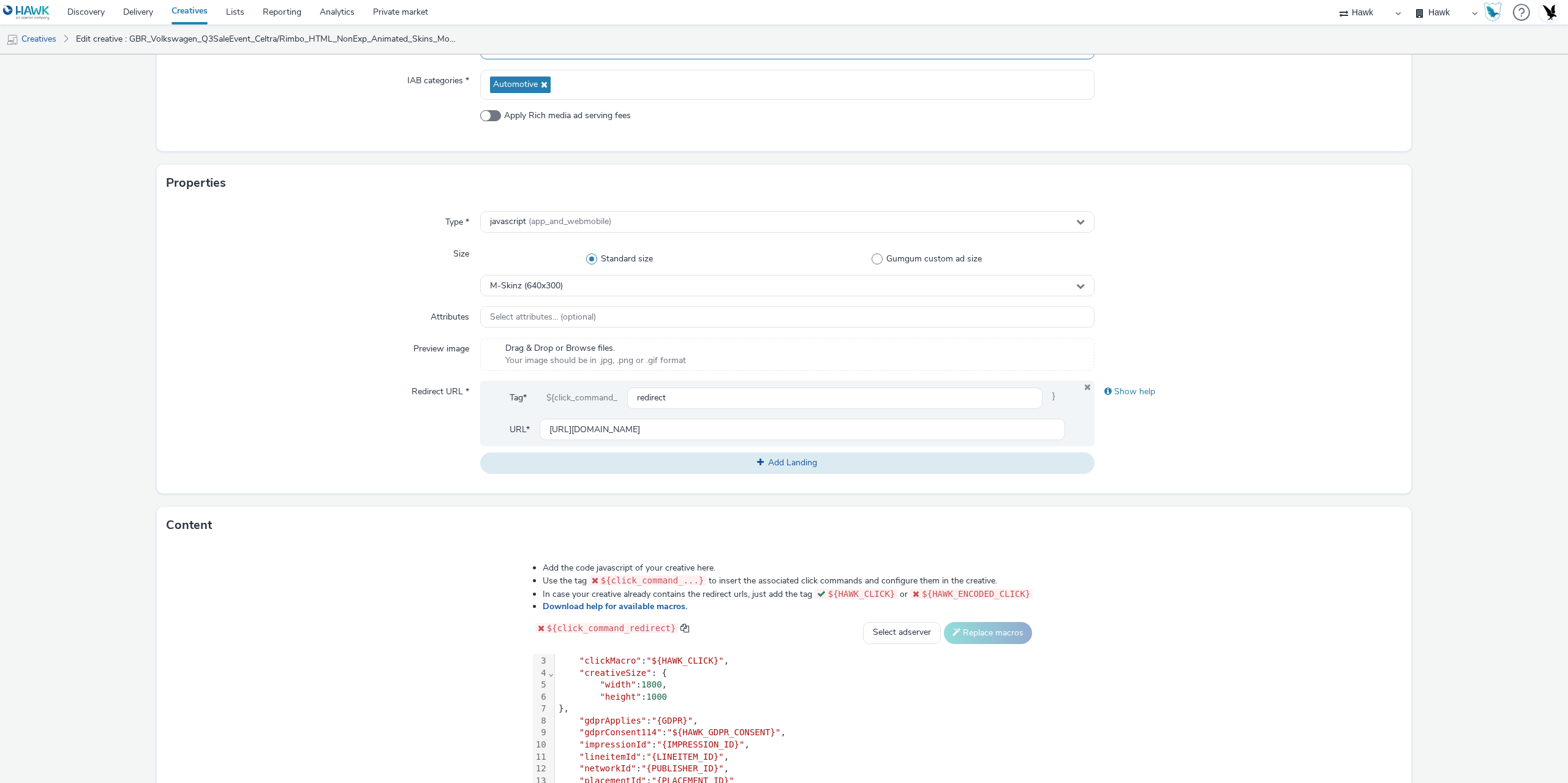
scroll to position [184, 0]
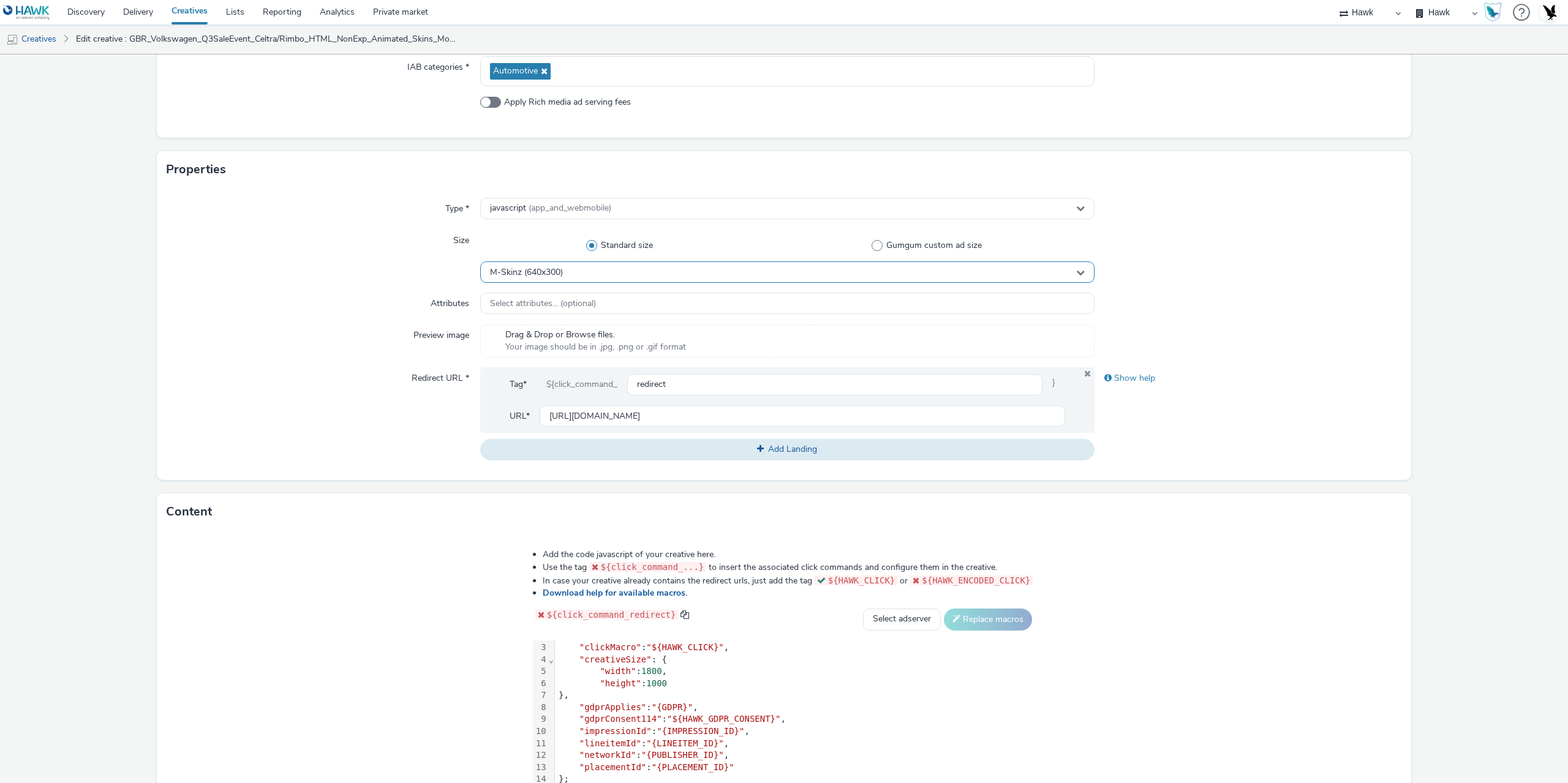
type input "GBR_Volkswagen_Q3SaleEvent_Celtra/Rimbo_HTML_NonExp_Animated_Skins_Desktop_2025…"
click at [549, 268] on span "M-Skinz (640x300)" at bounding box center [527, 273] width 73 height 11
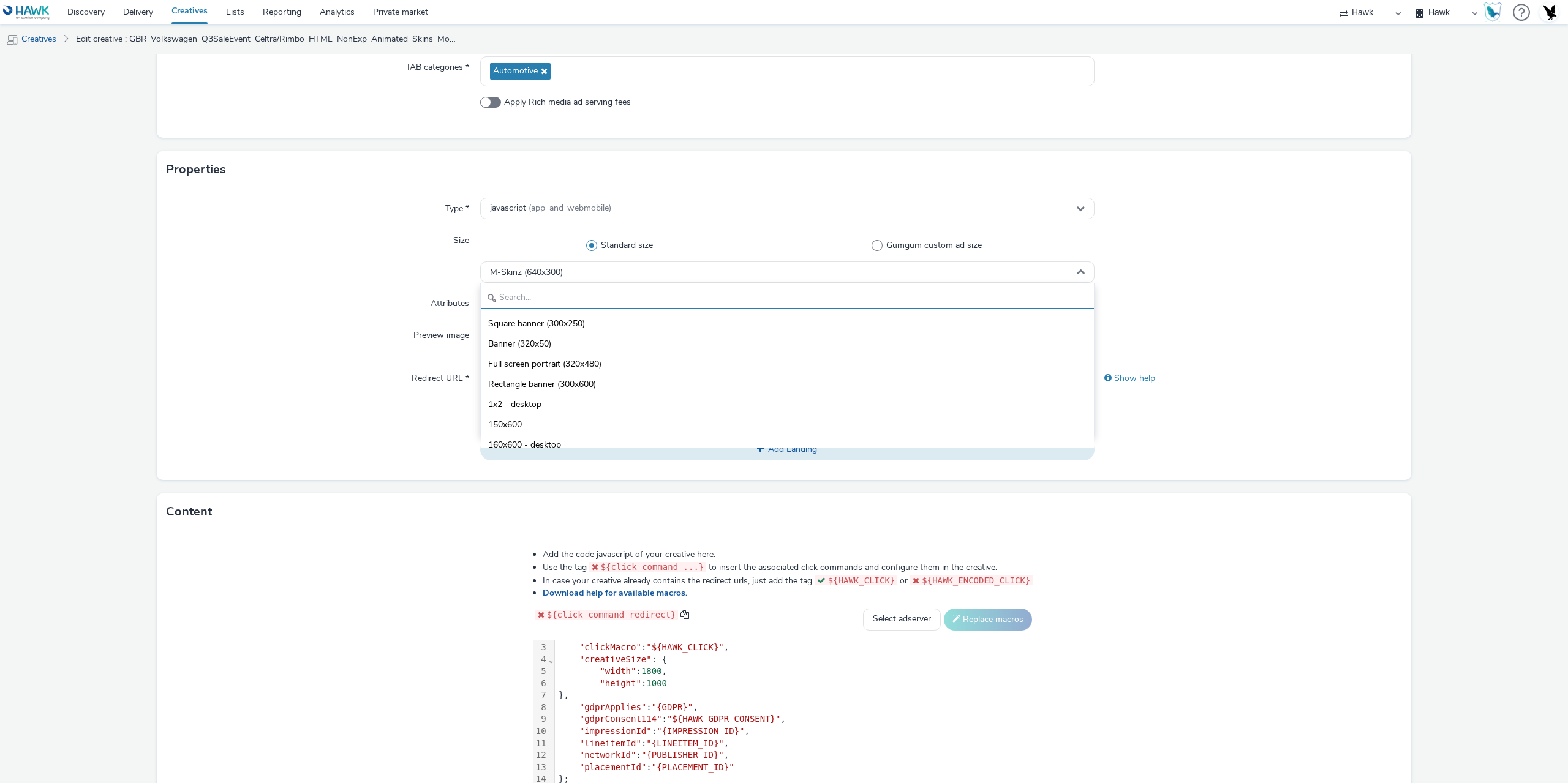
click at [526, 299] on input "text" at bounding box center [788, 297] width 613 height 21
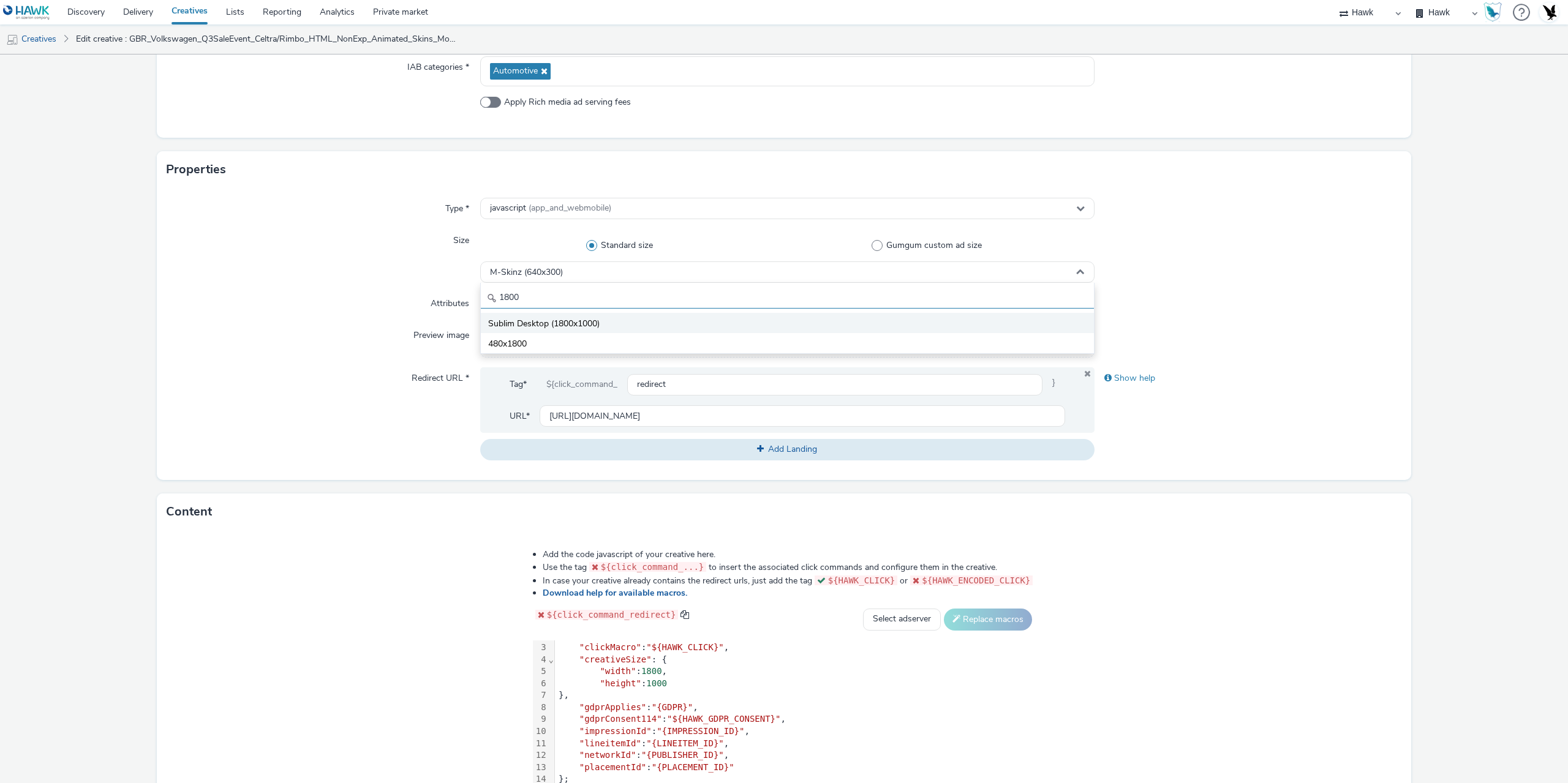
type input "1800"
click at [648, 327] on li "Sublim Desktop (1800x1000)" at bounding box center [788, 323] width 613 height 20
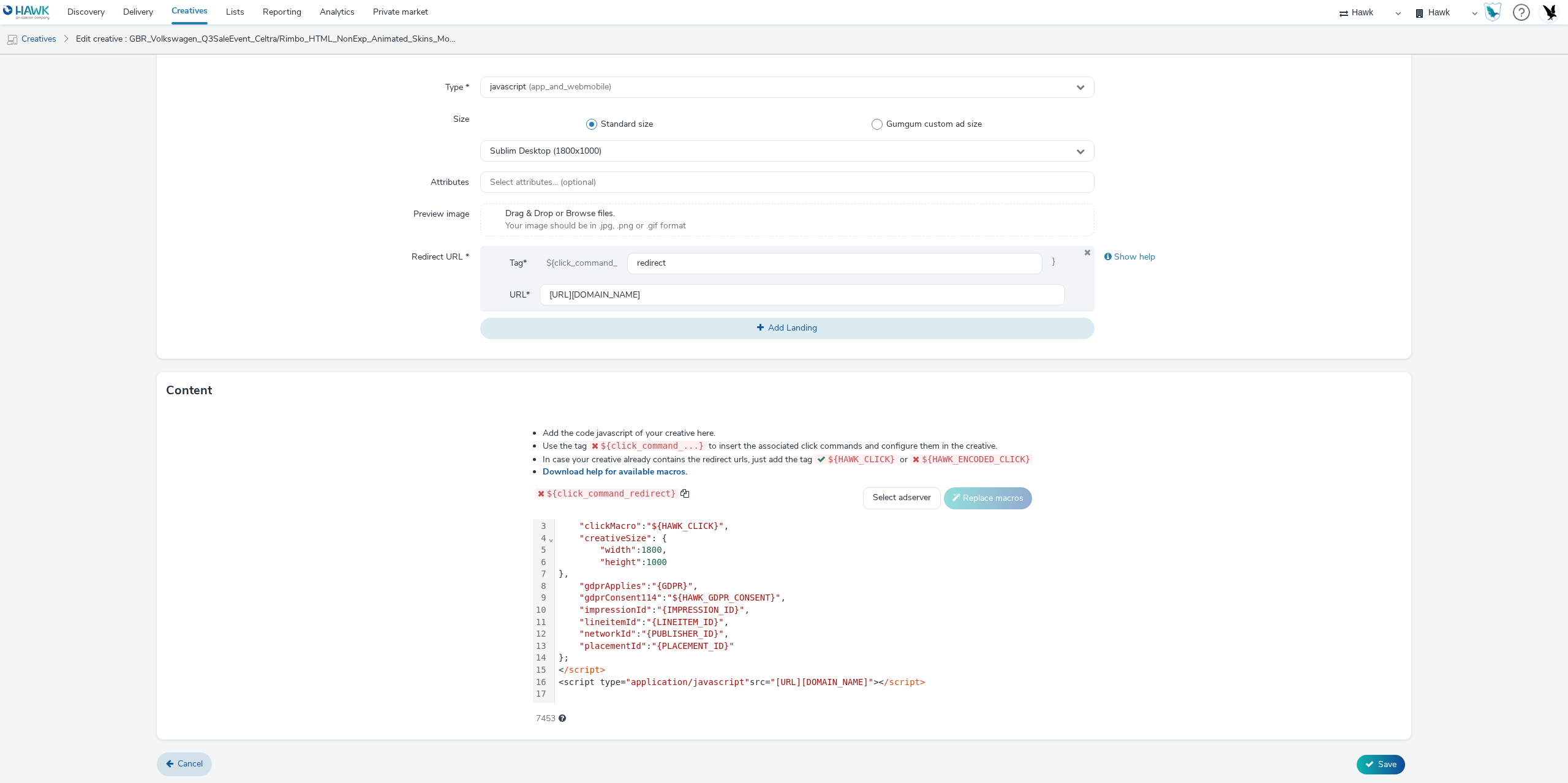
scroll to position [306, 0]
click at [1384, 761] on span "Save" at bounding box center [1387, 763] width 18 height 12
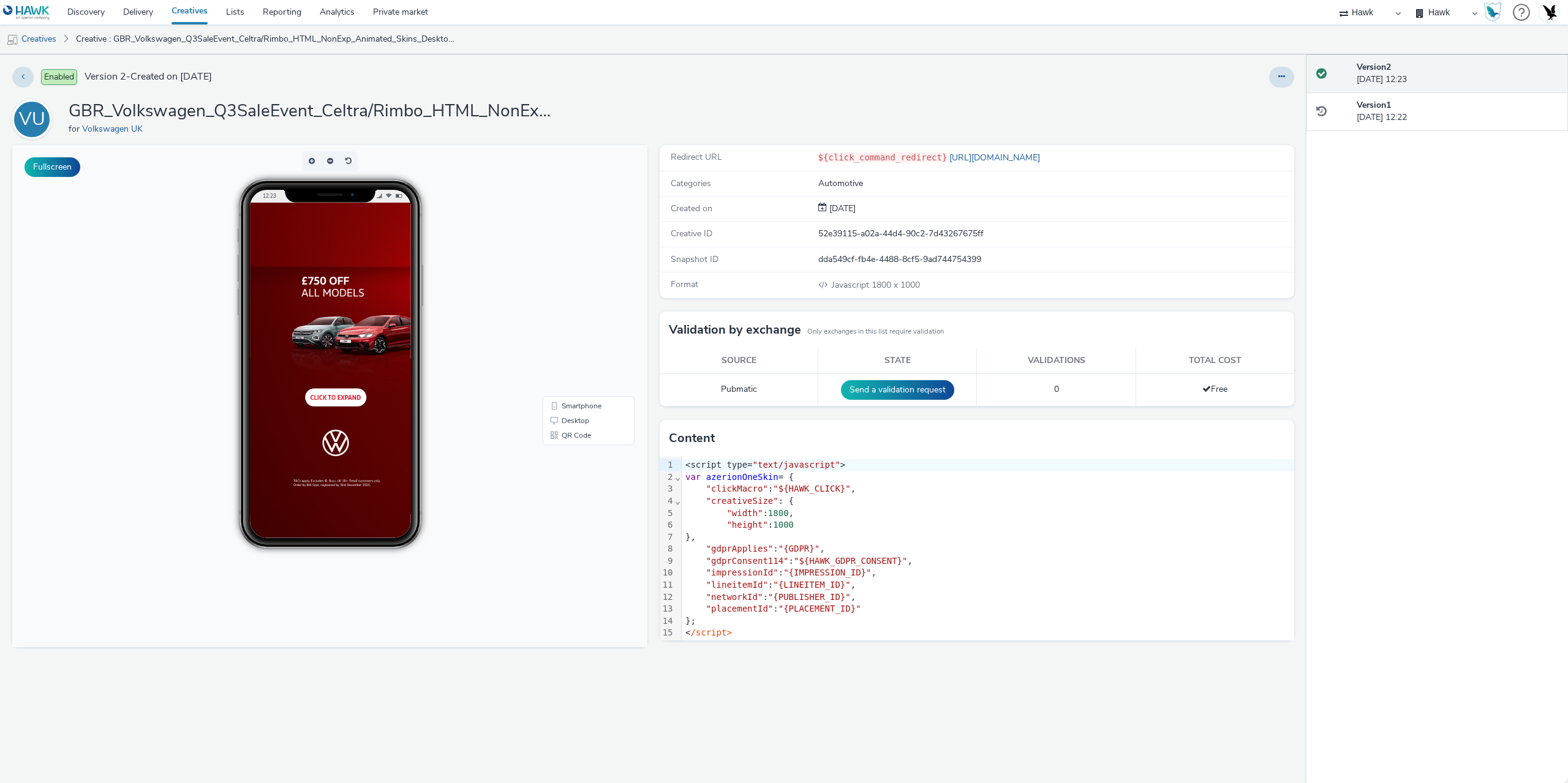
click at [1269, 72] on div at bounding box center [1282, 77] width 25 height 21
click at [1272, 77] on button at bounding box center [1282, 77] width 25 height 21
click at [1240, 121] on link "Duplicate" at bounding box center [1248, 126] width 92 height 25
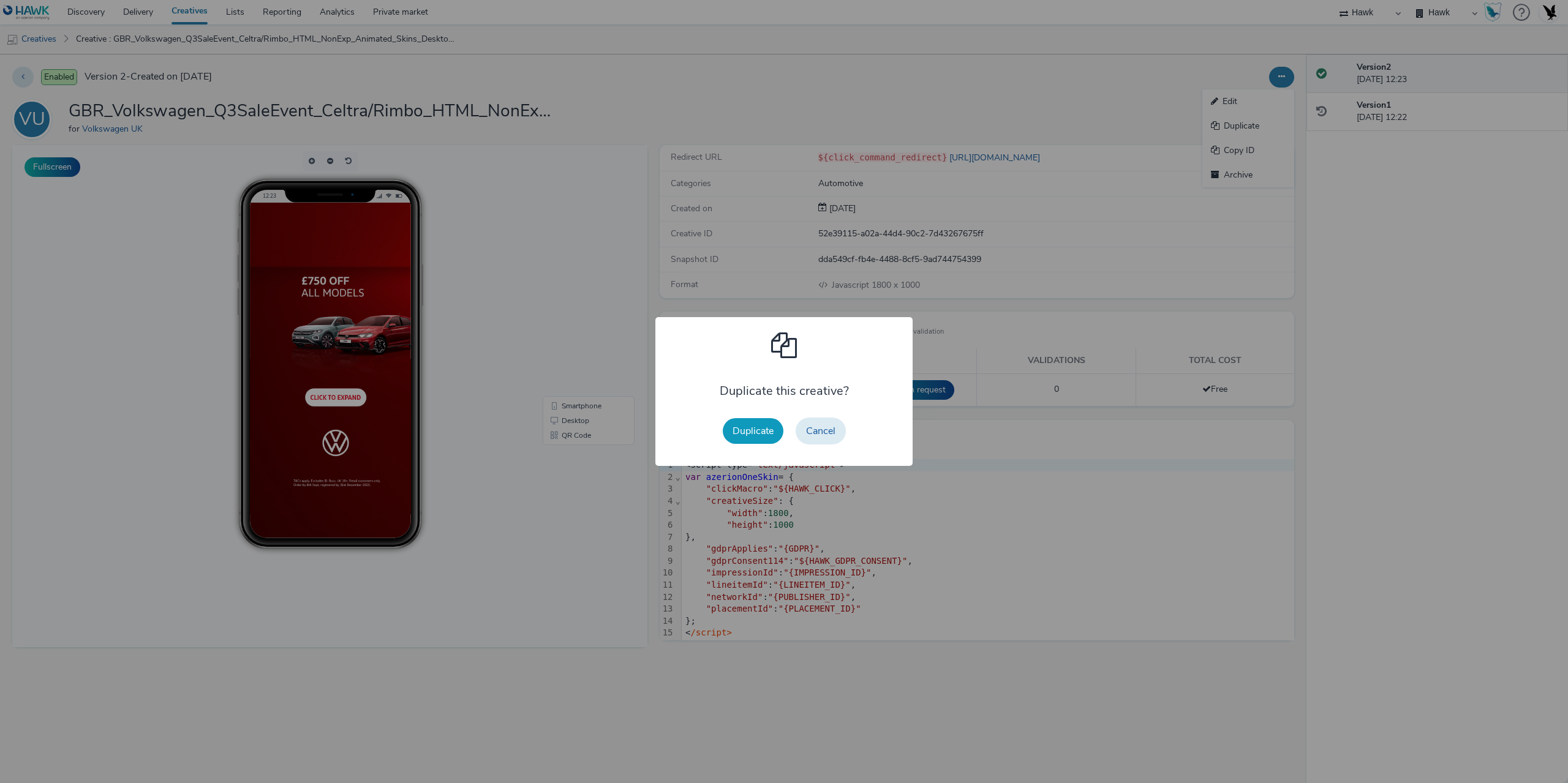
click at [759, 432] on button "Duplicate" at bounding box center [753, 431] width 60 height 26
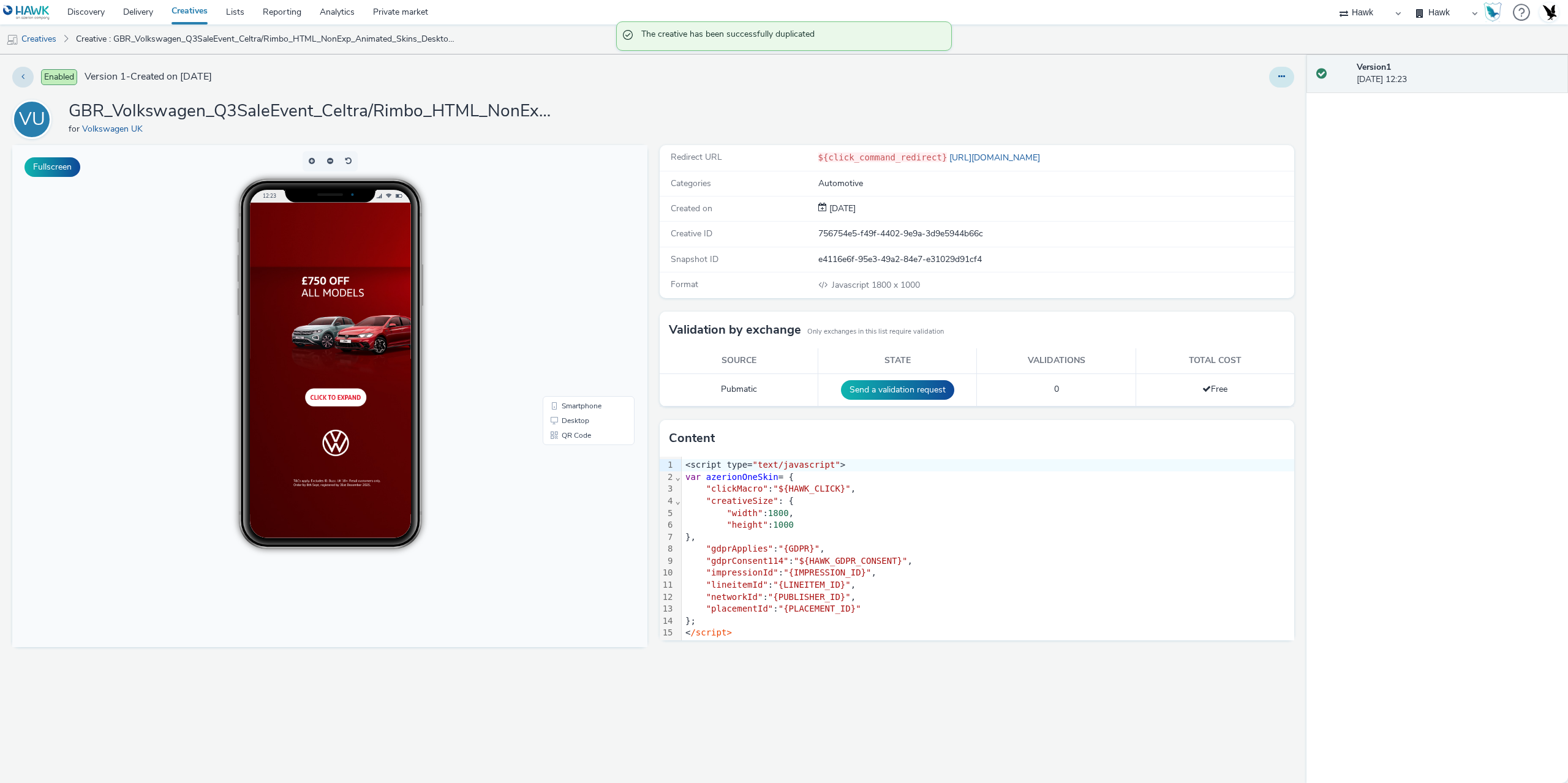
click at [1278, 70] on button at bounding box center [1282, 77] width 25 height 21
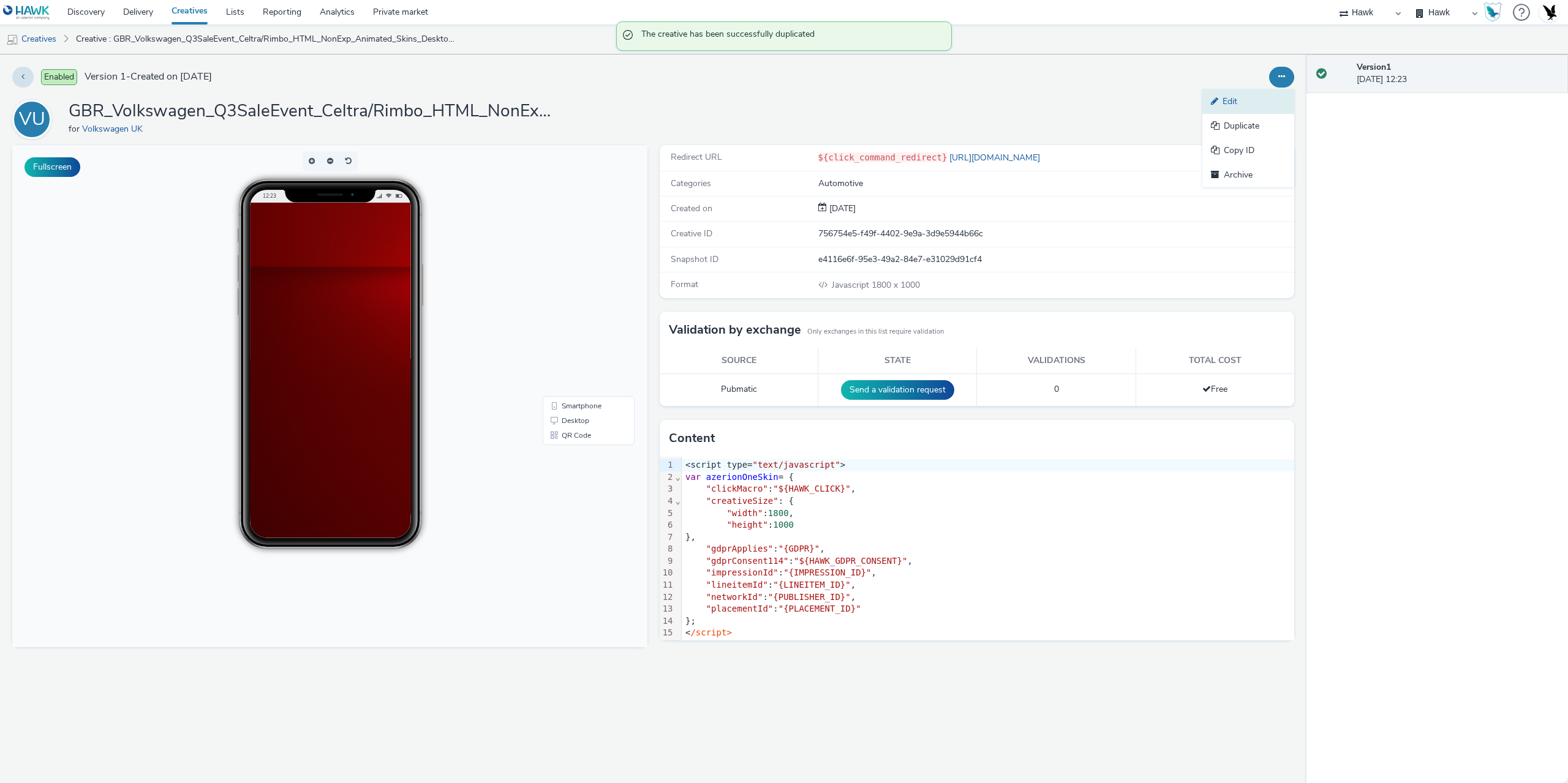
click at [1251, 102] on link "Edit" at bounding box center [1248, 101] width 92 height 25
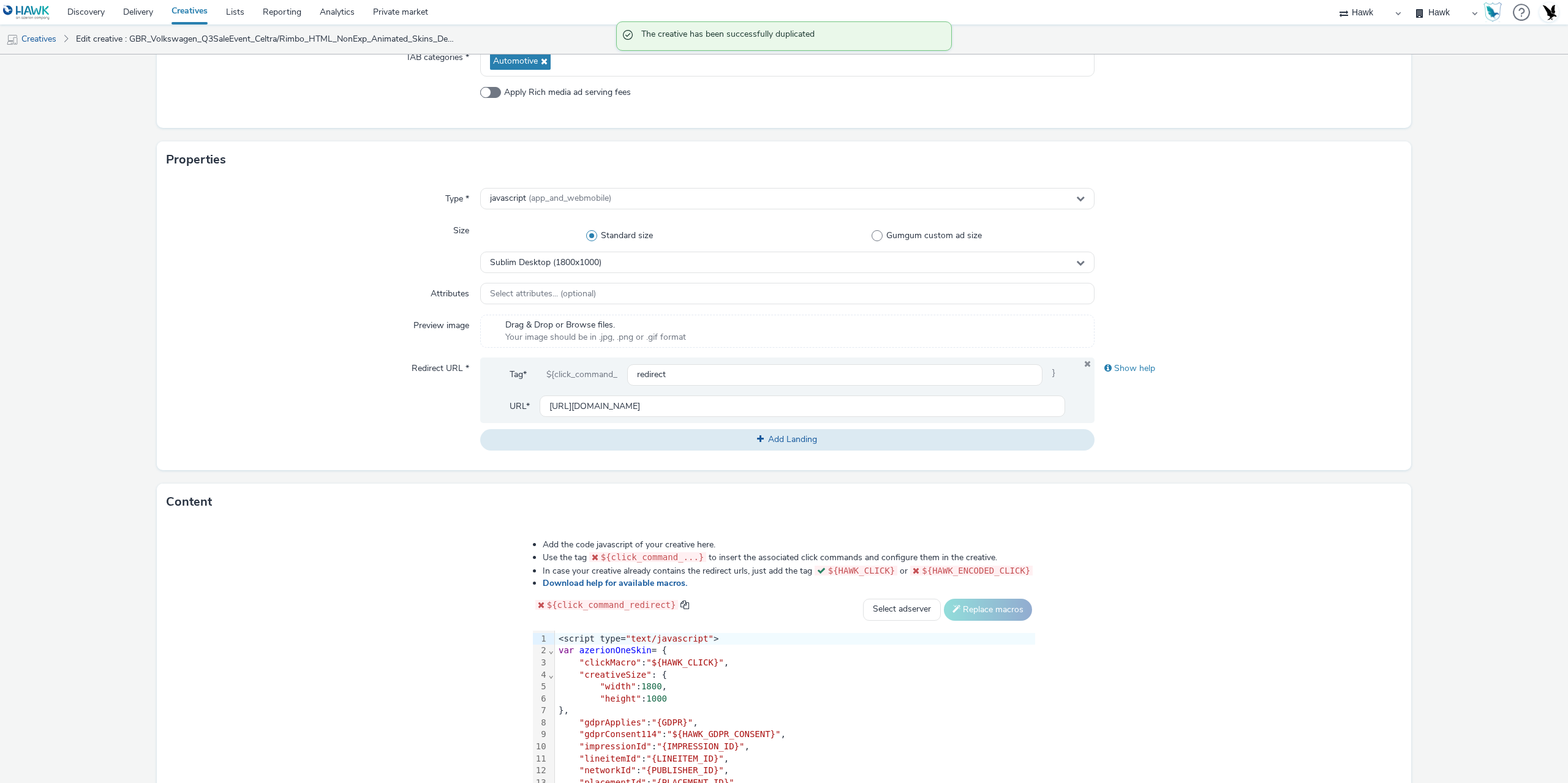
scroll to position [306, 0]
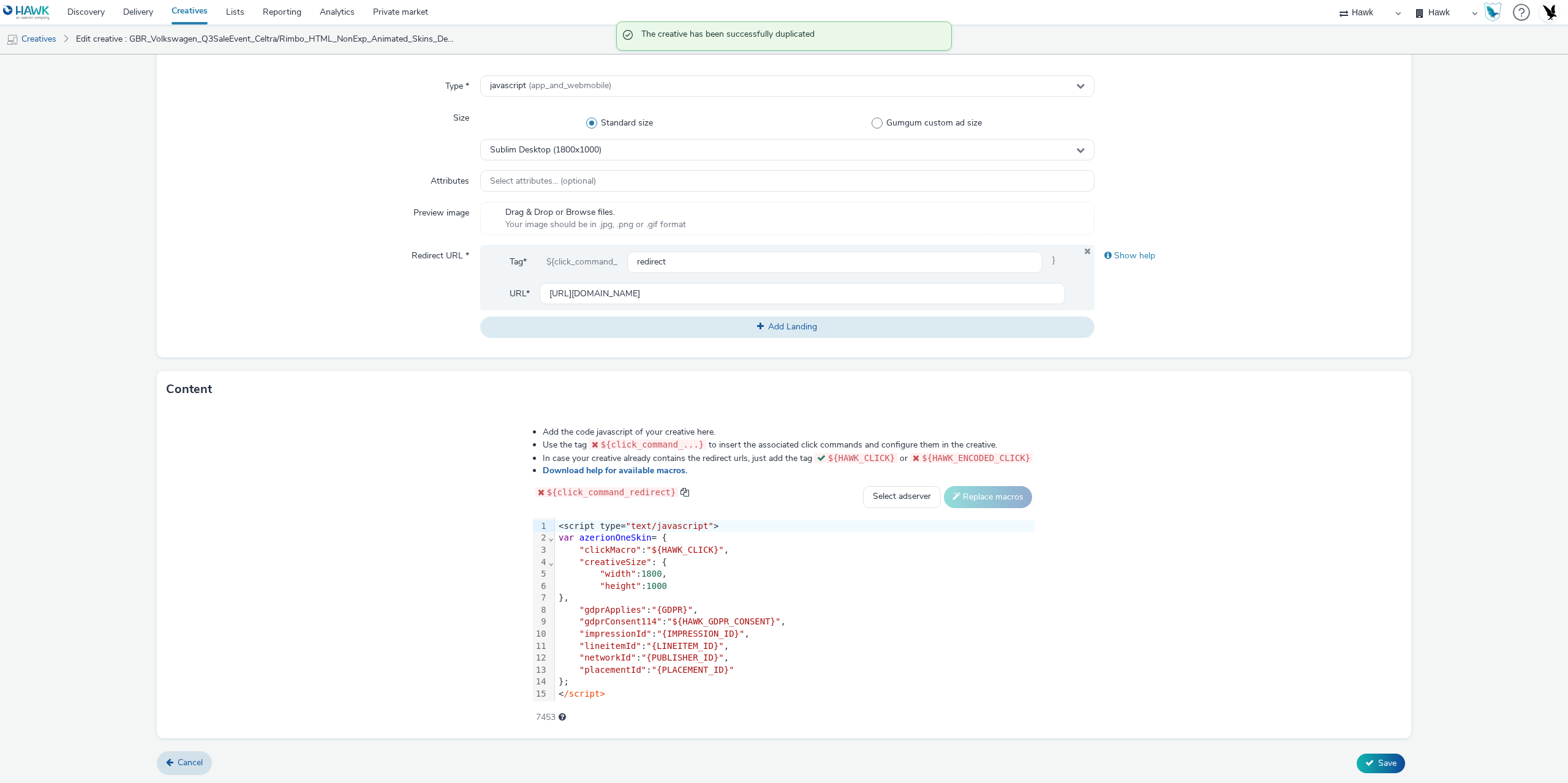
click at [555, 590] on div ""height" : 1000" at bounding box center [795, 586] width 480 height 12
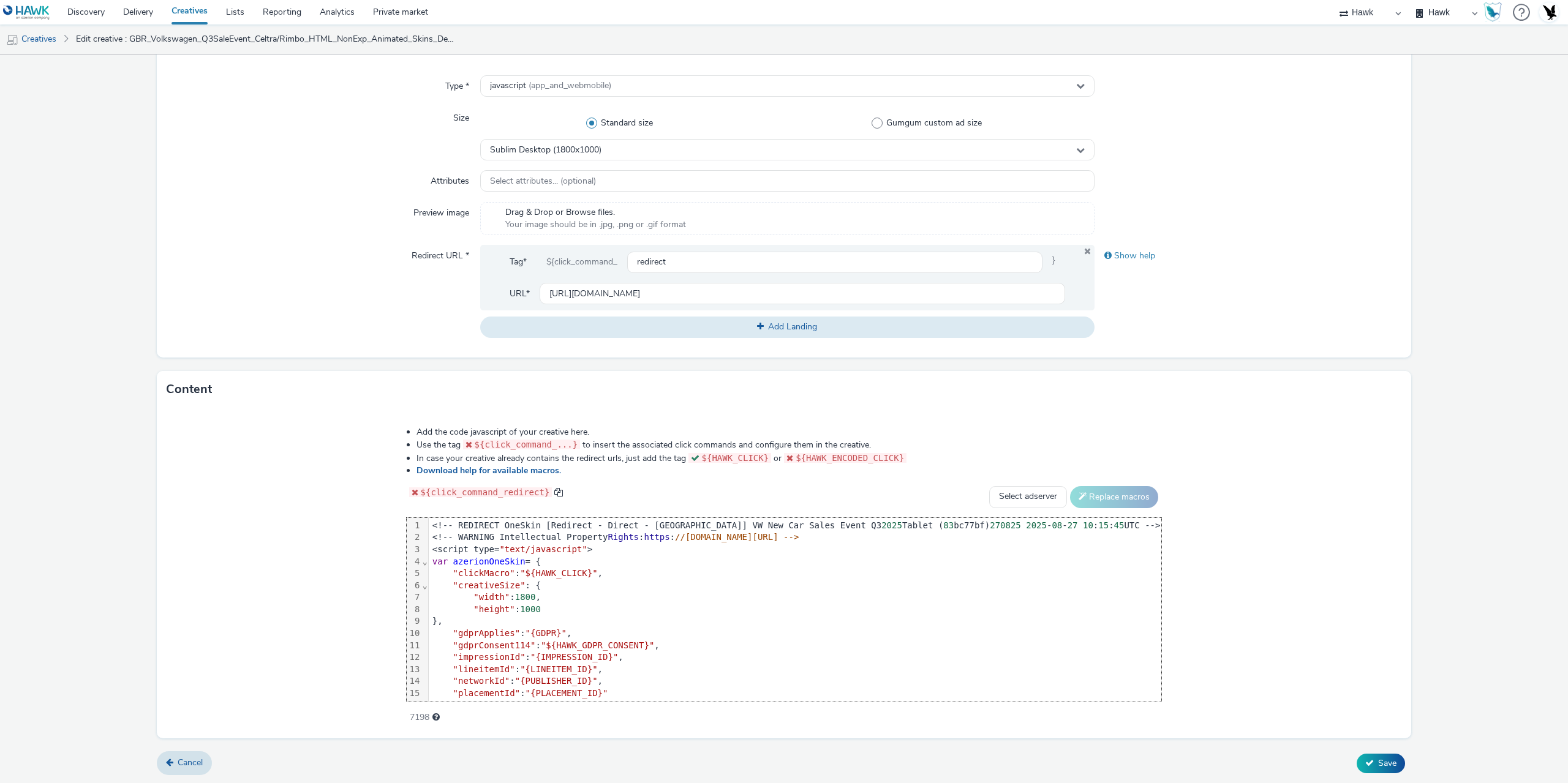
scroll to position [0, 0]
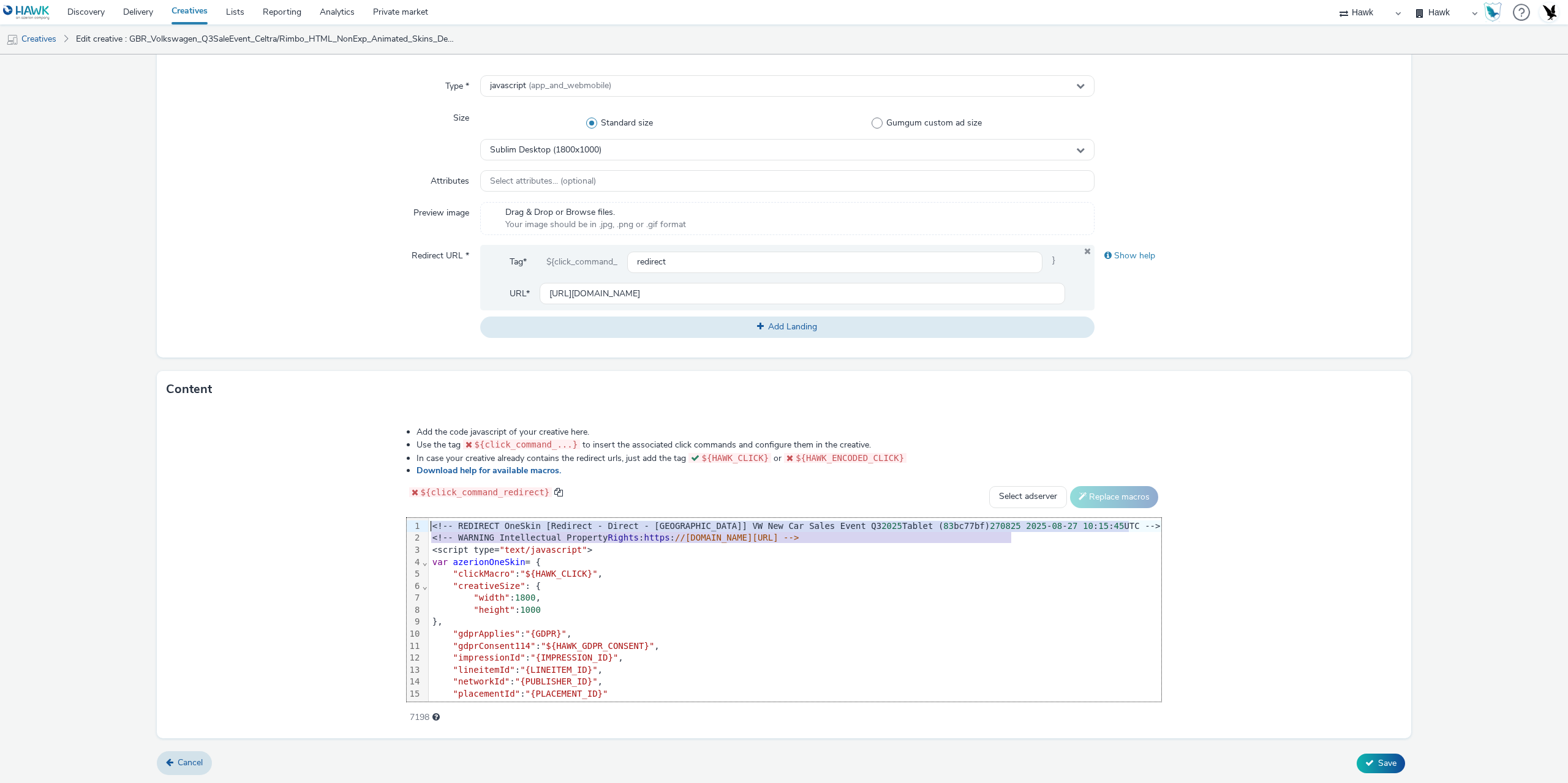
drag, startPoint x: 1029, startPoint y: 536, endPoint x: 420, endPoint y: 525, distance: 609.1
click at [420, 525] on div "99 1 2 3 4 5 6 7 8 9 10 11 12 13 14 15 16 17 18 19 › ⌄ ⌄ <!-- REDIRECT OneSkin …" at bounding box center [784, 609] width 755 height 183
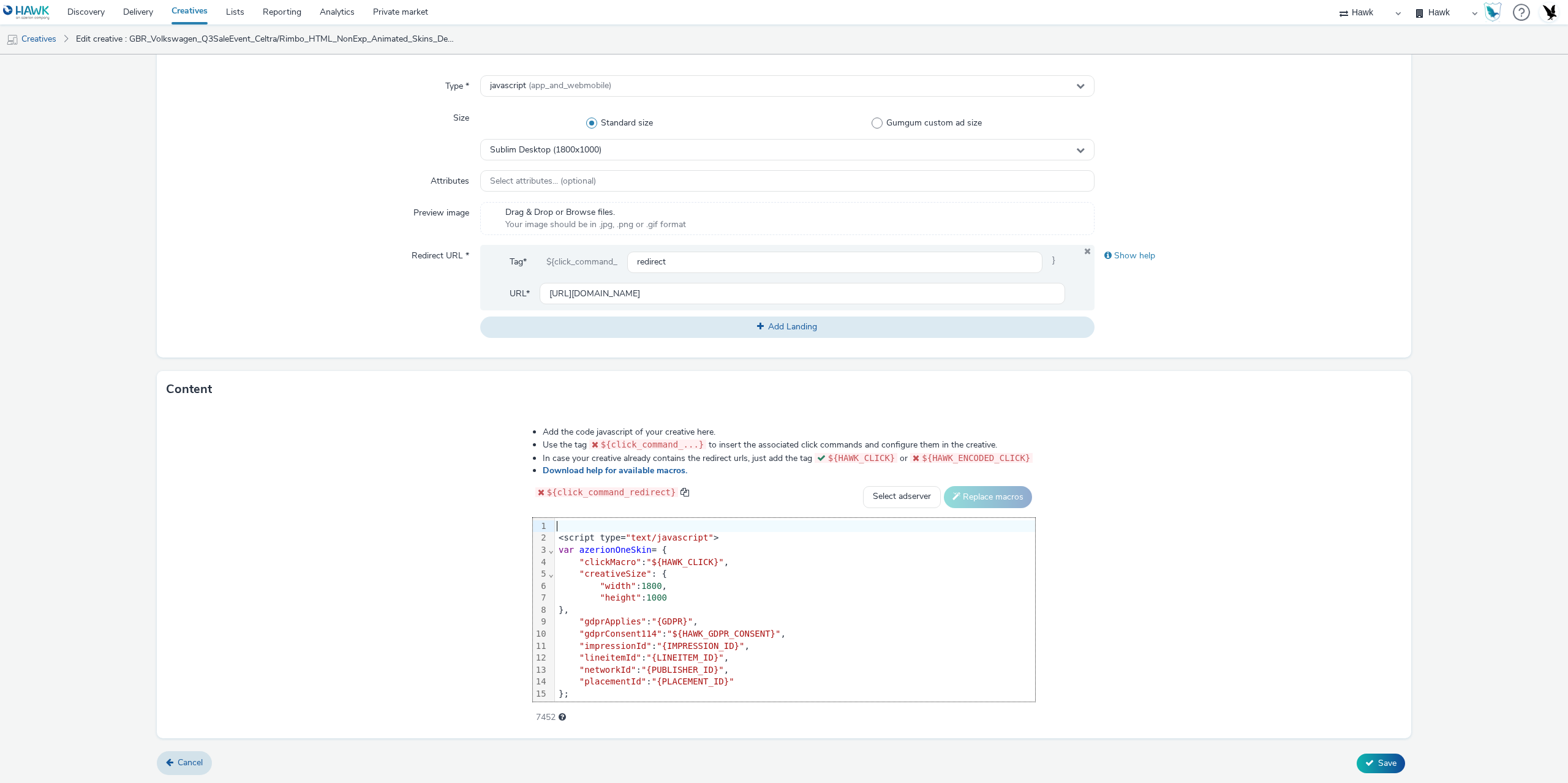
click at [555, 535] on div "<script type= "text/javascript" >" at bounding box center [795, 538] width 480 height 12
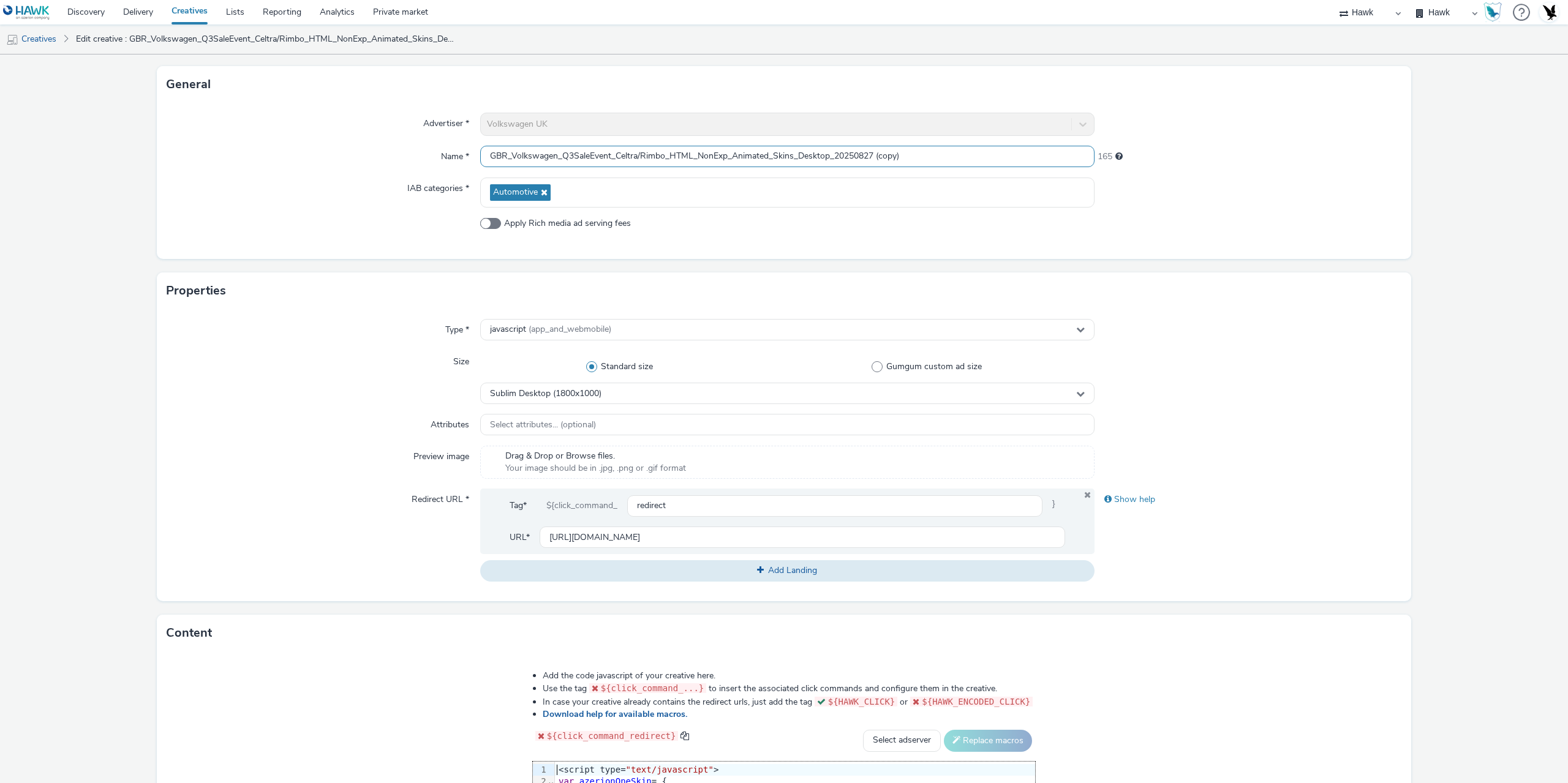
scroll to position [62, 0]
drag, startPoint x: 875, startPoint y: 154, endPoint x: 946, endPoint y: 157, distance: 71.1
click at [946, 157] on input "GBR_Volkswagen_Q3SaleEvent_Celtra/Rimbo_HTML_NonExp_Animated_Skins_Desktop_2025…" at bounding box center [788, 157] width 615 height 21
click at [824, 157] on input "GBR_Volkswagen_Q3SaleEvent_Celtra/Rimbo_HTML_NonExp_Animated_Skins_Desktop_2025…" at bounding box center [788, 157] width 615 height 21
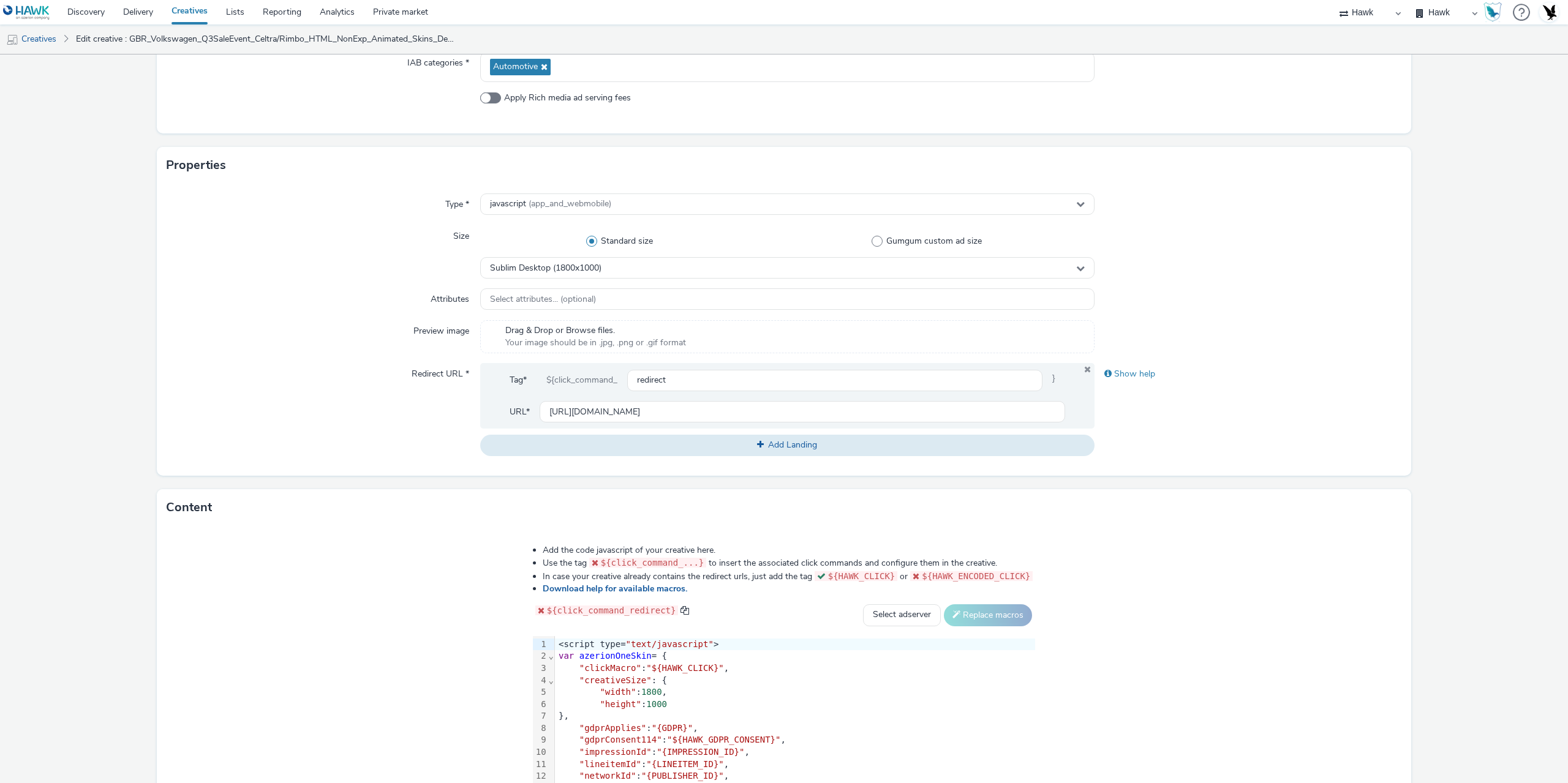
scroll to position [184, 0]
type input "GBR_Volkswagen_Q3SaleEvent_Celtra/Rimbo_HTML_NonExp_Animated_Skins_Tablet_20250…"
click at [542, 273] on span "Sublim Desktop (1800x1000)" at bounding box center [546, 273] width 112 height 11
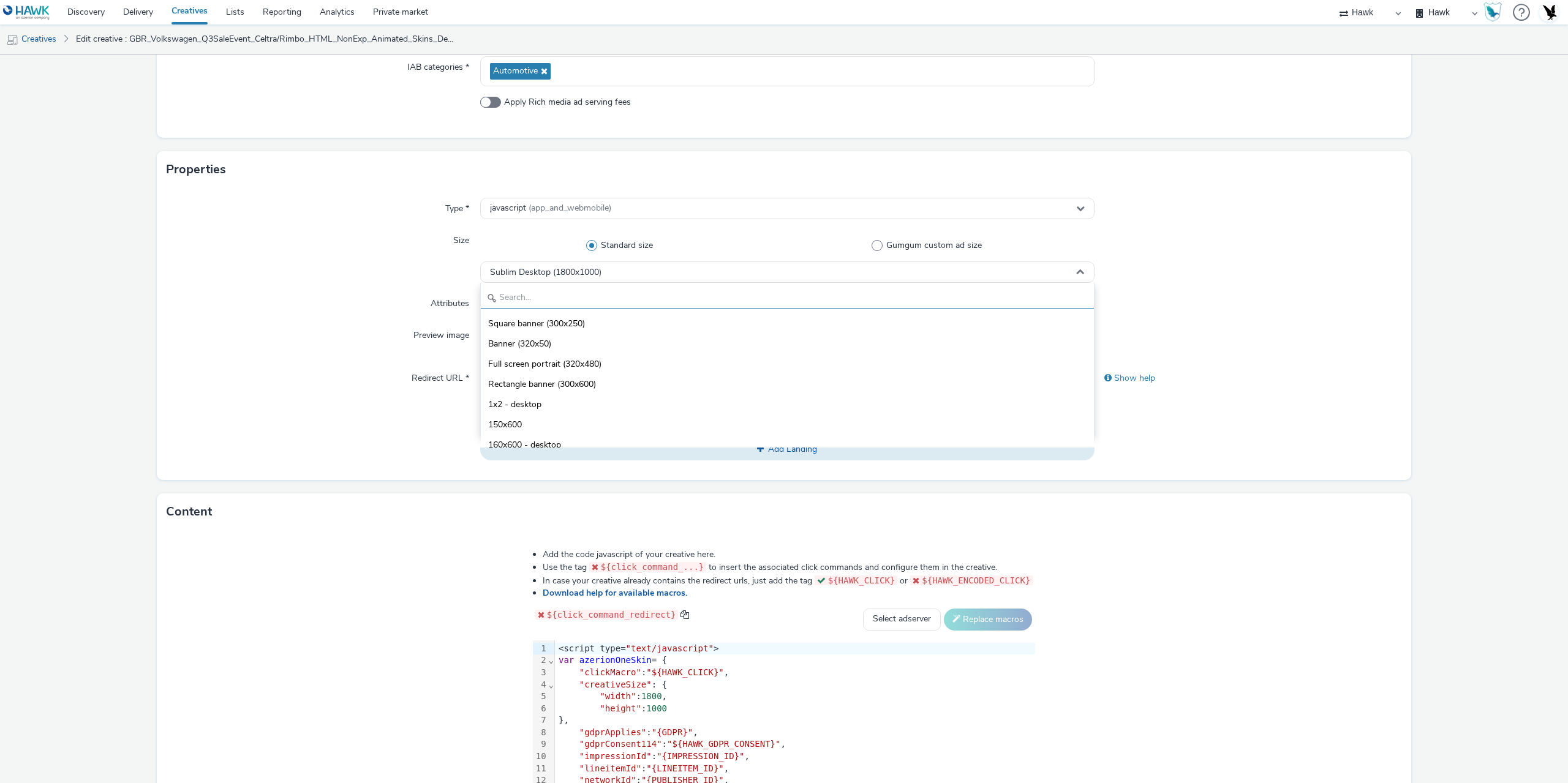
click at [536, 300] on input "text" at bounding box center [788, 297] width 613 height 21
click at [610, 696] on div ""width" : 1800 ," at bounding box center [795, 696] width 480 height 12
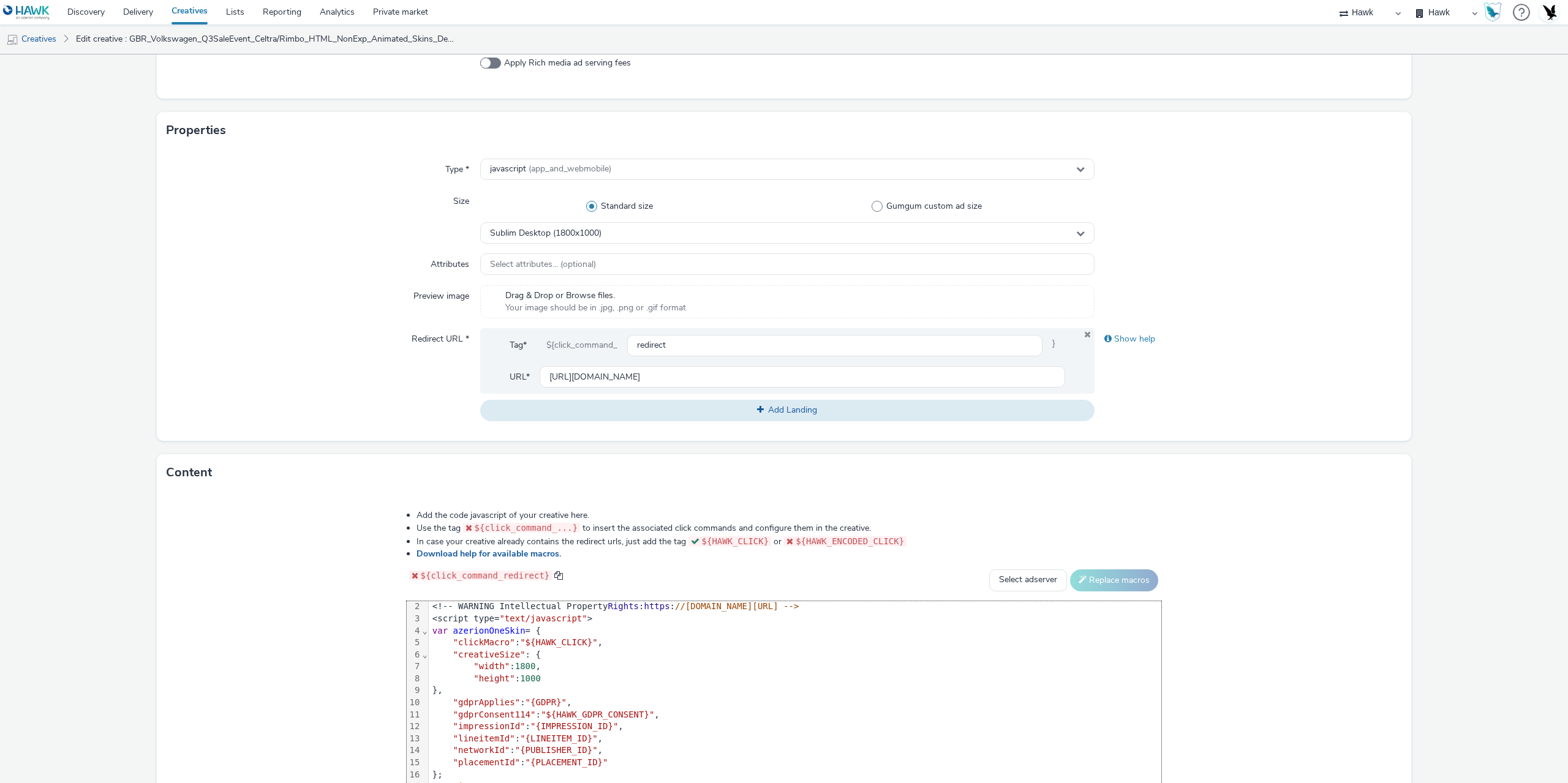
scroll to position [0, 0]
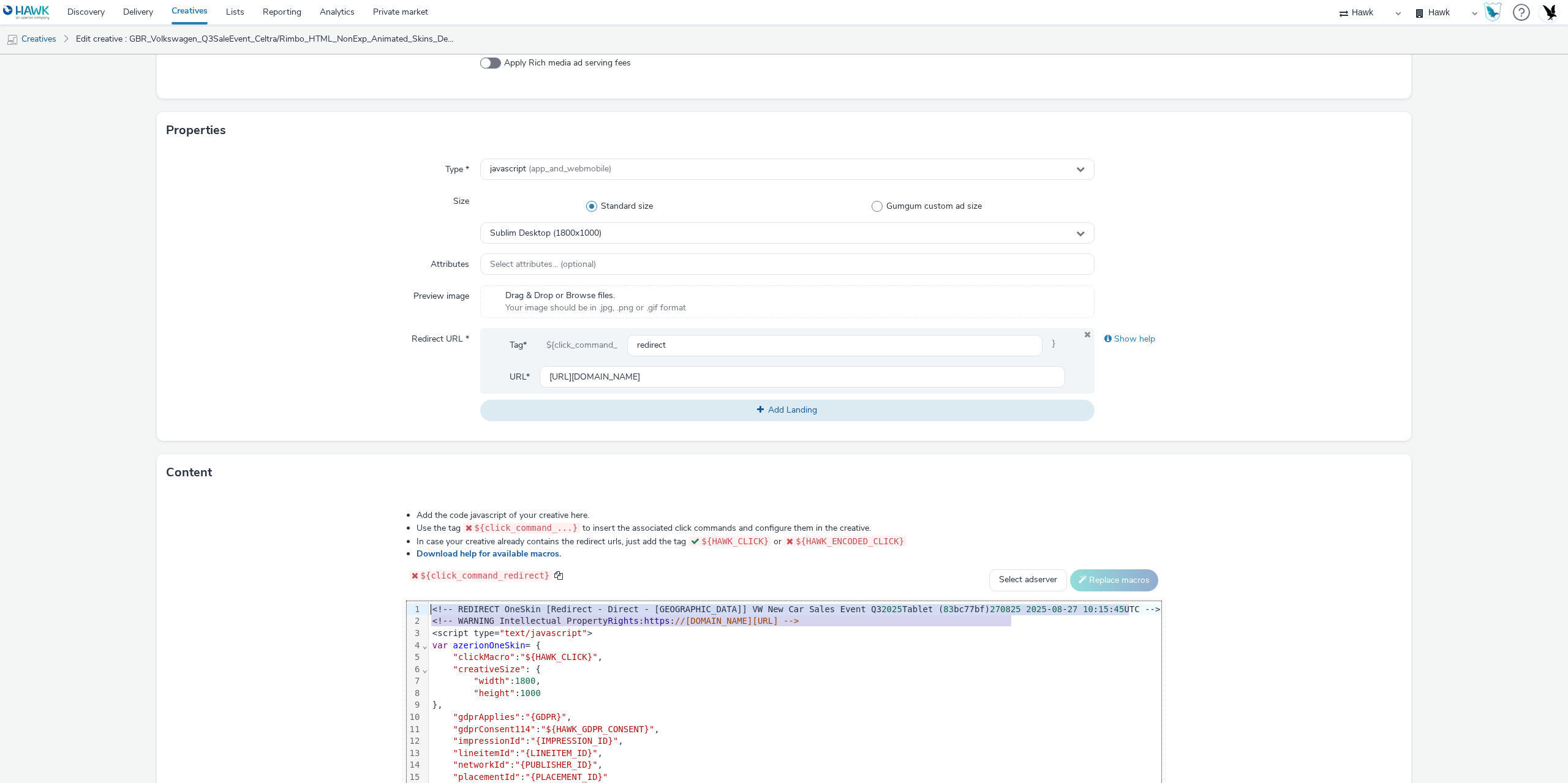
drag, startPoint x: 1036, startPoint y: 618, endPoint x: 432, endPoint y: 602, distance: 604.2
click at [432, 602] on div "99 1 2 3 4 5 6 7 8 9 10 11 12 13 14 15 16 17 18 19 › ⌄ ⌄ <!-- REDIRECT OneSkin …" at bounding box center [784, 692] width 755 height 183
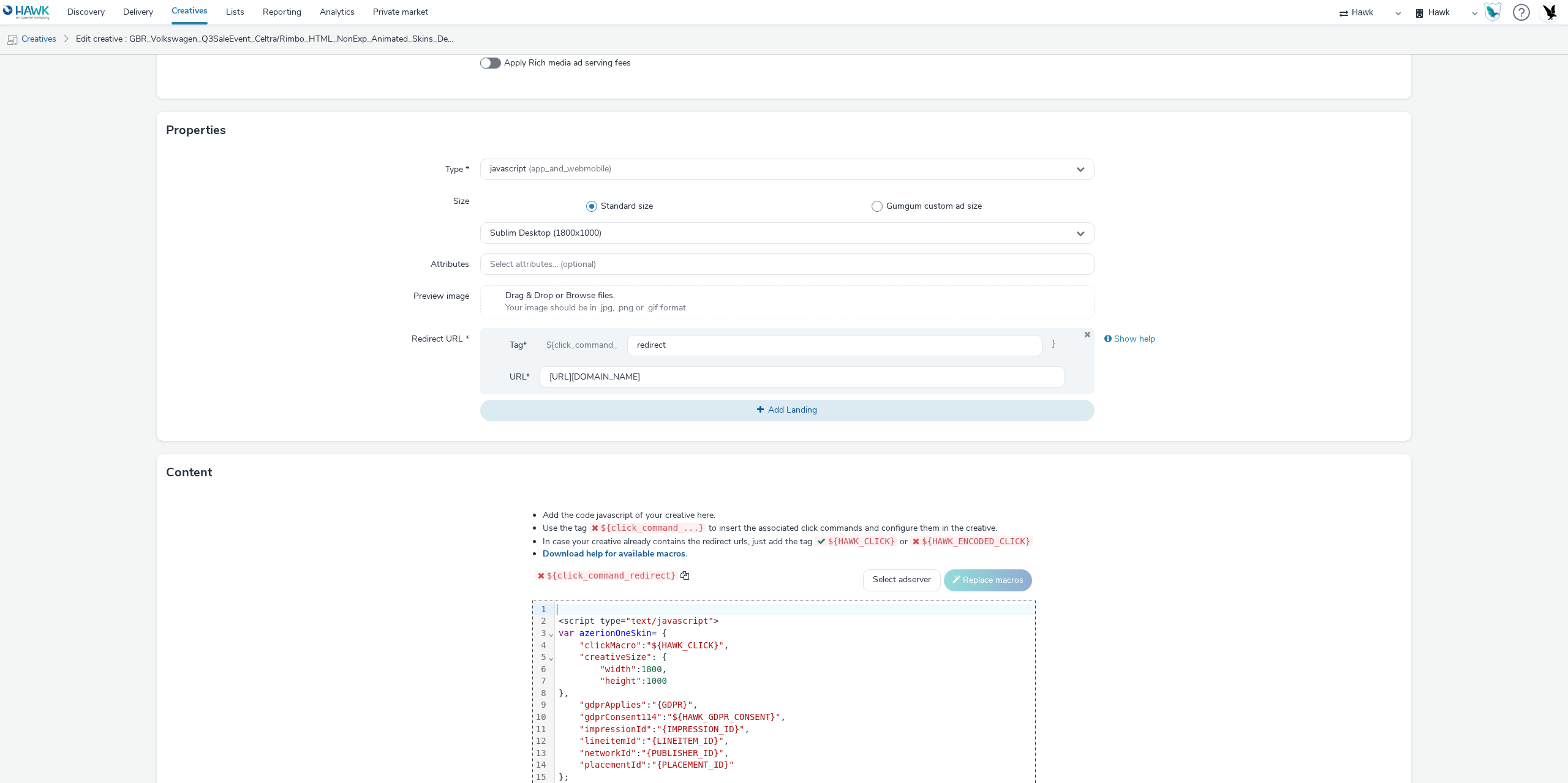
click at [555, 621] on div "<script type= "text/javascript" >" at bounding box center [795, 621] width 480 height 12
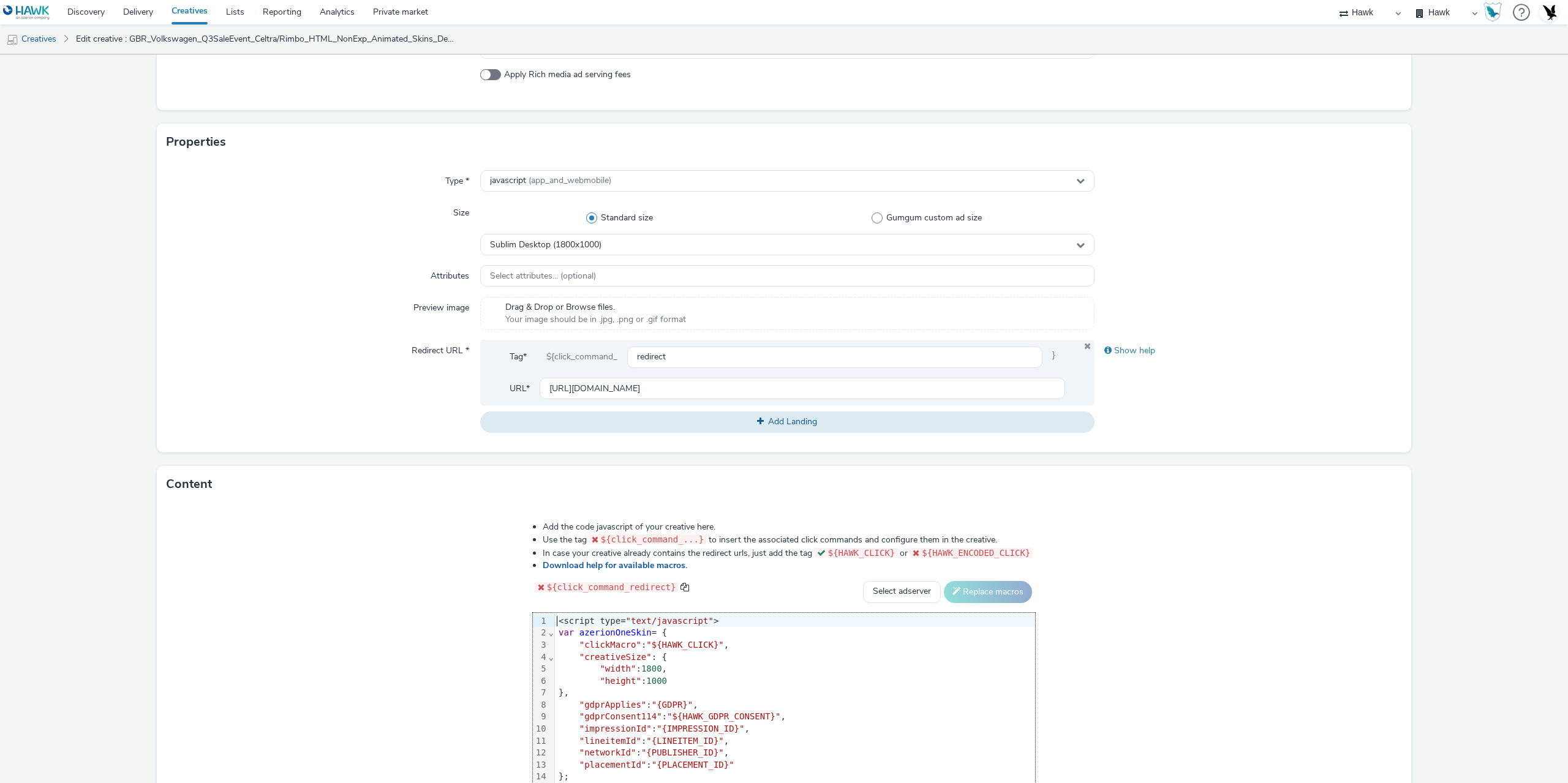
drag, startPoint x: 375, startPoint y: 586, endPoint x: 449, endPoint y: 533, distance: 91.0
click at [489, 586] on div "Add the code javascript of your creative here. Use the tag ${click_command_...}…" at bounding box center [784, 663] width 591 height 302
click at [567, 240] on span "Sublim Desktop (1800x1000)" at bounding box center [546, 245] width 112 height 11
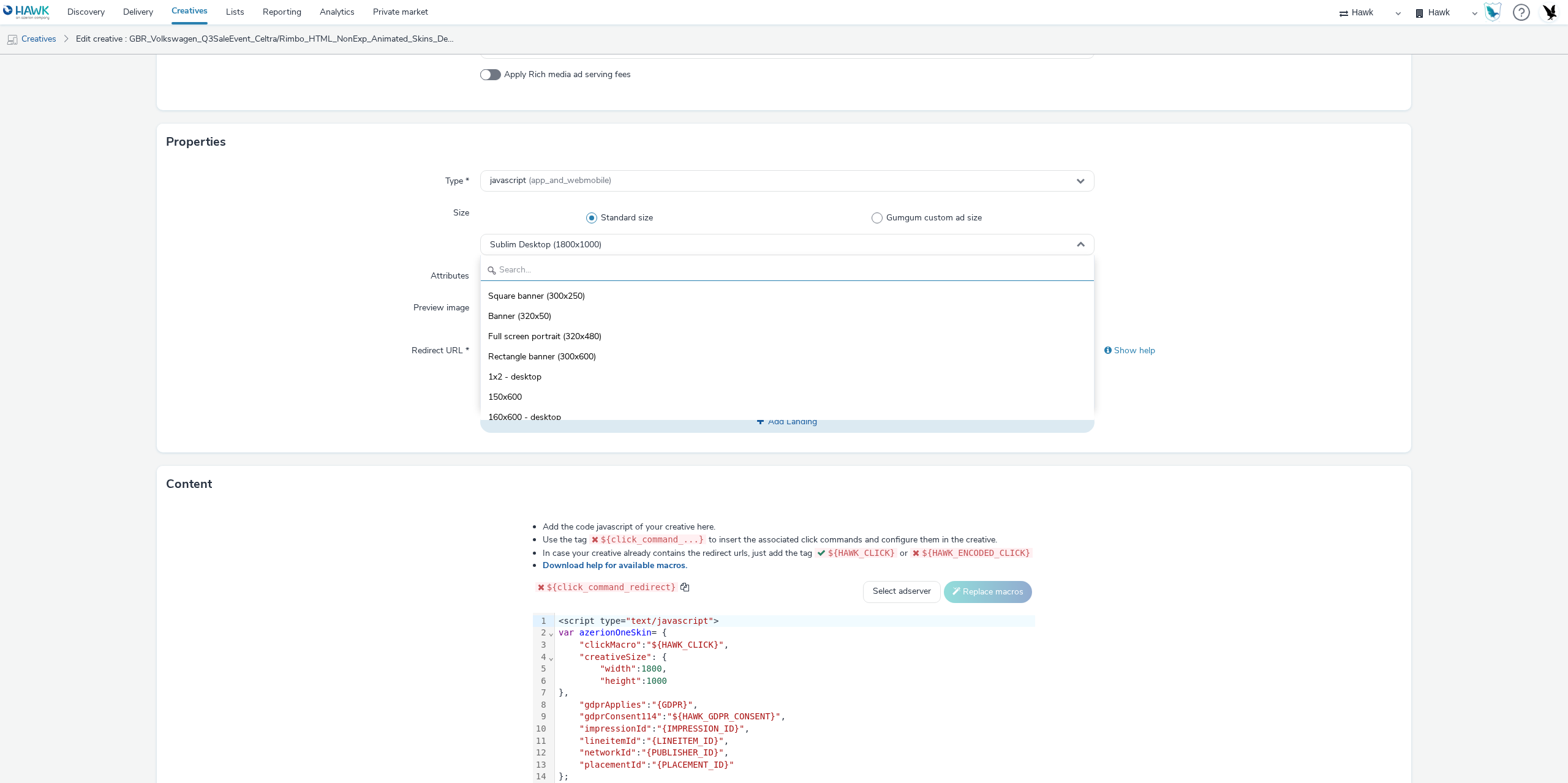
click at [554, 270] on input "text" at bounding box center [788, 270] width 613 height 21
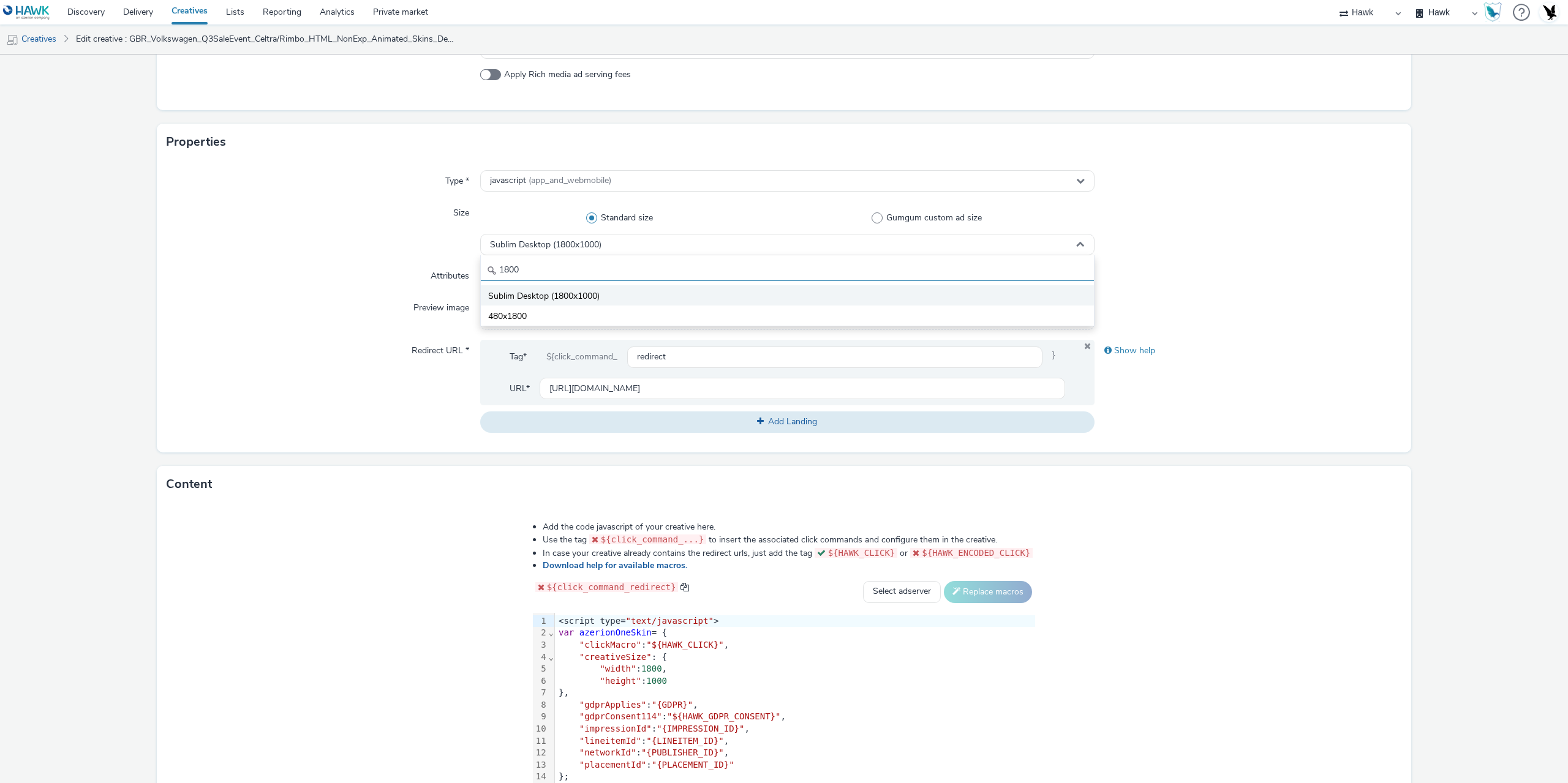
type input "1800"
click at [527, 290] on span "Sublim Desktop (1800x1000)" at bounding box center [544, 296] width 112 height 12
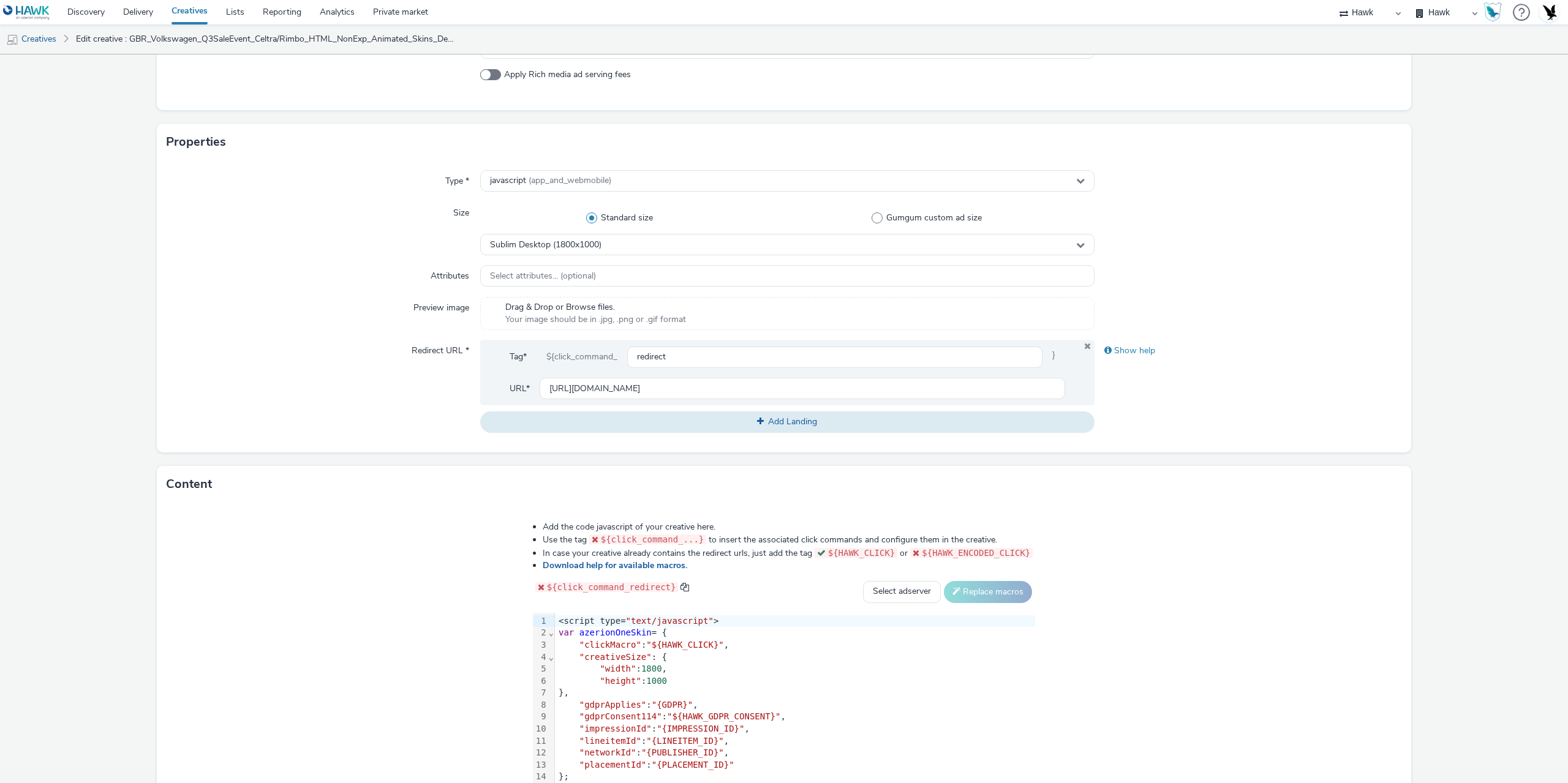
scroll to position [306, 0]
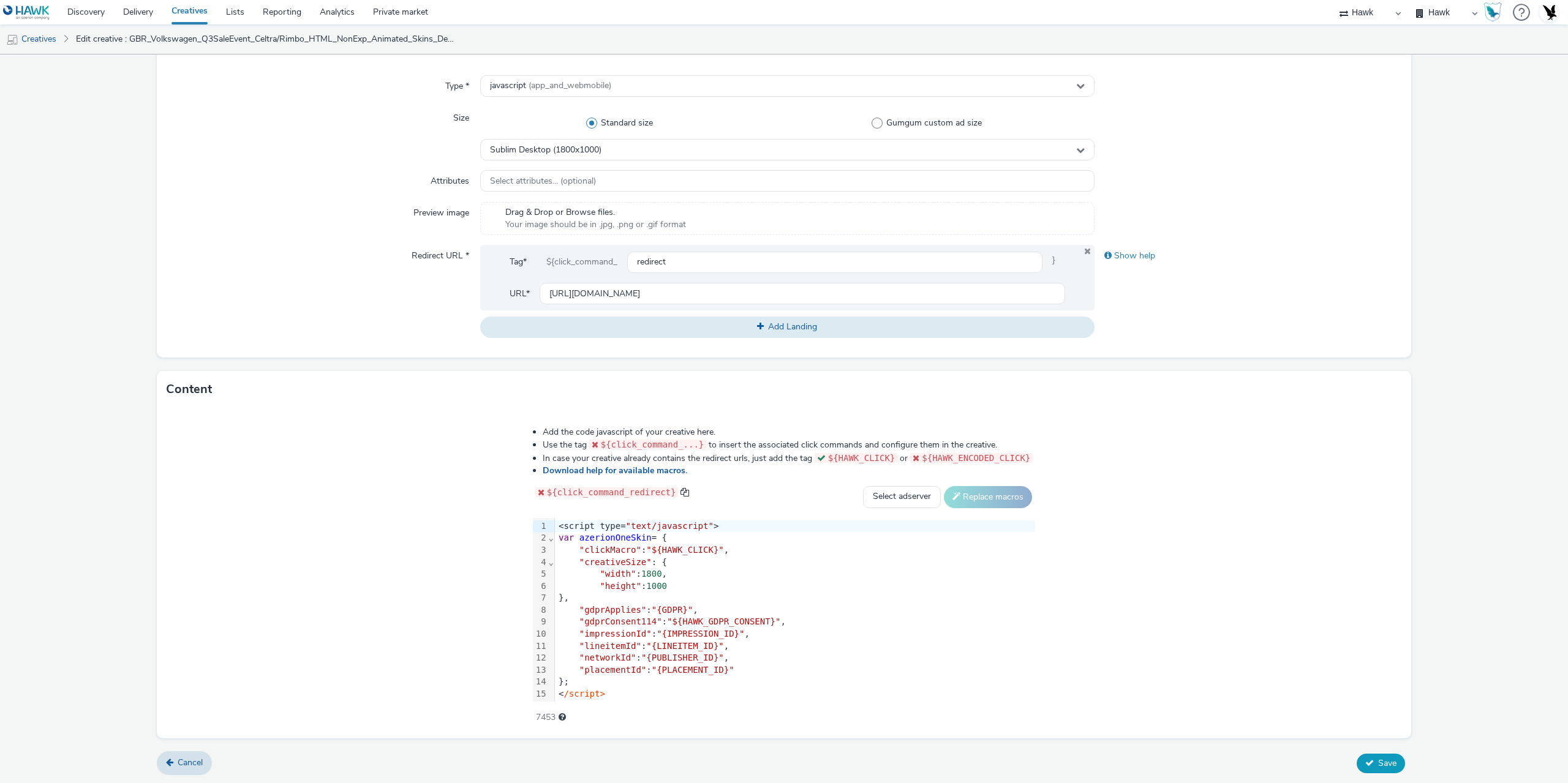
click at [1378, 765] on span "Save" at bounding box center [1387, 763] width 18 height 12
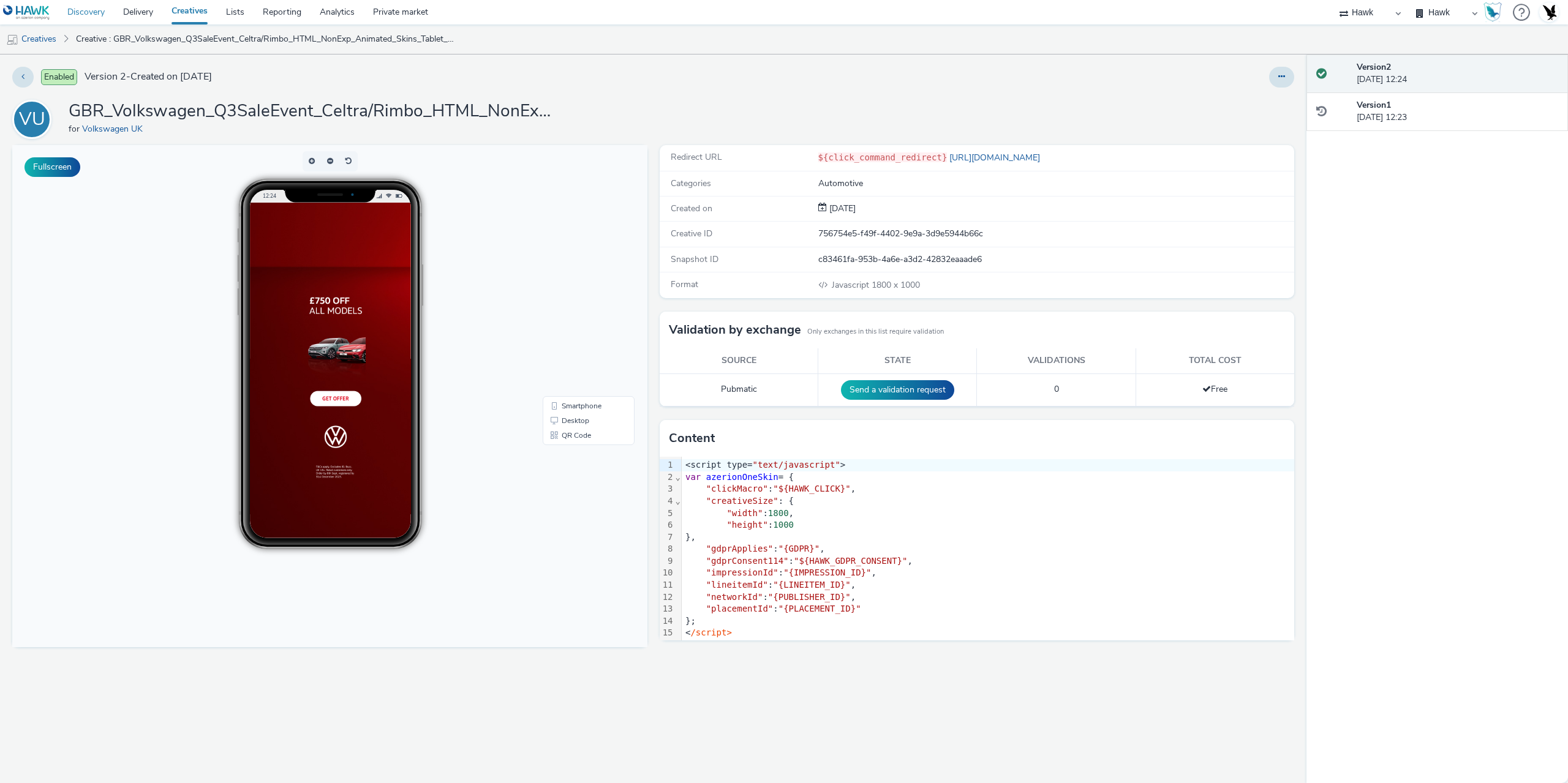
click at [72, 17] on link "Discovery" at bounding box center [86, 12] width 56 height 25
